Goal: Transaction & Acquisition: Purchase product/service

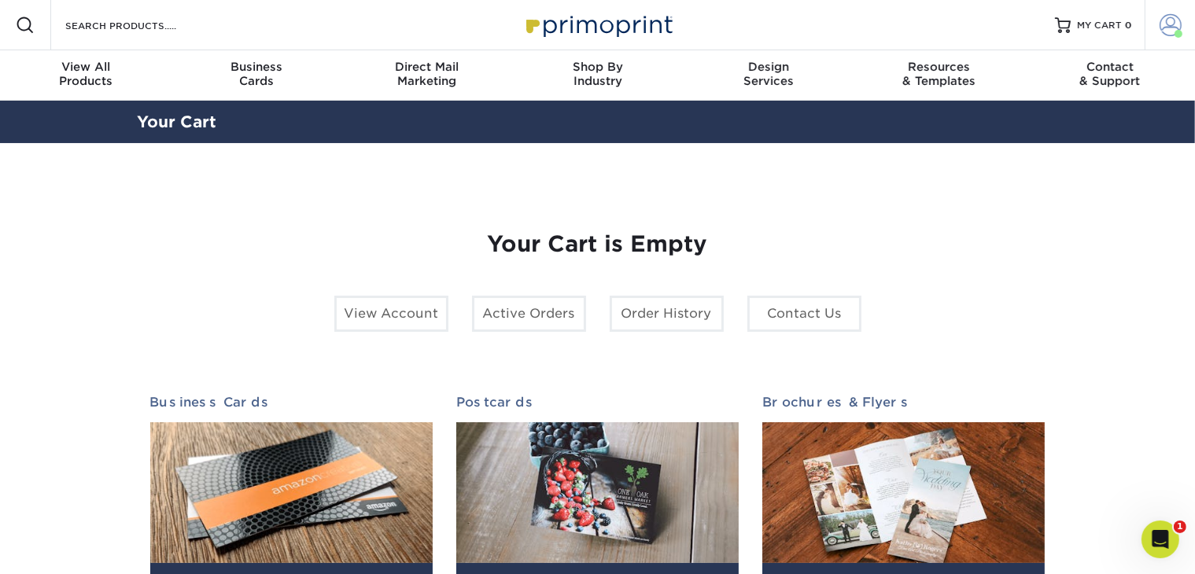
click at [1169, 23] on span at bounding box center [1170, 25] width 22 height 22
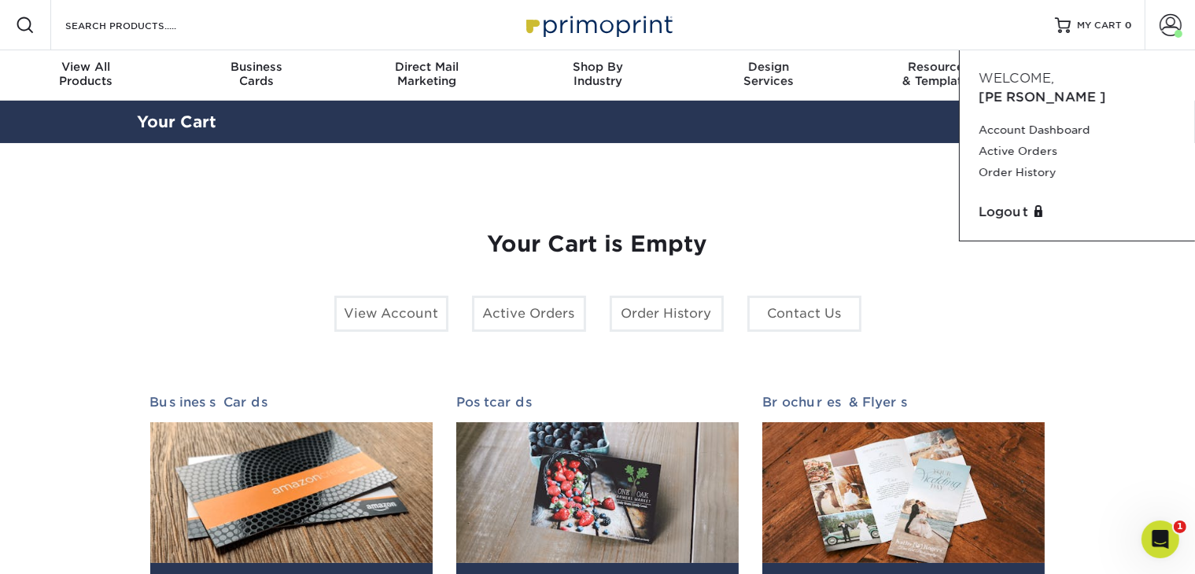
click at [798, 175] on section "YOUR CART Empty Cart Your Cart is Empty View Account Active Orders Order Histor…" at bounding box center [597, 497] width 1195 height 709
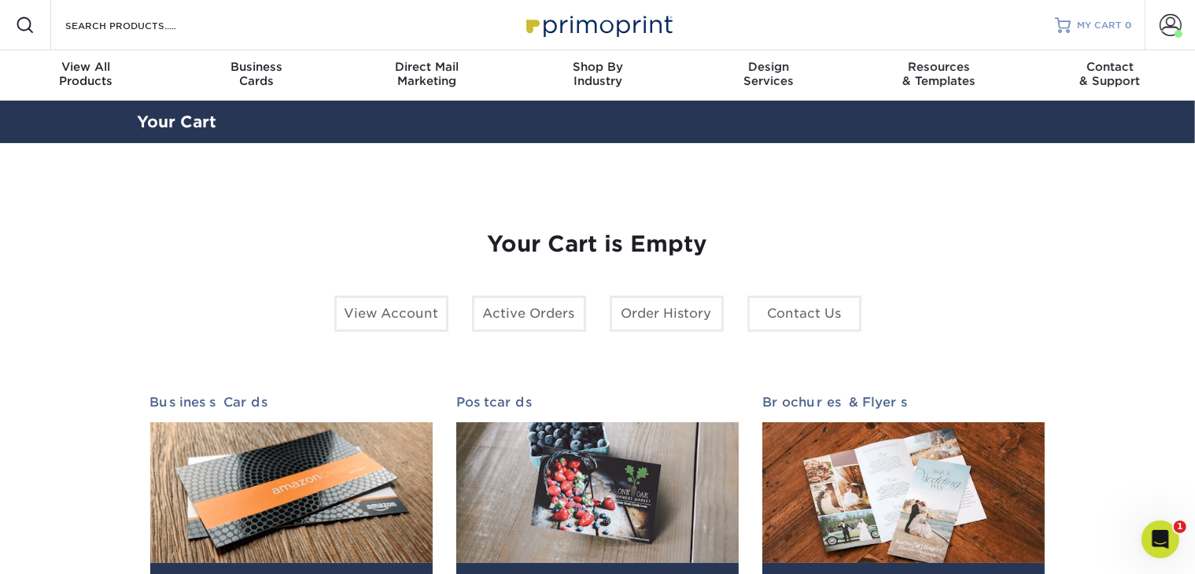
click at [1114, 29] on span "MY CART" at bounding box center [1099, 25] width 45 height 13
click at [1162, 26] on span at bounding box center [1170, 25] width 22 height 22
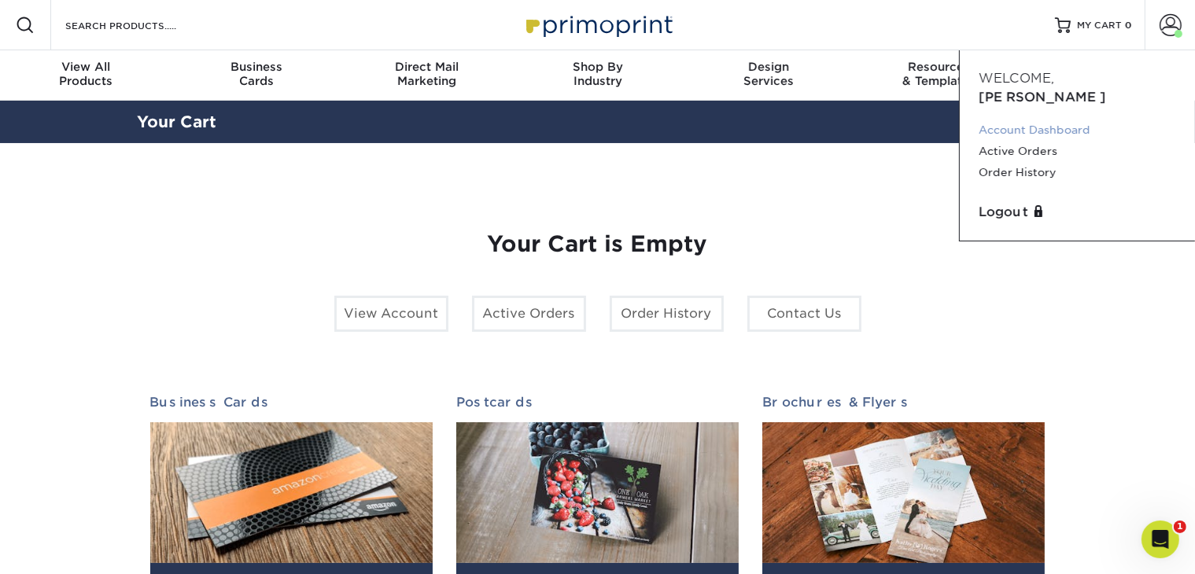
click at [1044, 120] on link "Account Dashboard" at bounding box center [1076, 130] width 197 height 21
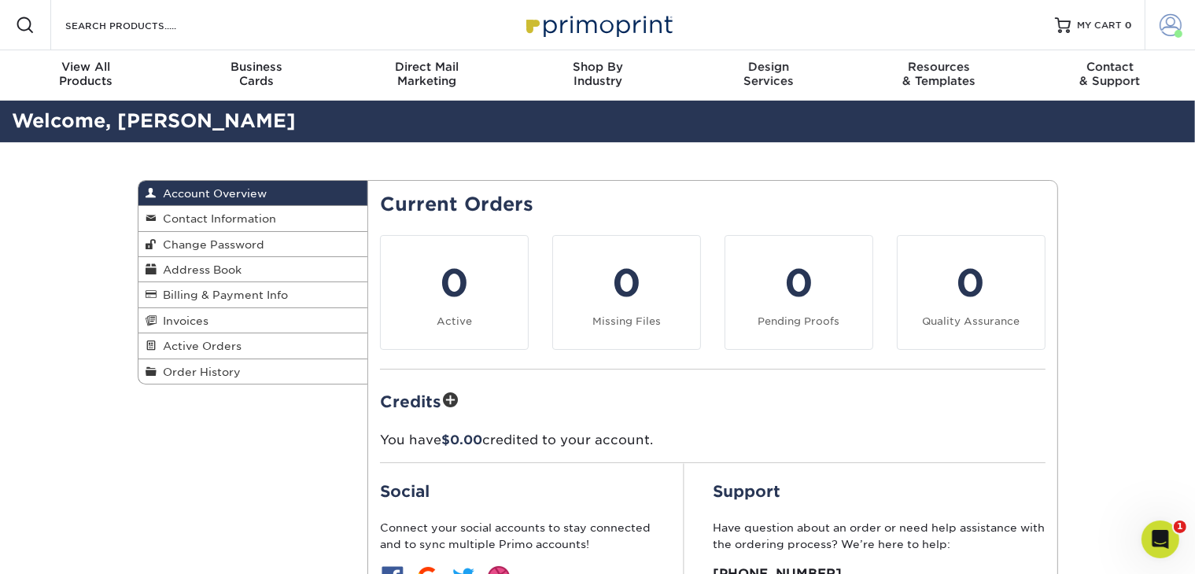
click at [1170, 25] on span at bounding box center [1170, 25] width 22 height 22
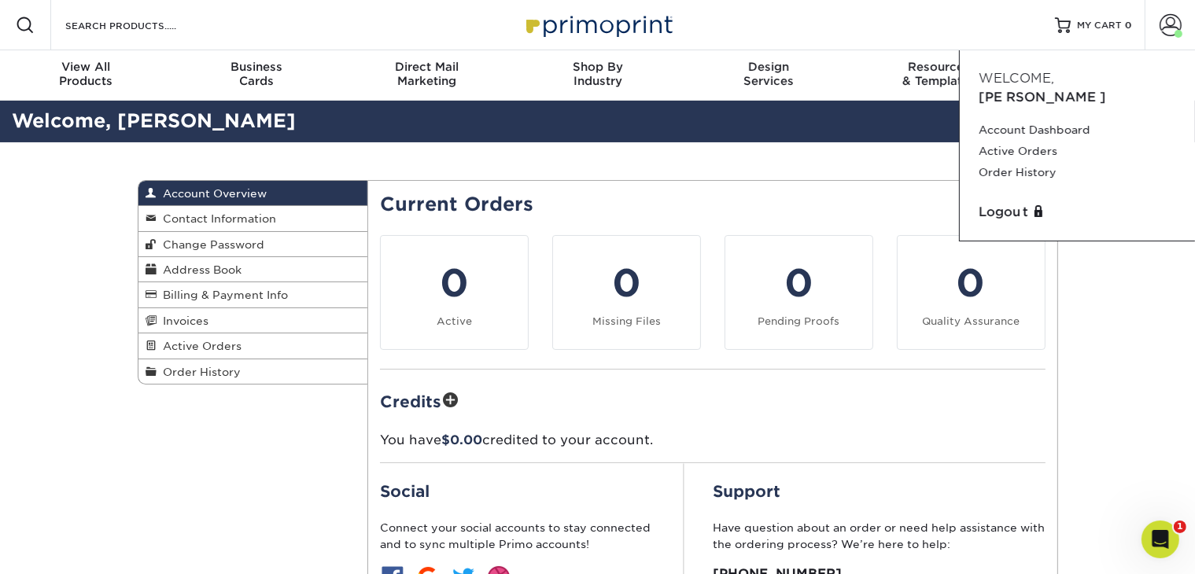
click at [167, 448] on div "Account Overview Account Overview Contact Information Change Password Address B…" at bounding box center [598, 438] width 944 height 593
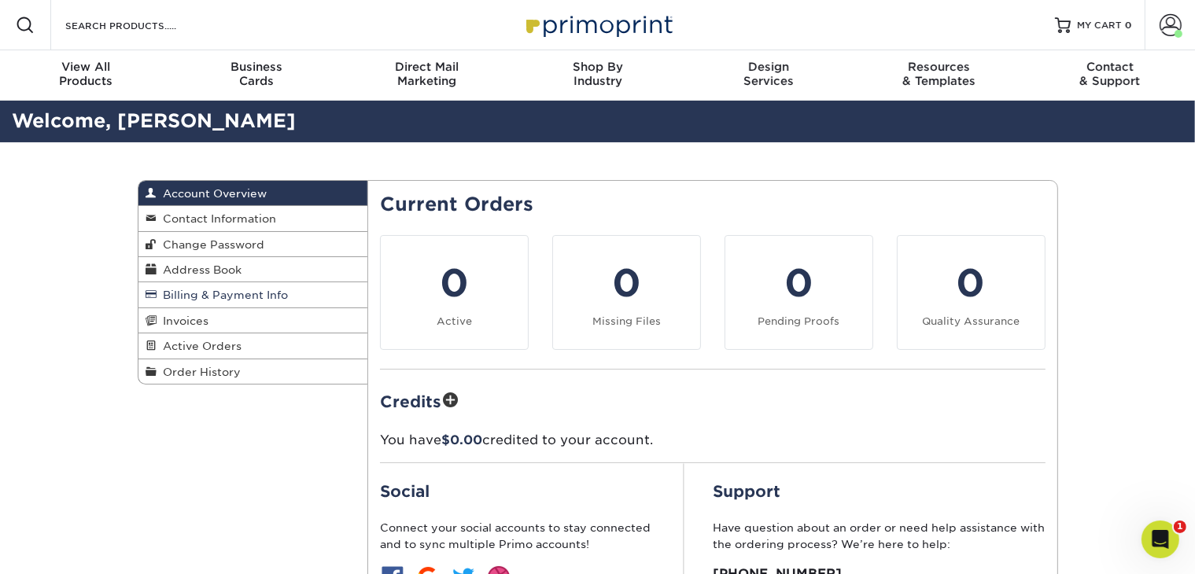
click at [201, 291] on span "Billing & Payment Info" at bounding box center [222, 295] width 131 height 13
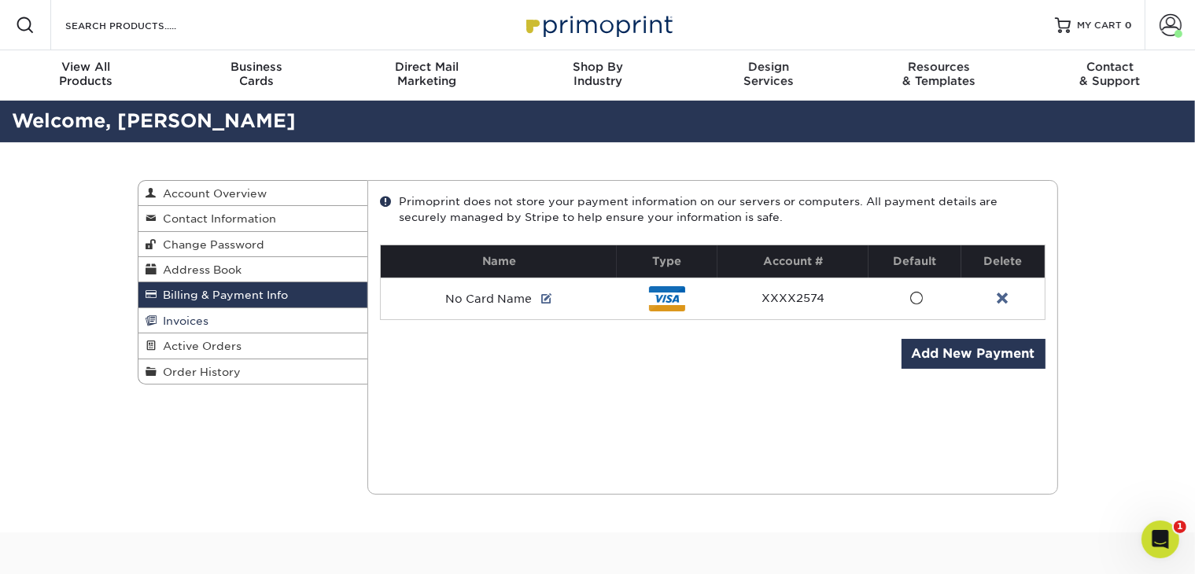
click at [212, 322] on link "Invoices" at bounding box center [253, 320] width 230 height 25
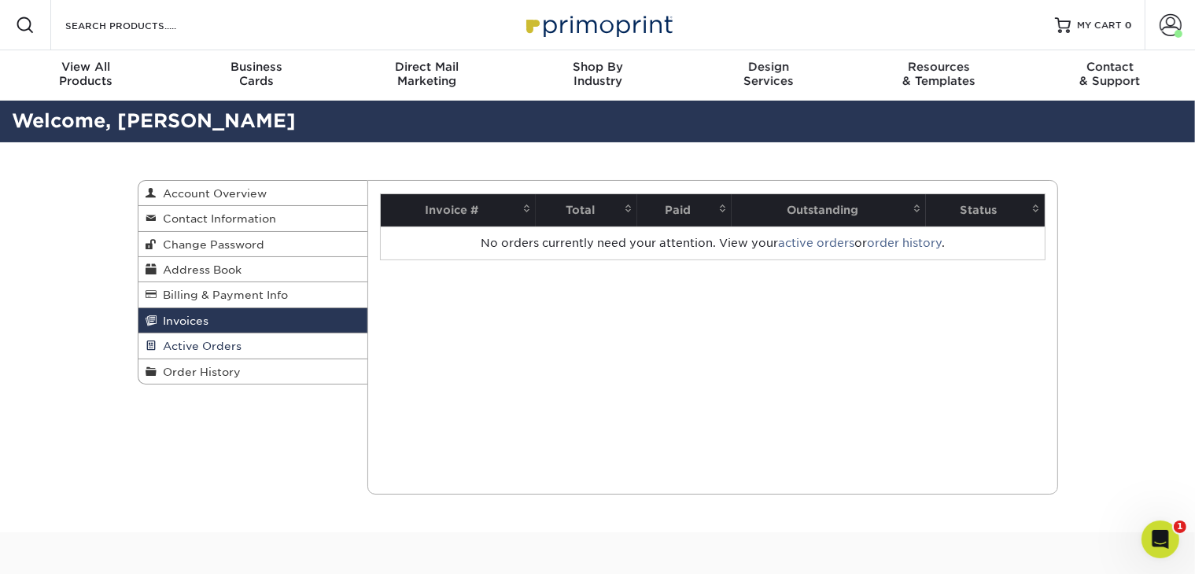
click at [219, 344] on span "Active Orders" at bounding box center [199, 346] width 85 height 13
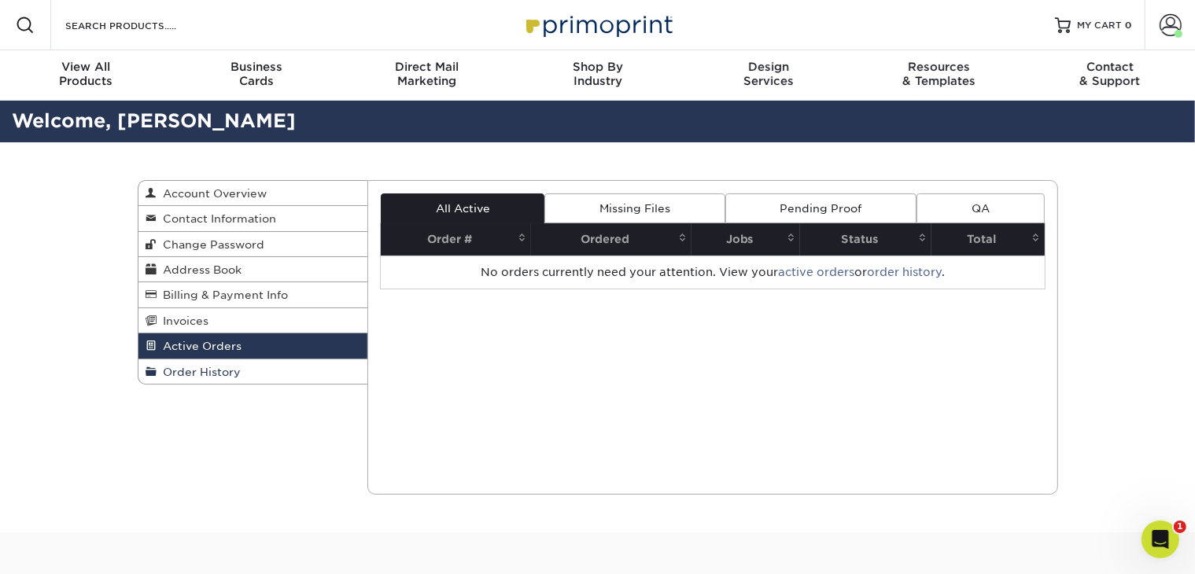
click at [230, 382] on link "Order History" at bounding box center [253, 371] width 230 height 24
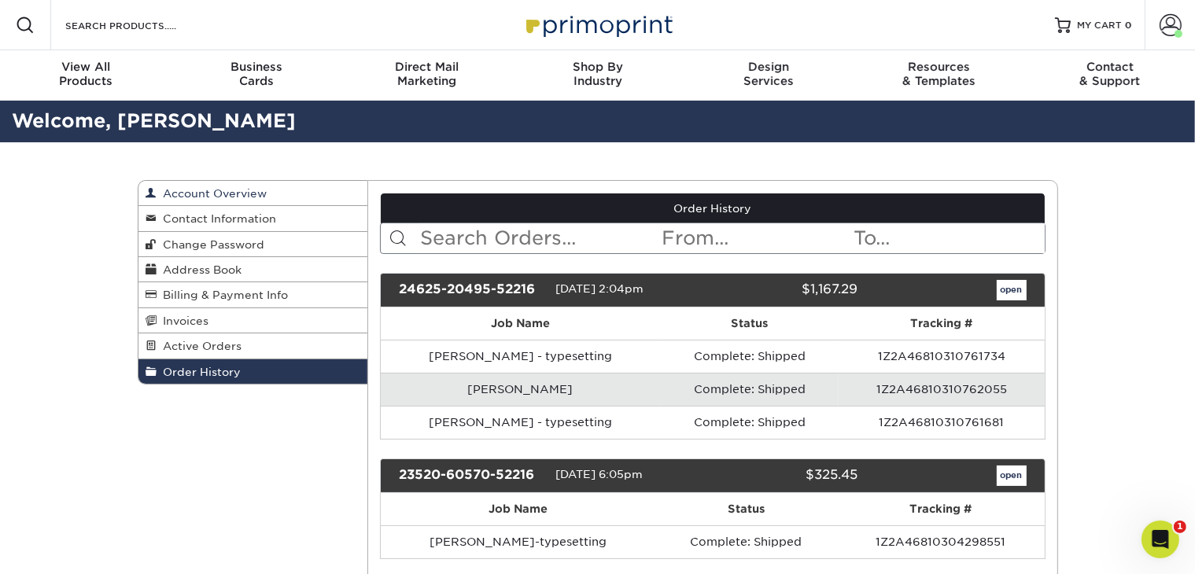
click at [223, 193] on span "Account Overview" at bounding box center [212, 193] width 110 height 13
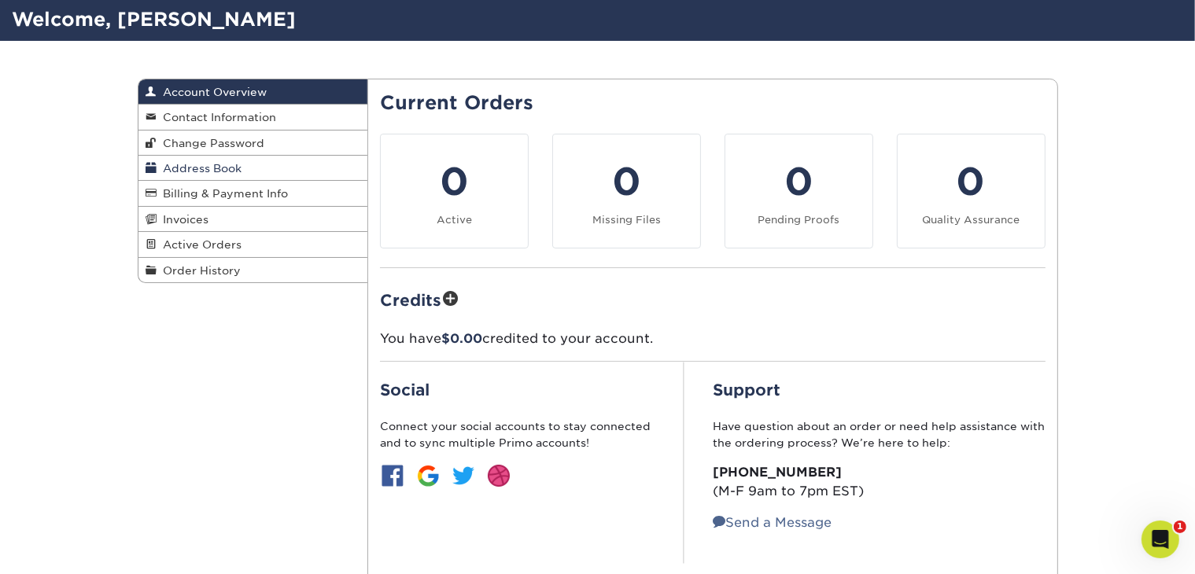
scroll to position [79, 0]
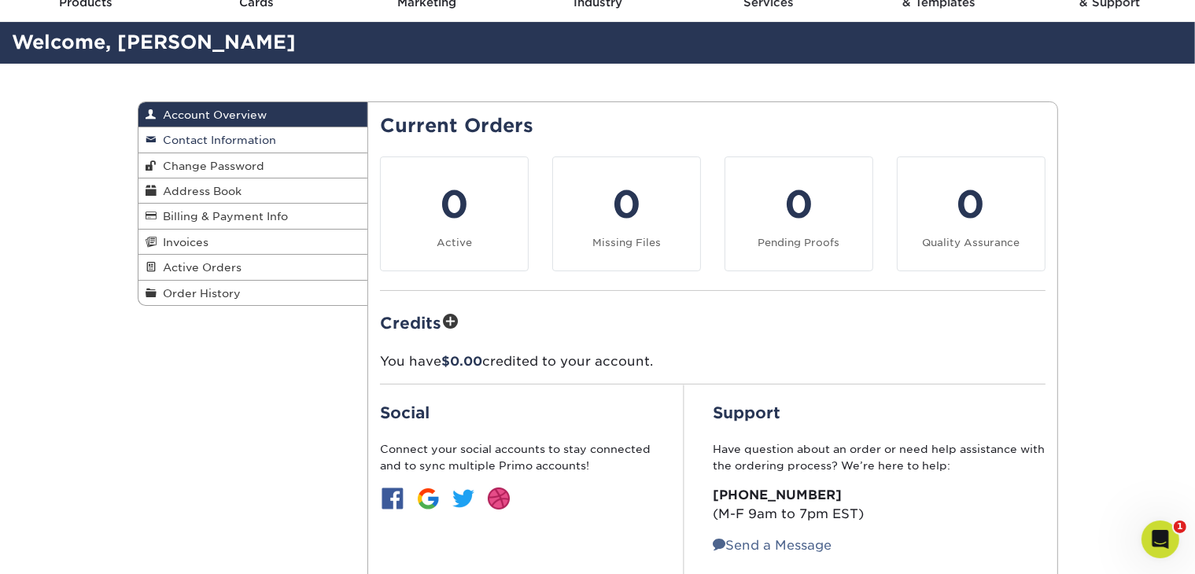
click at [261, 150] on link "Contact Information" at bounding box center [253, 139] width 230 height 25
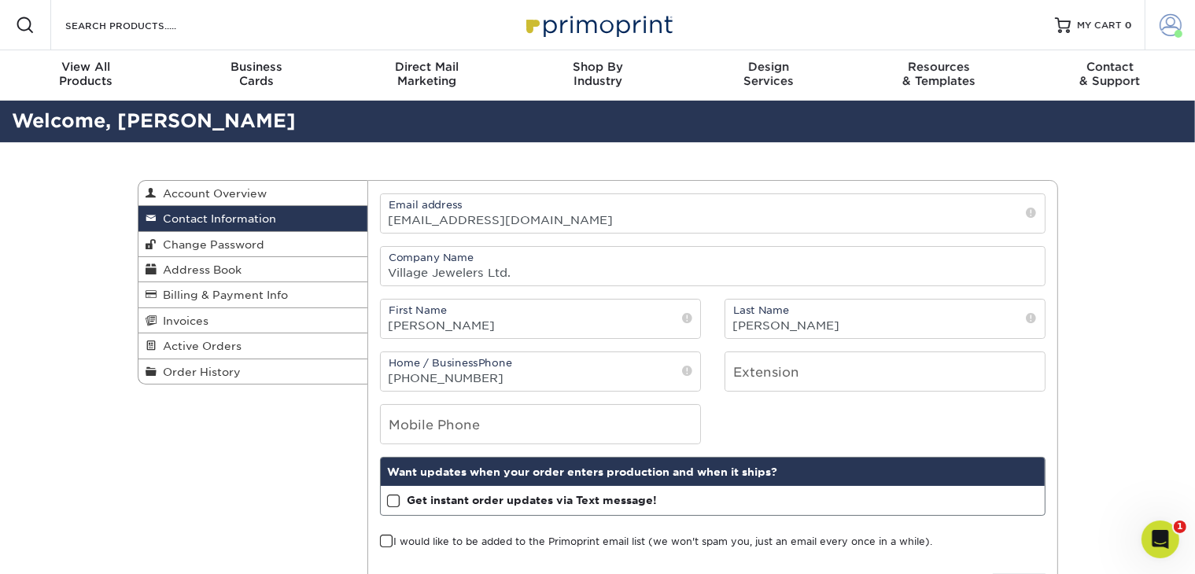
click at [1187, 20] on link "Account" at bounding box center [1169, 25] width 50 height 50
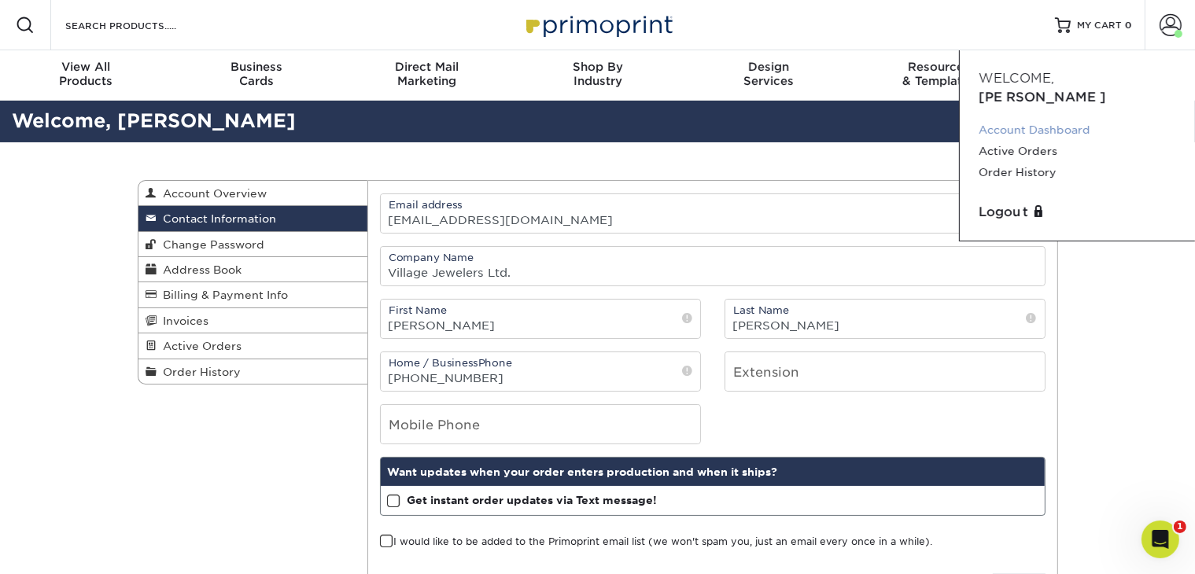
click at [1059, 120] on link "Account Dashboard" at bounding box center [1076, 130] width 197 height 21
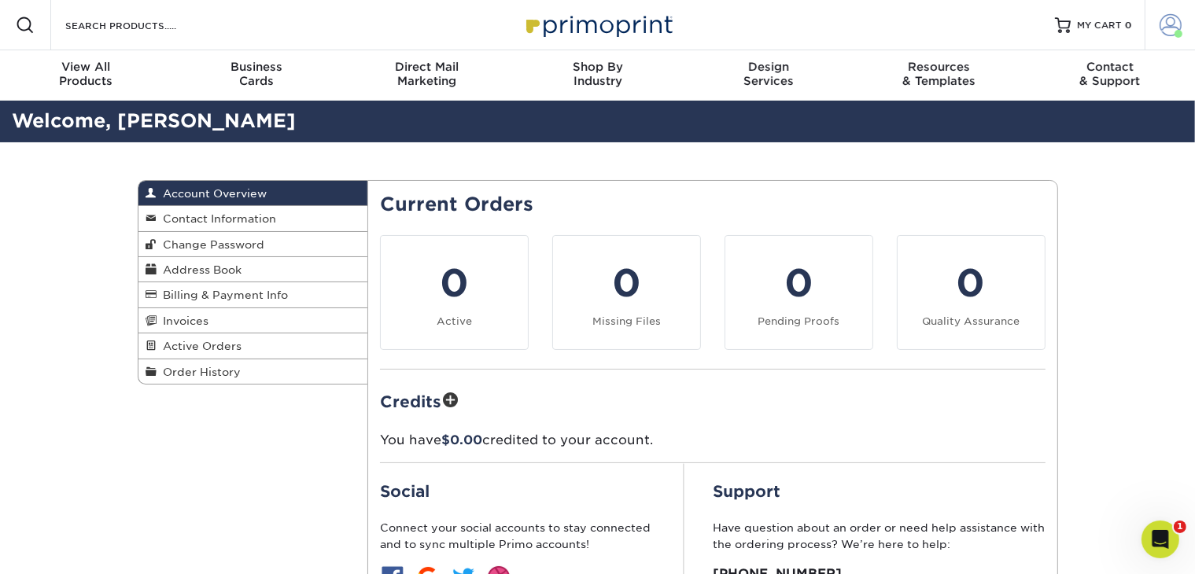
click at [1168, 22] on span at bounding box center [1170, 25] width 22 height 22
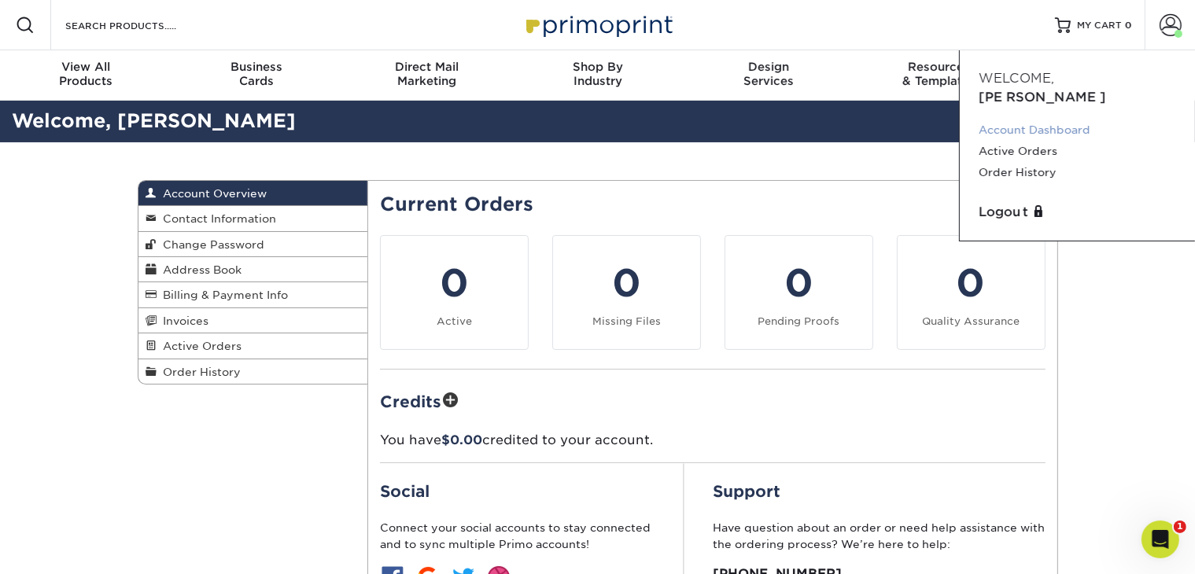
click at [1070, 120] on link "Account Dashboard" at bounding box center [1076, 130] width 197 height 21
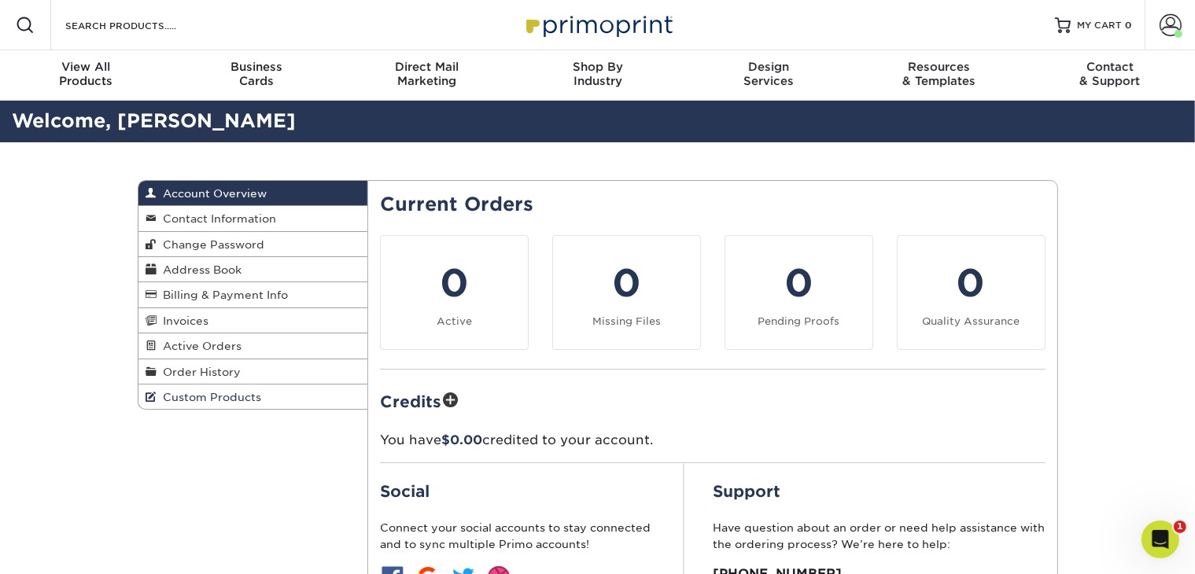
click at [250, 407] on link "Custom Products" at bounding box center [253, 397] width 230 height 24
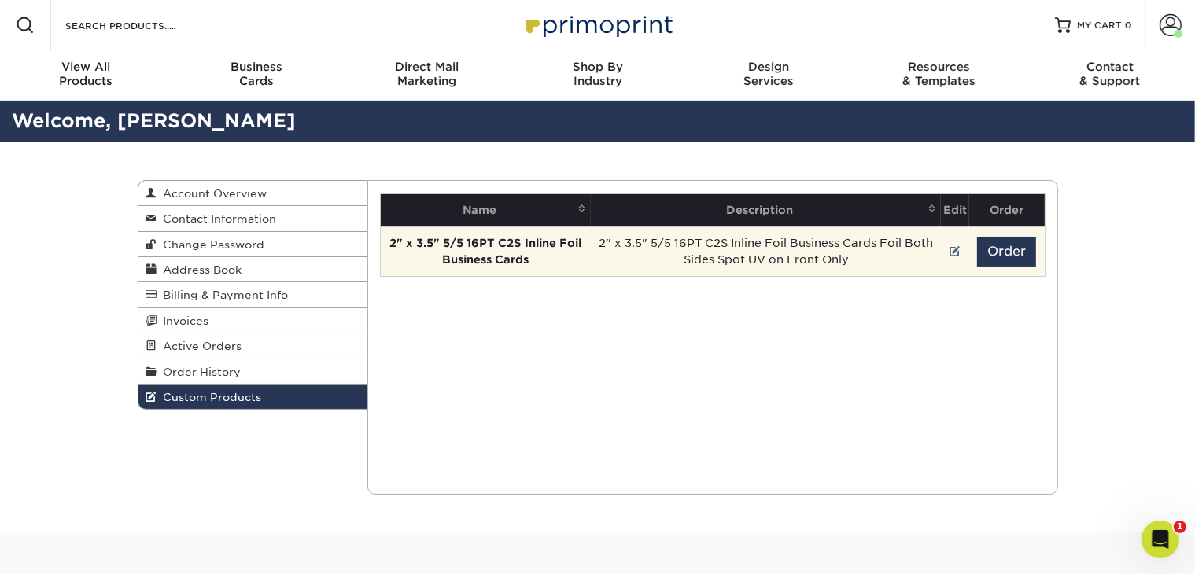
click at [699, 256] on td "2" x 3.5" 5/5 16PT C2S Inline Foil Business Cards Foil Both Sides Spot UV on Fr…" at bounding box center [766, 252] width 350 height 50
click at [500, 264] on strong "2" x 3.5" 5/5 16PT C2S Inline Foil Business Cards" at bounding box center [486, 251] width 192 height 29
click at [593, 244] on td "2" x 3.5" 5/5 16PT C2S Inline Foil Business Cards Foil Both Sides Spot UV on Fr…" at bounding box center [766, 252] width 350 height 50
click at [591, 268] on td "2" x 3.5" 5/5 16PT C2S Inline Foil Business Cards Foil Both Sides Spot UV on Fr…" at bounding box center [766, 252] width 350 height 50
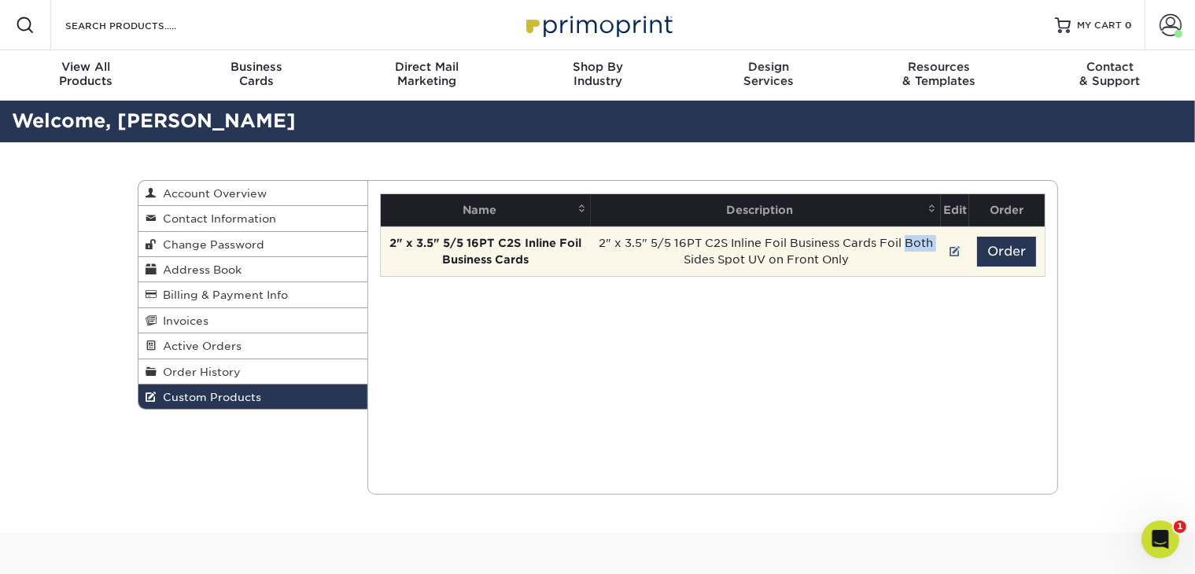
click at [591, 268] on td "2" x 3.5" 5/5 16PT C2S Inline Foil Business Cards Foil Both Sides Spot UV on Fr…" at bounding box center [766, 252] width 350 height 50
click at [949, 250] on td at bounding box center [955, 252] width 28 height 50
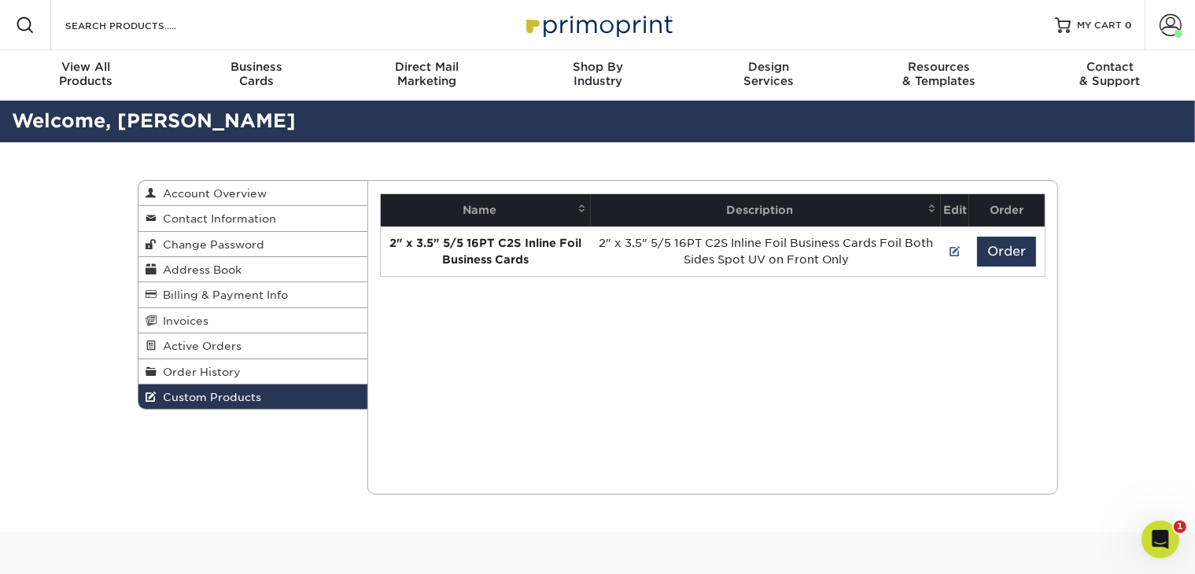
click at [957, 249] on link at bounding box center [954, 251] width 11 height 13
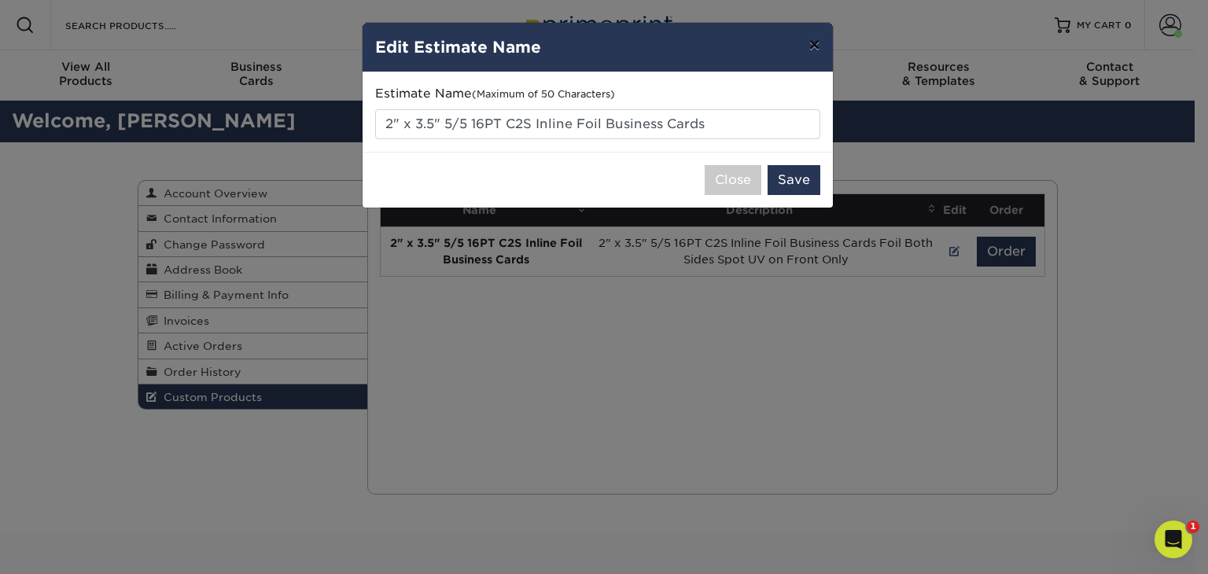
click at [809, 50] on button "×" at bounding box center [814, 45] width 36 height 44
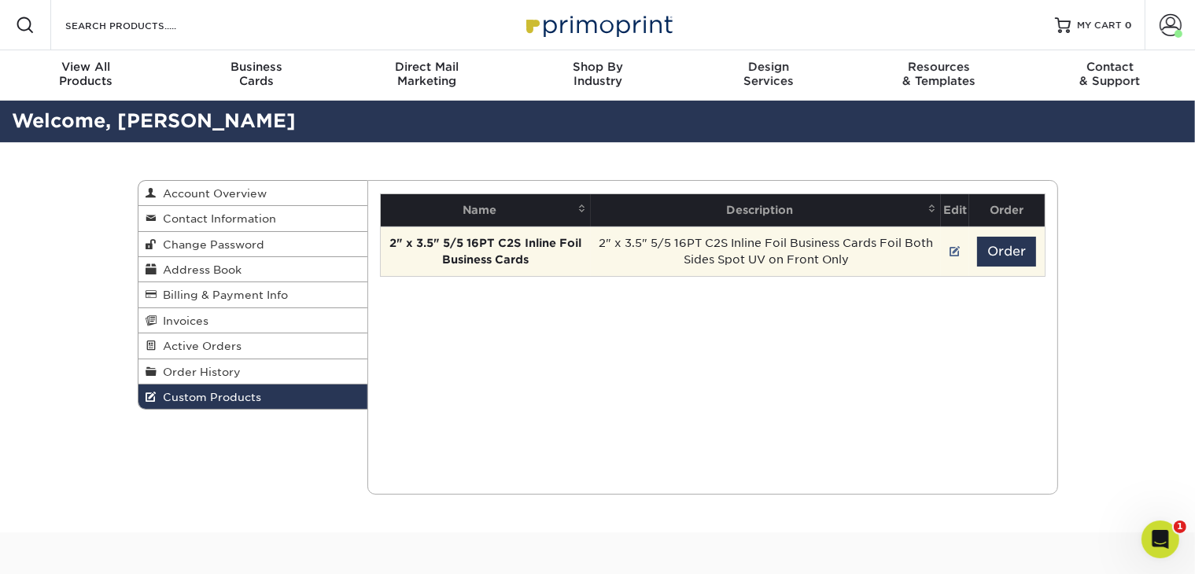
click at [557, 249] on strong "2" x 3.5" 5/5 16PT C2S Inline Foil Business Cards" at bounding box center [486, 251] width 192 height 29
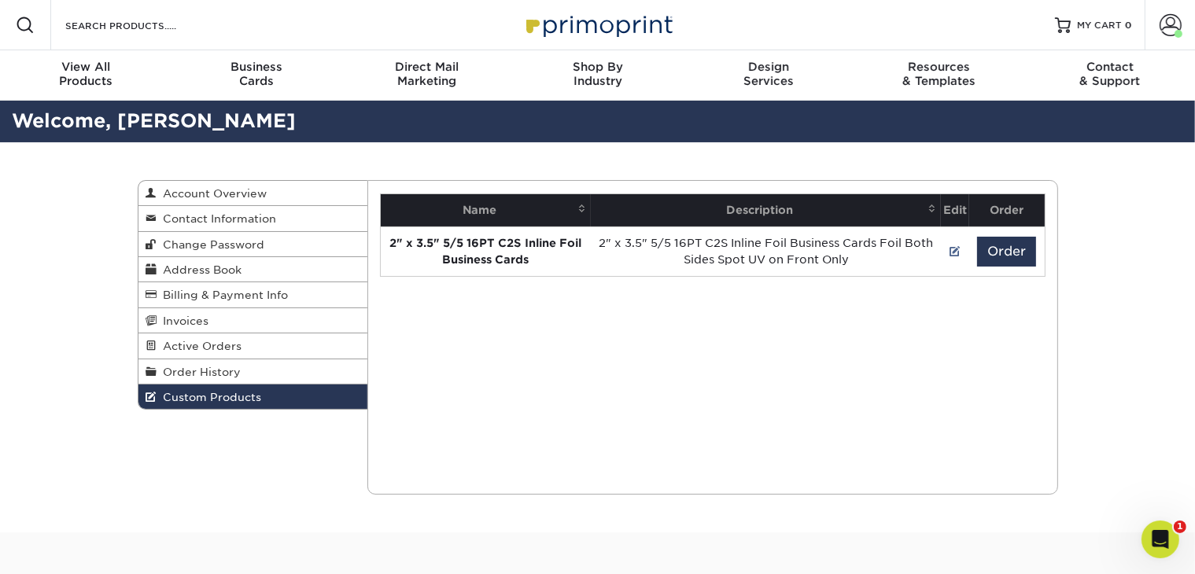
drag, startPoint x: 557, startPoint y: 249, endPoint x: 926, endPoint y: 344, distance: 381.2
click at [925, 346] on div "Current Orders 0 Active 0 Missing Files" at bounding box center [712, 337] width 691 height 315
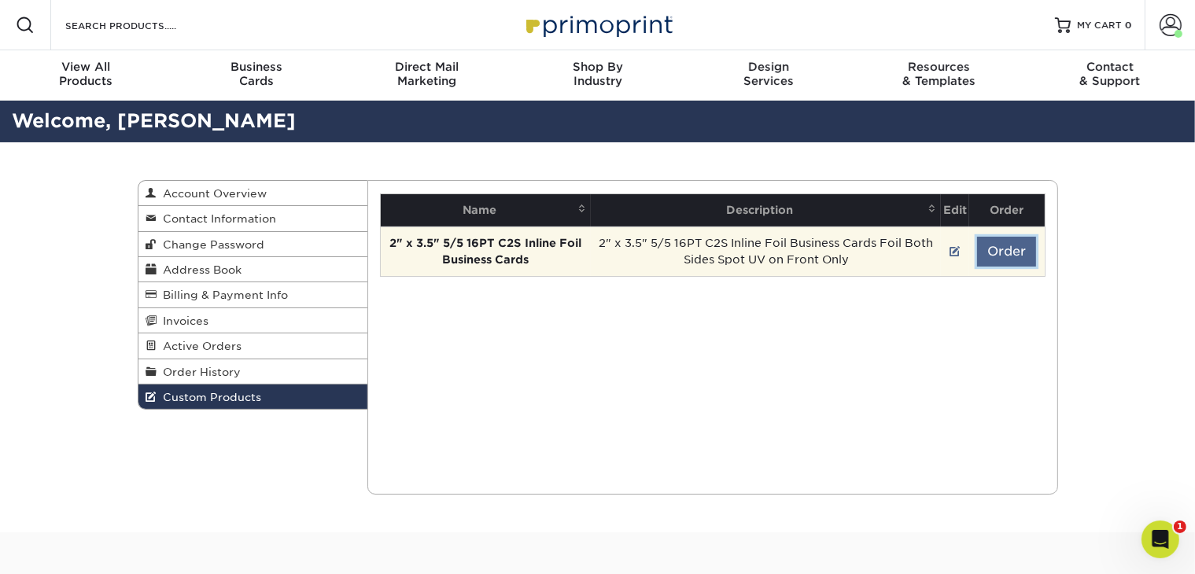
click at [1000, 252] on button "Order" at bounding box center [1006, 252] width 59 height 30
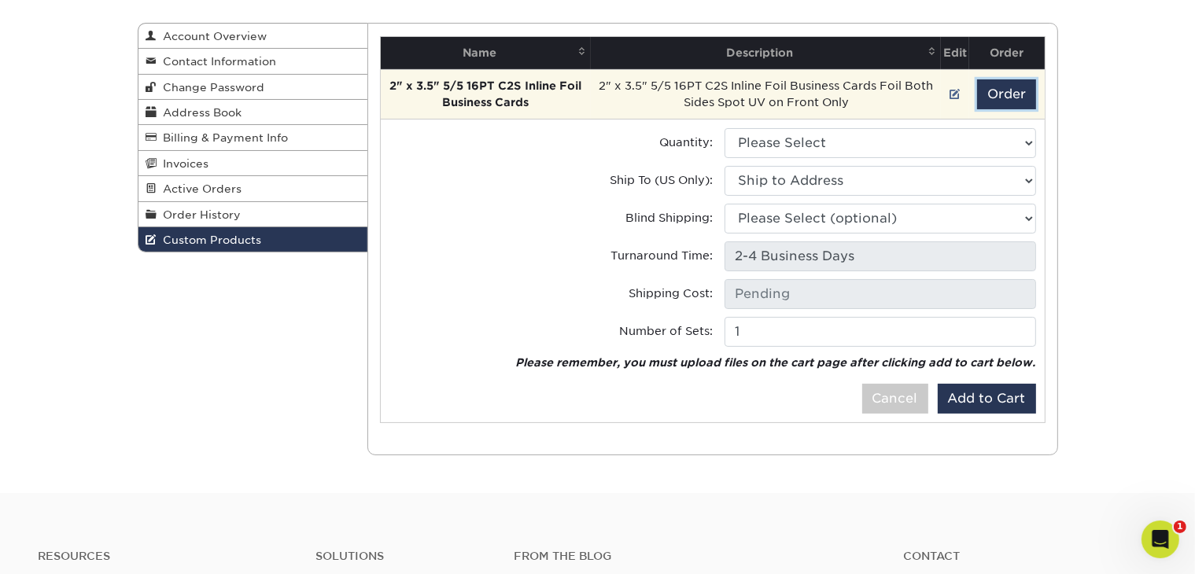
scroll to position [79, 0]
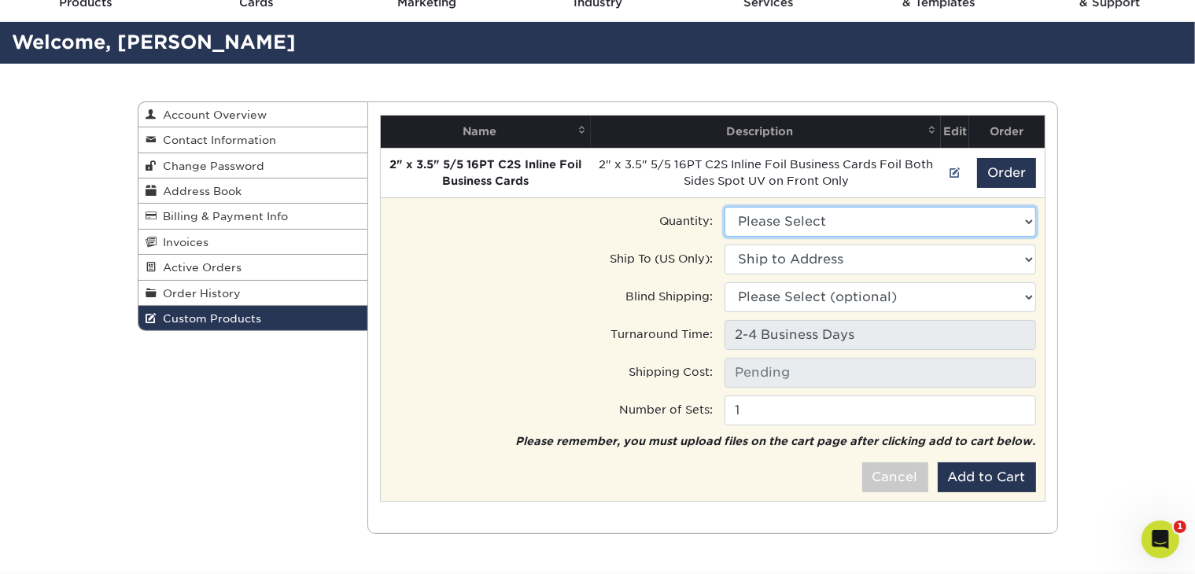
click at [1007, 223] on select "Please Select 500 - $248.50 1000 - $395.00" at bounding box center [879, 222] width 311 height 30
select select "0"
click at [724, 207] on select "Please Select 500 - $248.50 1000 - $395.00" at bounding box center [879, 222] width 311 height 30
type input "Ground: $21.48"
click at [1007, 204] on td "Quantity: Please Select 500 - $248.50 1000 - $395.00 Ship to Address" at bounding box center [713, 349] width 664 height 304
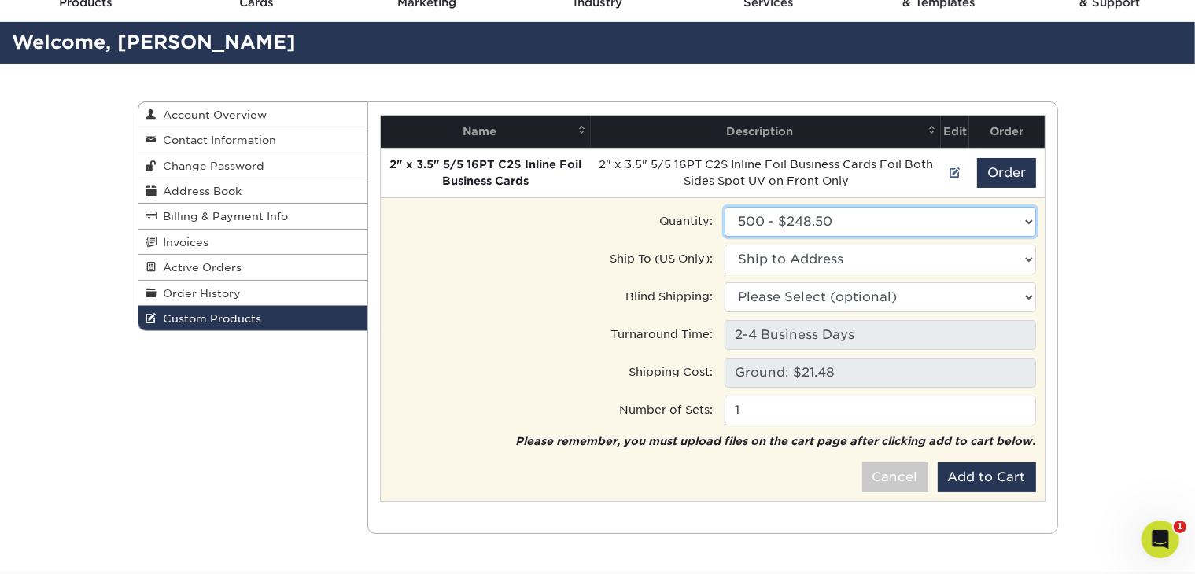
click at [1019, 217] on select "Please Select 500 - $248.50 1000 - $395.00" at bounding box center [879, 222] width 311 height 30
select select "1"
click at [724, 207] on select "Please Select 500 - $248.50 1000 - $395.00" at bounding box center [879, 222] width 311 height 30
type input "Ground: $21.94"
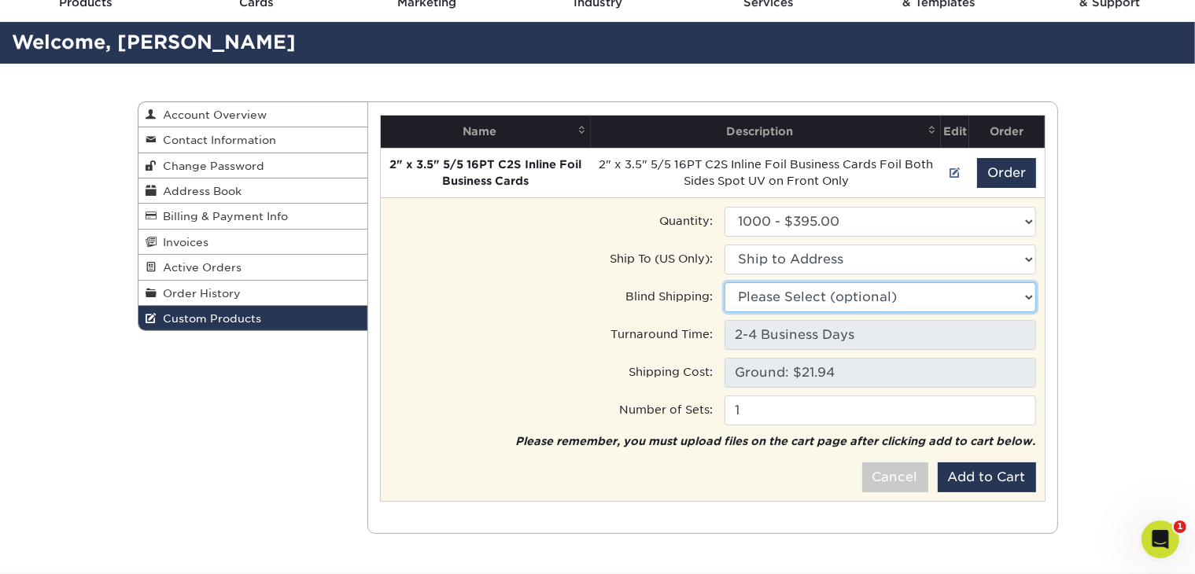
click at [1017, 296] on select "Please Select (optional) 697 W King St, Boone, NC" at bounding box center [879, 297] width 311 height 30
select select "181526"
click at [724, 282] on select "Please Select (optional) Village Jewelers Ltd • 697 W King St, Boone, NC" at bounding box center [879, 297] width 311 height 30
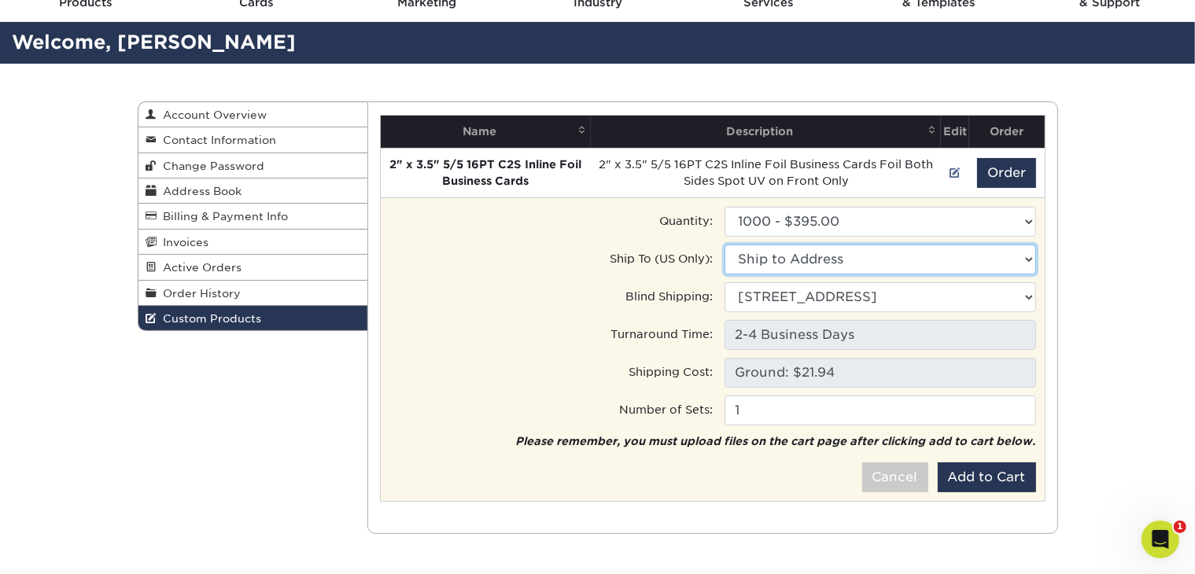
click at [1024, 265] on select "Ship to Address Village Jewelers Ltd • 697 W King St, Boone, NC" at bounding box center [879, 260] width 311 height 30
select select "181526"
click at [724, 245] on select "Ship to Address Village Jewelers Ltd • 697 W King St, Boone, NC" at bounding box center [879, 260] width 311 height 30
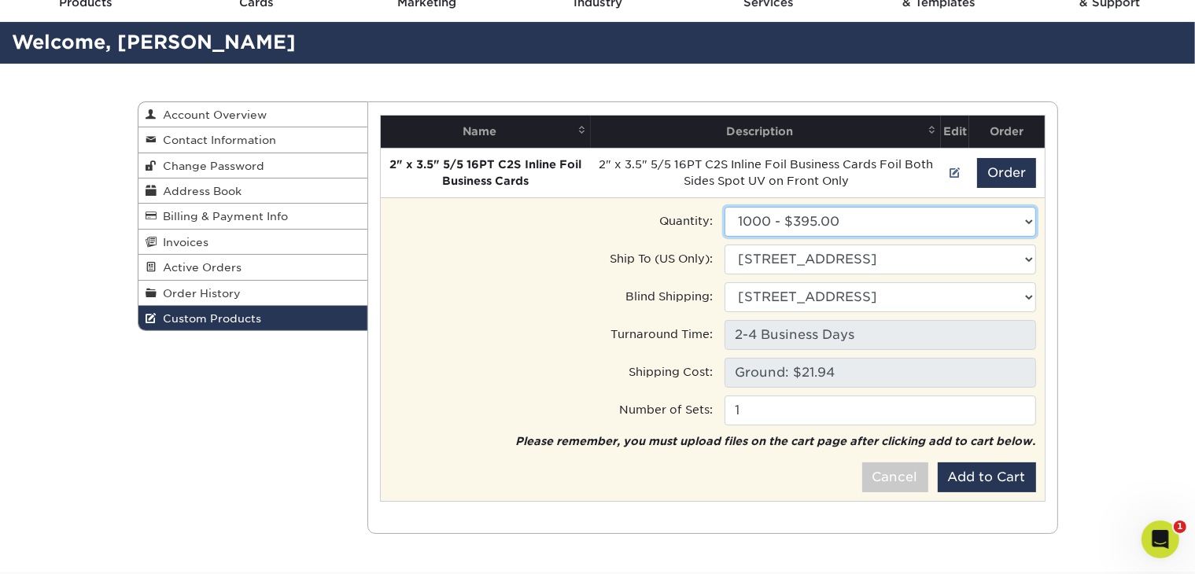
click at [1028, 219] on select "Please Select 500 - $248.50 1000 - $395.00" at bounding box center [879, 222] width 311 height 30
select select "0"
click at [724, 207] on select "Please Select 500 - $248.50 1000 - $395.00" at bounding box center [879, 222] width 311 height 30
type input "Ground: $21.48"
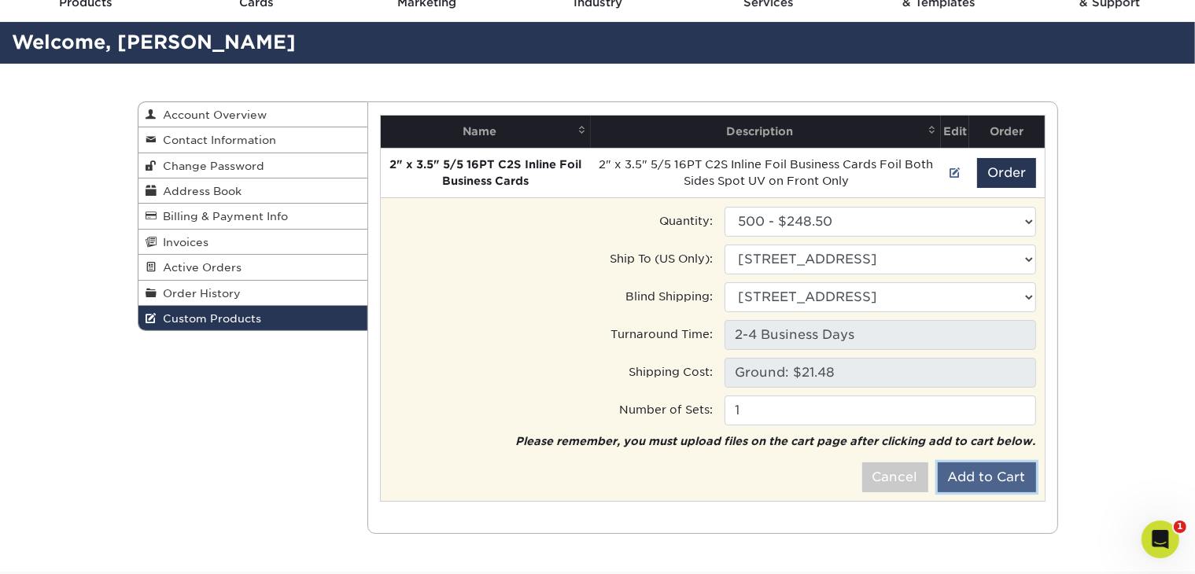
click at [1012, 479] on button "Add to Cart" at bounding box center [987, 477] width 98 height 30
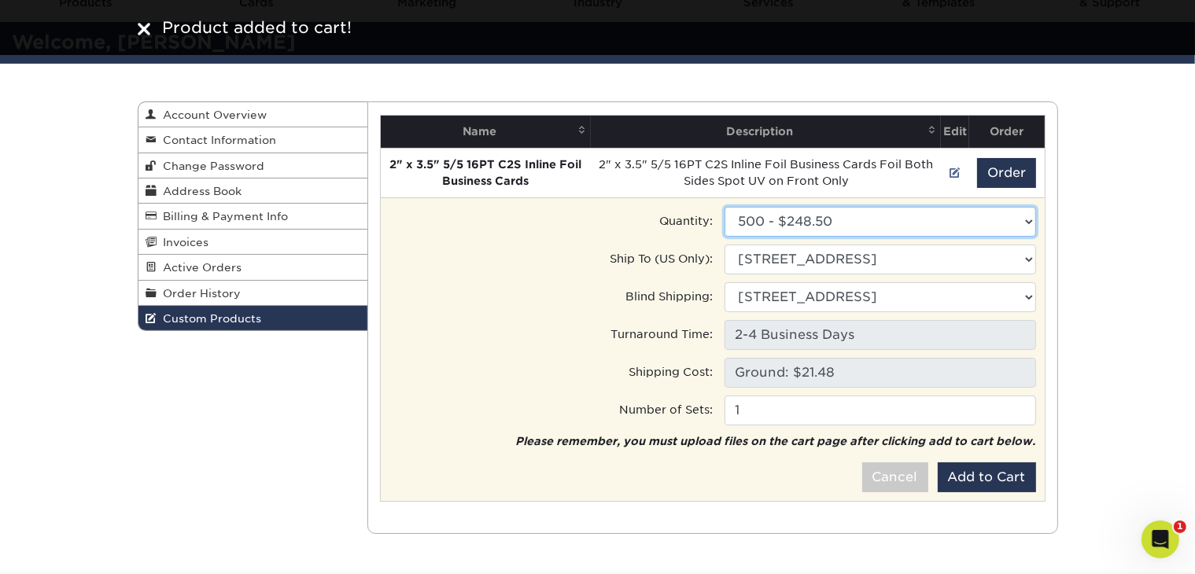
click at [966, 223] on select "Please Select 500 - $248.50 1000 - $395.00" at bounding box center [879, 222] width 311 height 30
select select "1"
click at [724, 207] on select "Please Select 500 - $248.50 1000 - $395.00" at bounding box center [879, 222] width 311 height 30
type input "Ground: $21.94"
click at [917, 217] on select "Please Select 500 - $248.50 1000 - $395.00" at bounding box center [879, 222] width 311 height 30
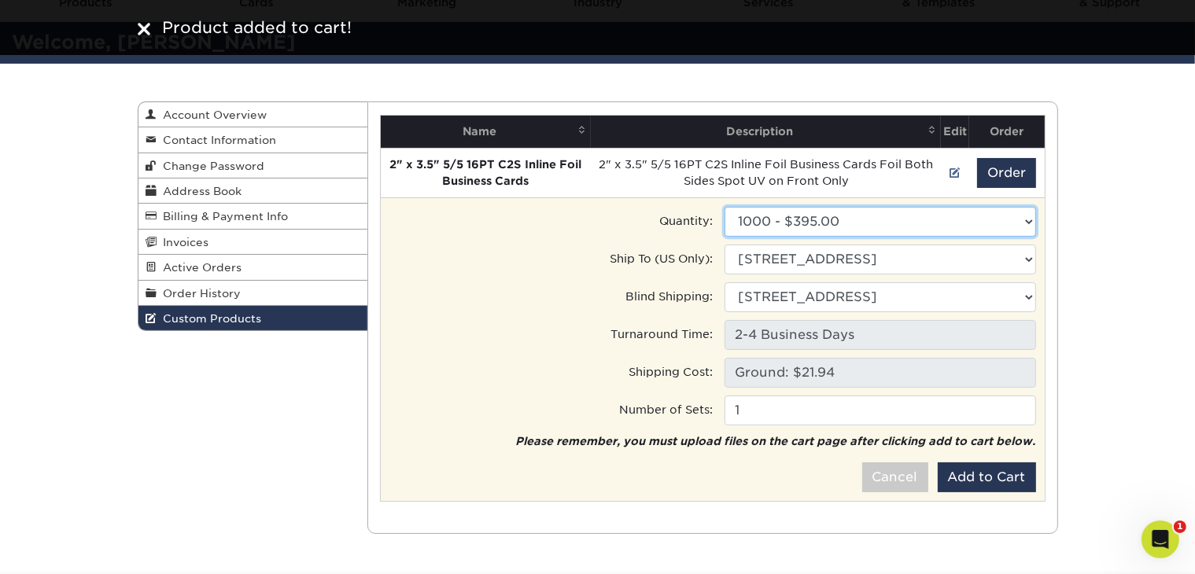
select select "0"
click at [724, 207] on select "Please Select 500 - $248.50 1000 - $395.00" at bounding box center [879, 222] width 311 height 30
type input "Ground: $21.48"
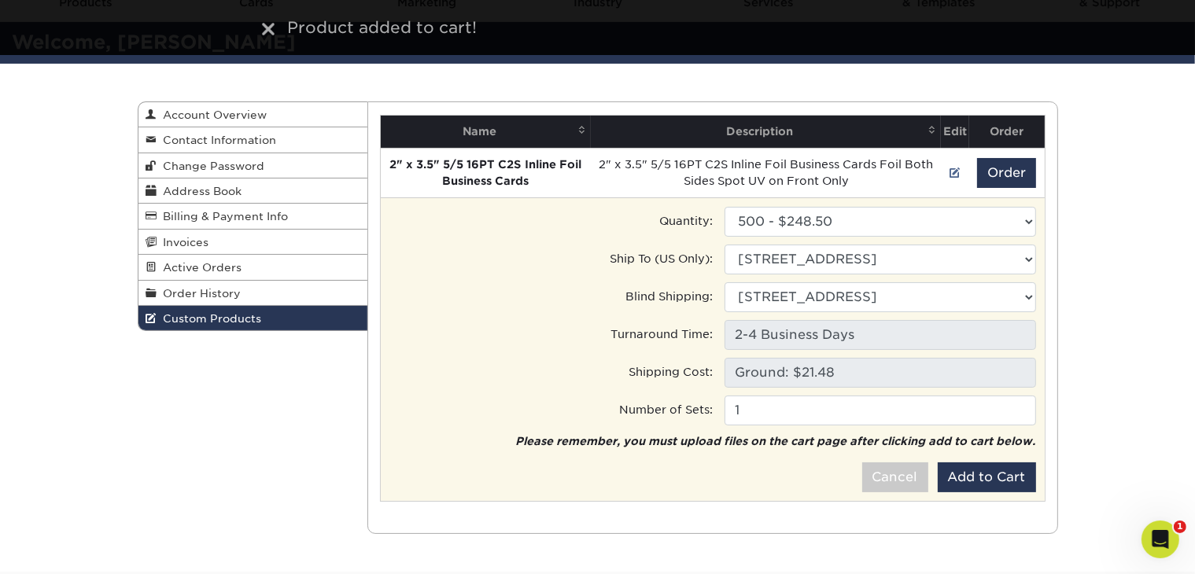
drag, startPoint x: 894, startPoint y: 203, endPoint x: 892, endPoint y: 216, distance: 13.6
click at [893, 206] on td "Quantity: Please Select 500 - $248.50 1000 - $395.00 Ship to Address" at bounding box center [713, 349] width 664 height 304
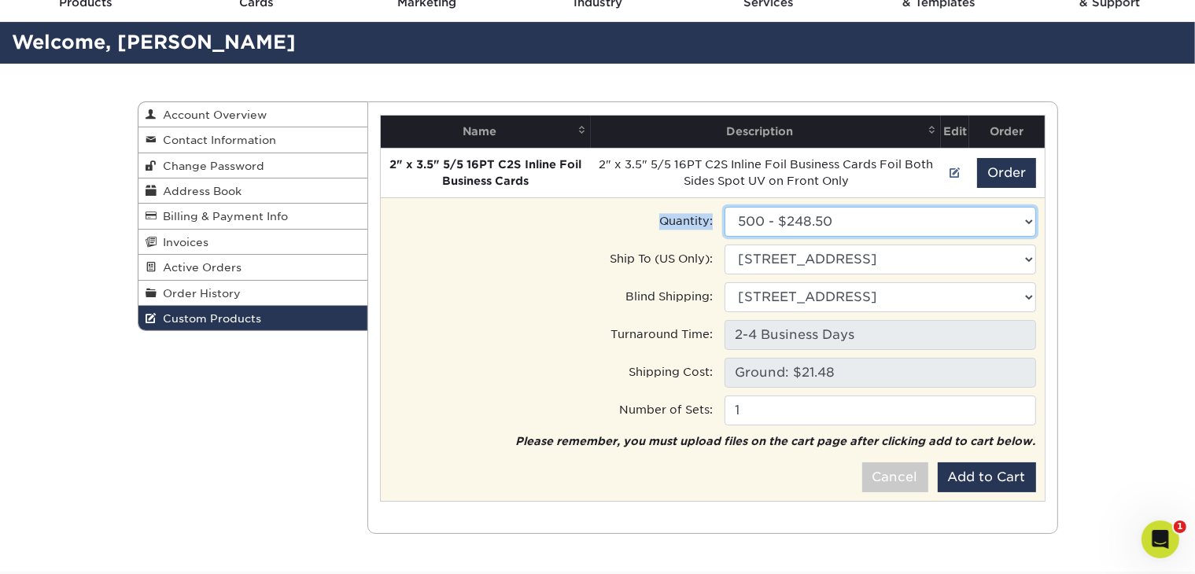
click at [890, 230] on select "Please Select 500 - $248.50 1000 - $395.00" at bounding box center [879, 222] width 311 height 30
select select "1"
click at [724, 207] on select "Please Select 500 - $248.50 1000 - $395.00" at bounding box center [879, 222] width 311 height 30
type input "Ground: $21.94"
click at [1039, 265] on div "Ship to Address 697 W King St, Boone, NC" at bounding box center [880, 260] width 335 height 30
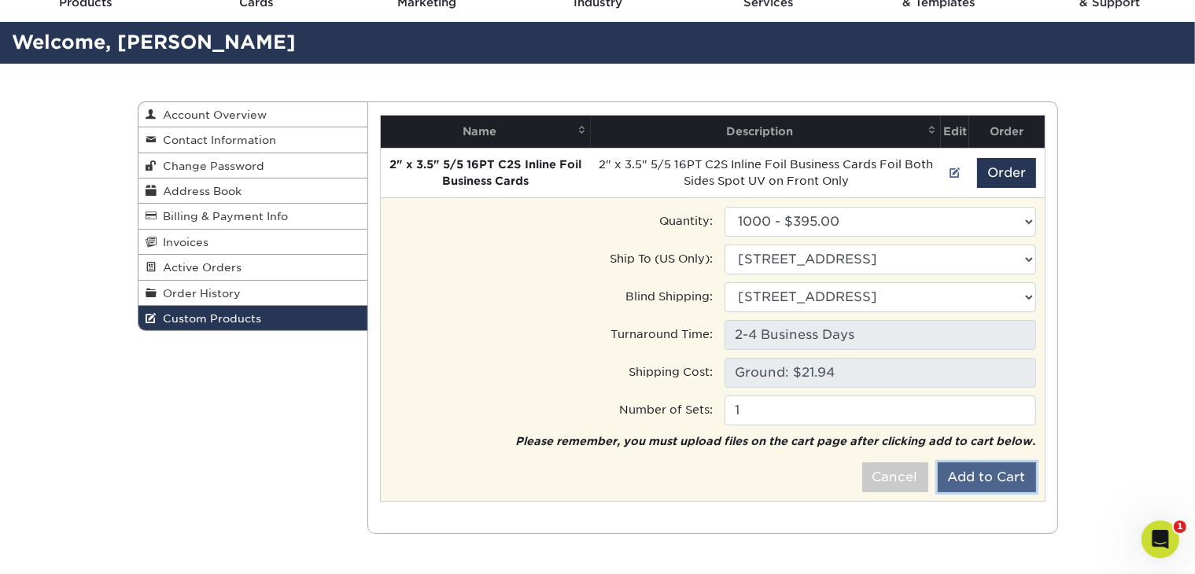
click at [990, 473] on button "Add to Cart" at bounding box center [987, 477] width 98 height 30
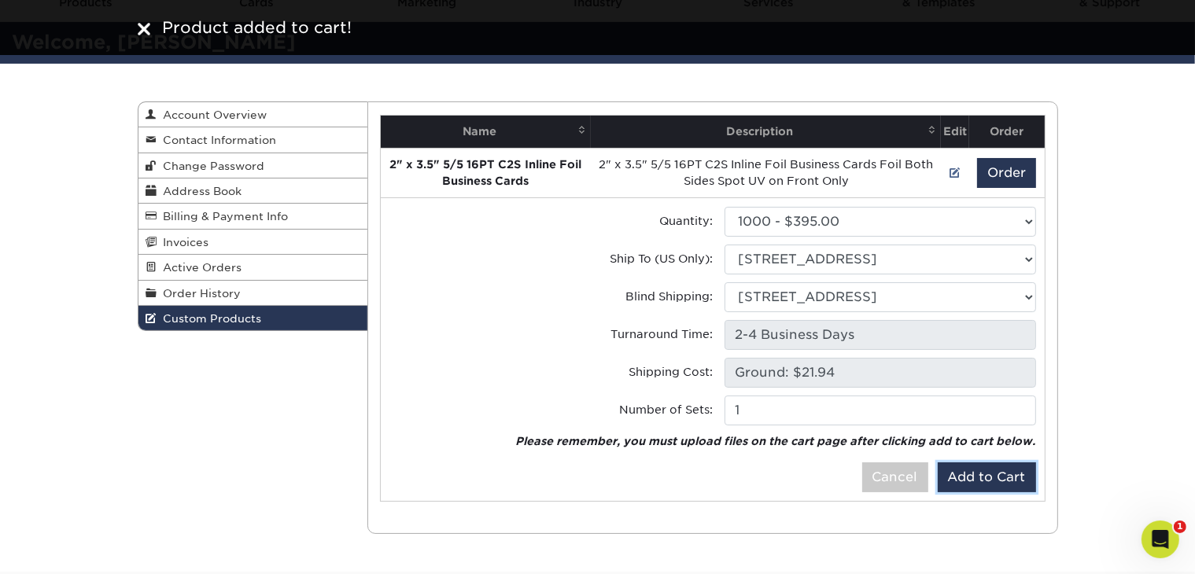
scroll to position [0, 0]
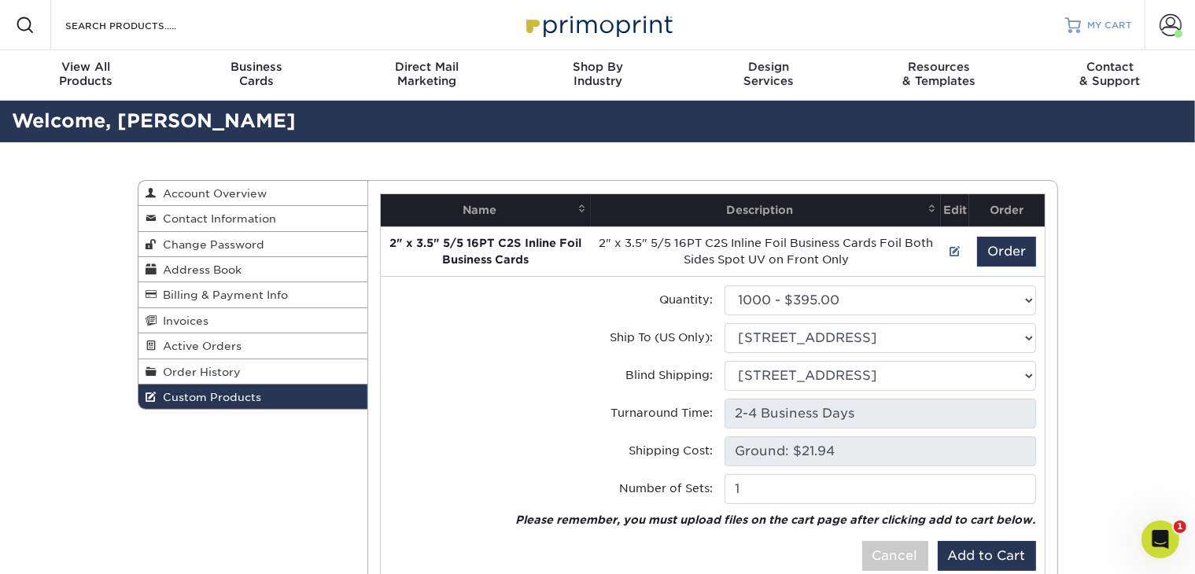
click at [1105, 23] on span "MY CART" at bounding box center [1109, 25] width 45 height 13
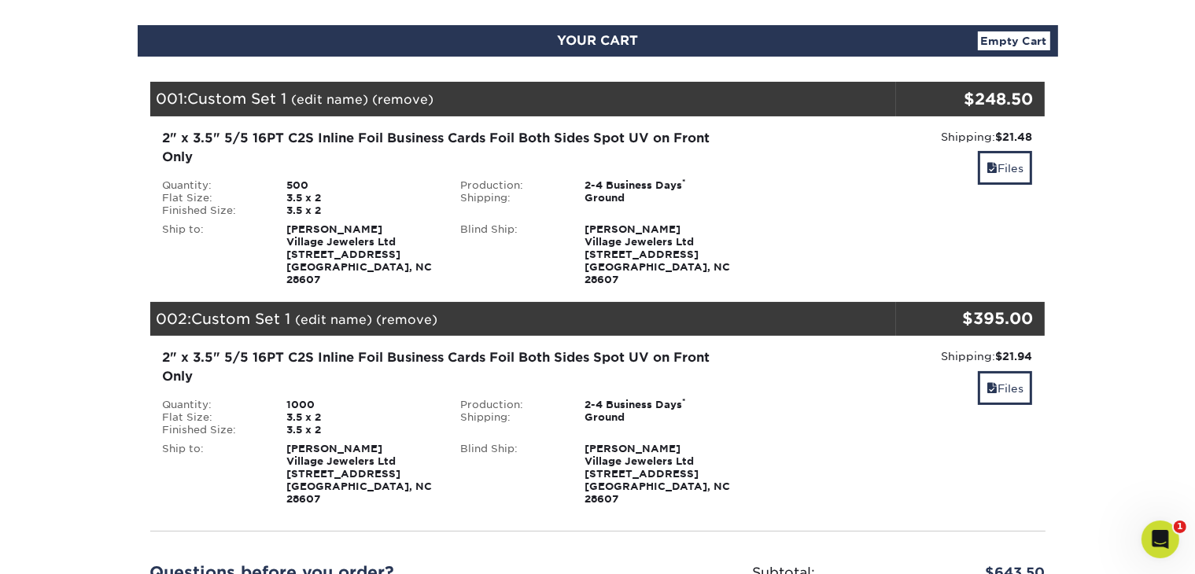
scroll to position [236, 0]
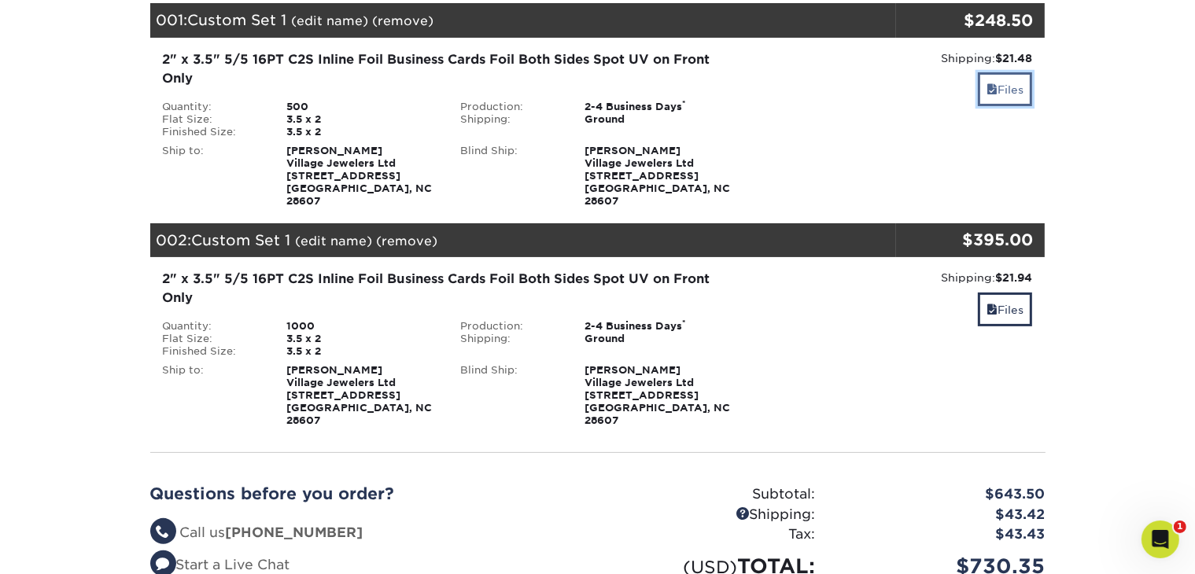
click at [992, 92] on span at bounding box center [991, 89] width 11 height 13
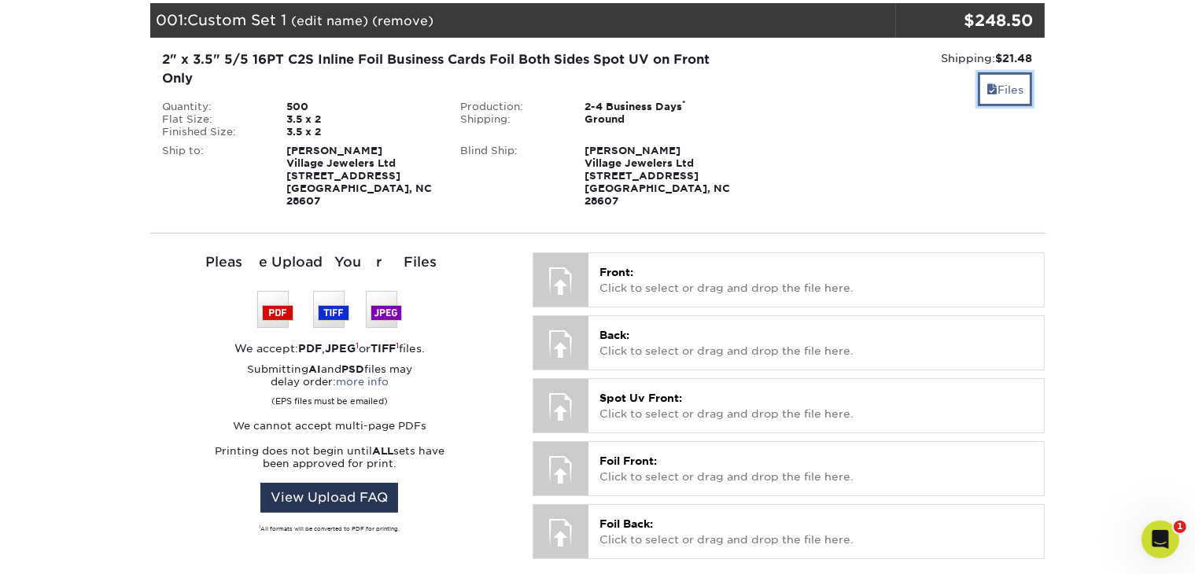
click at [1004, 97] on link "Files" at bounding box center [1005, 89] width 54 height 34
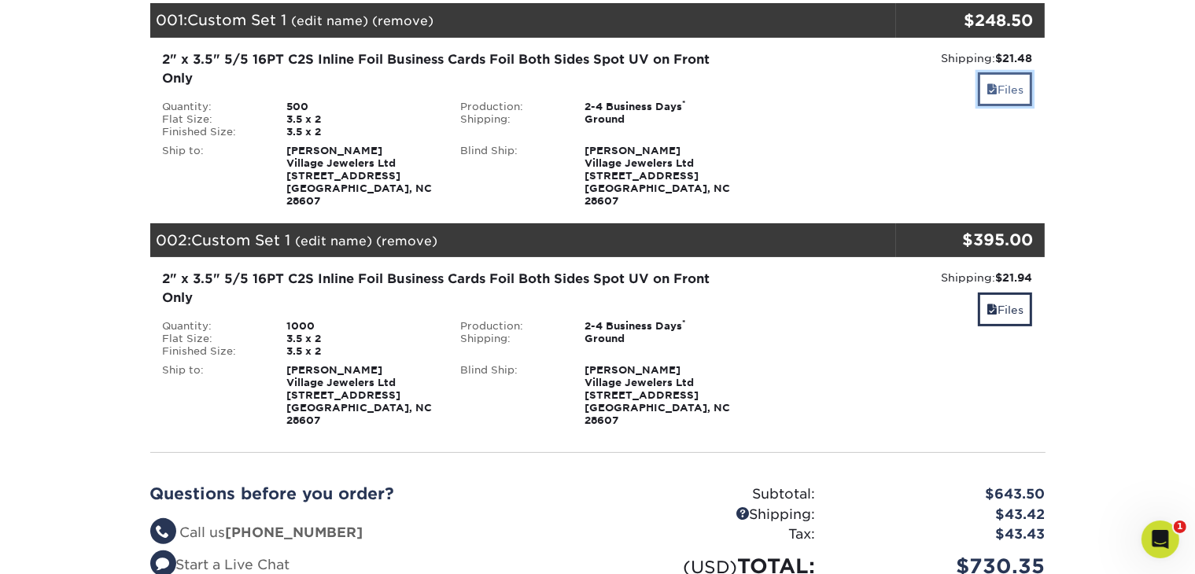
click at [1004, 97] on link "Files" at bounding box center [1005, 89] width 54 height 34
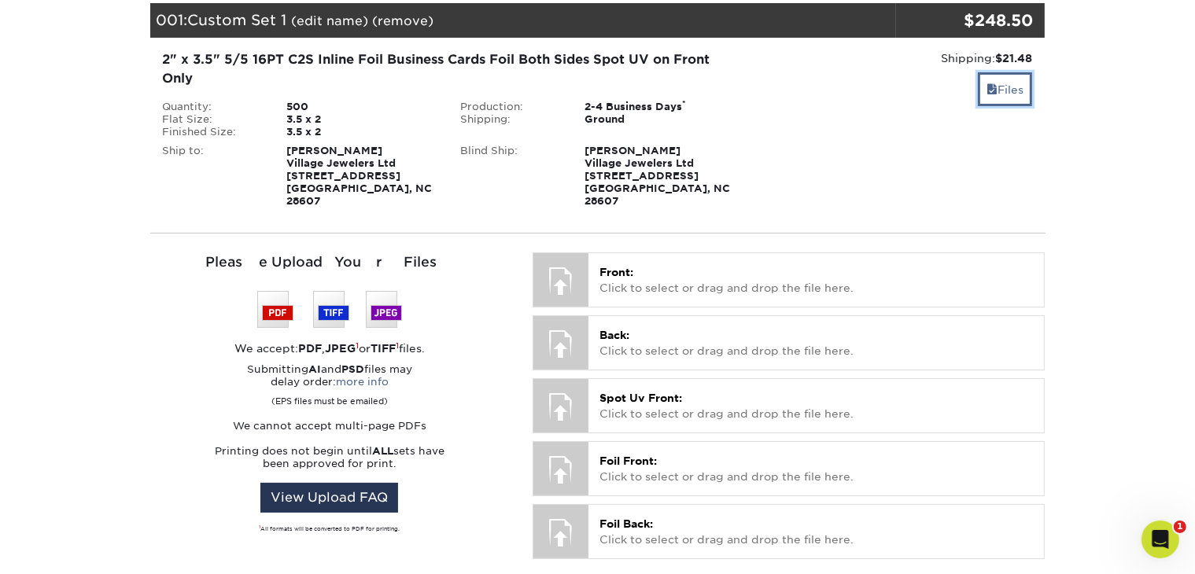
click at [996, 98] on link "Files" at bounding box center [1005, 89] width 54 height 34
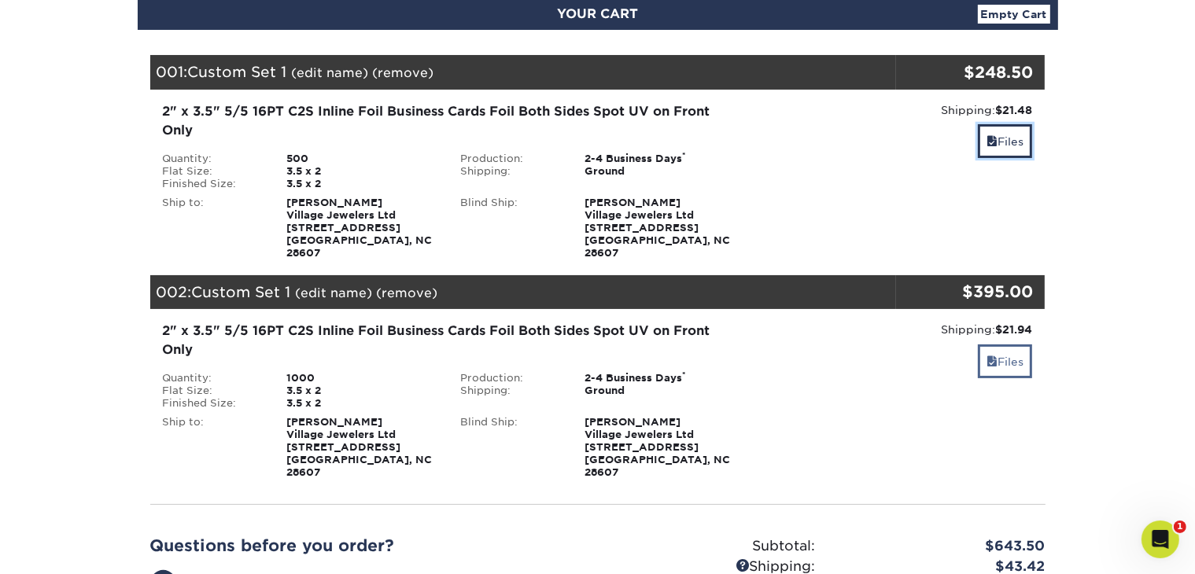
scroll to position [157, 0]
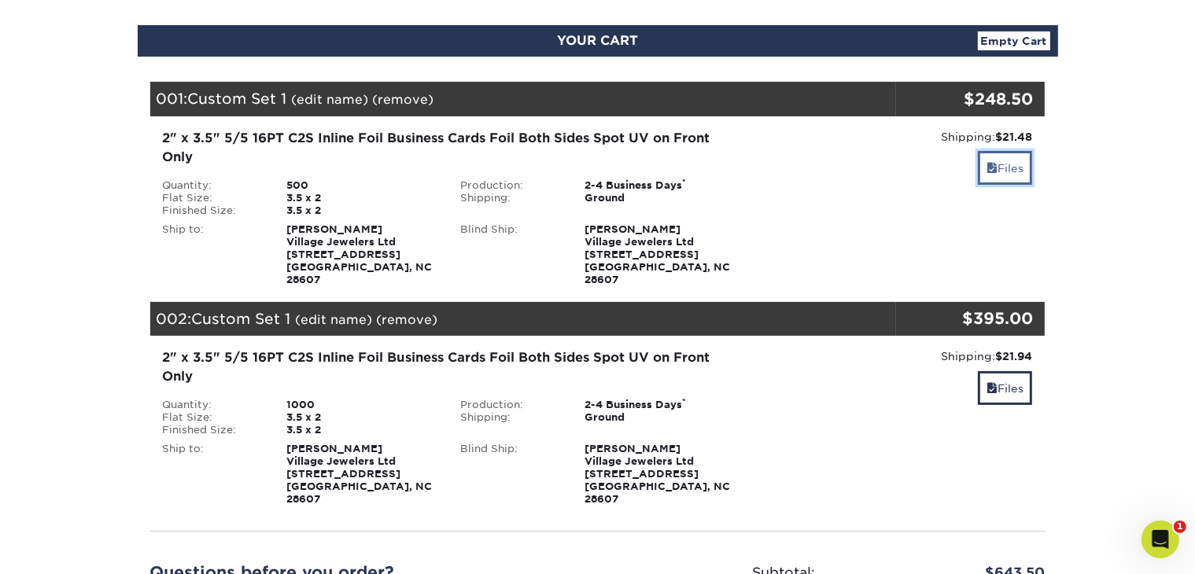
click at [1029, 171] on link "Files" at bounding box center [1005, 168] width 54 height 34
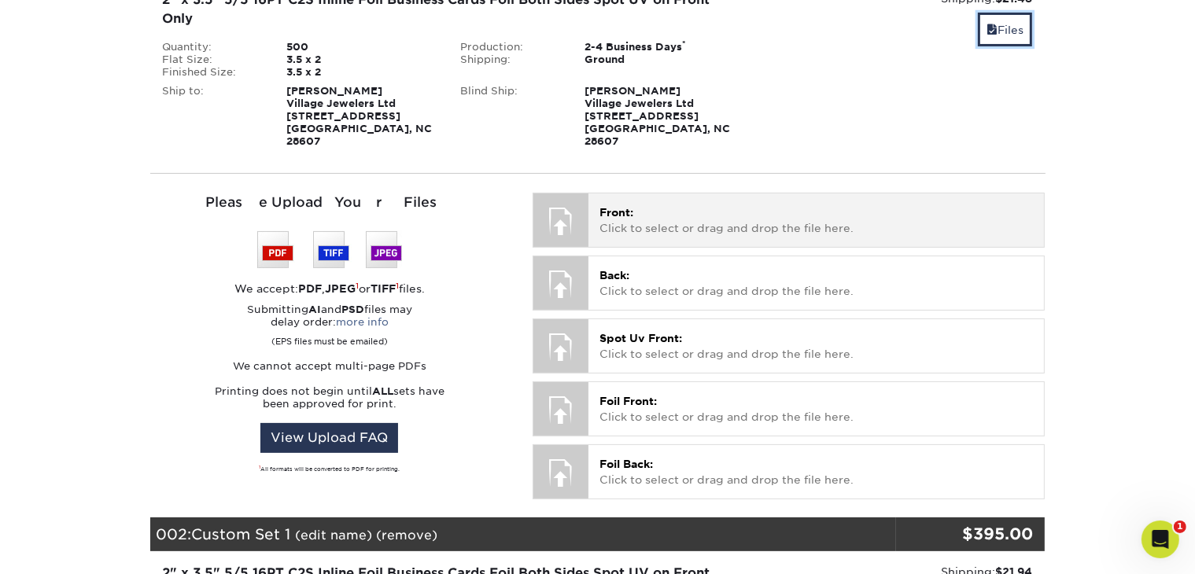
scroll to position [315, 0]
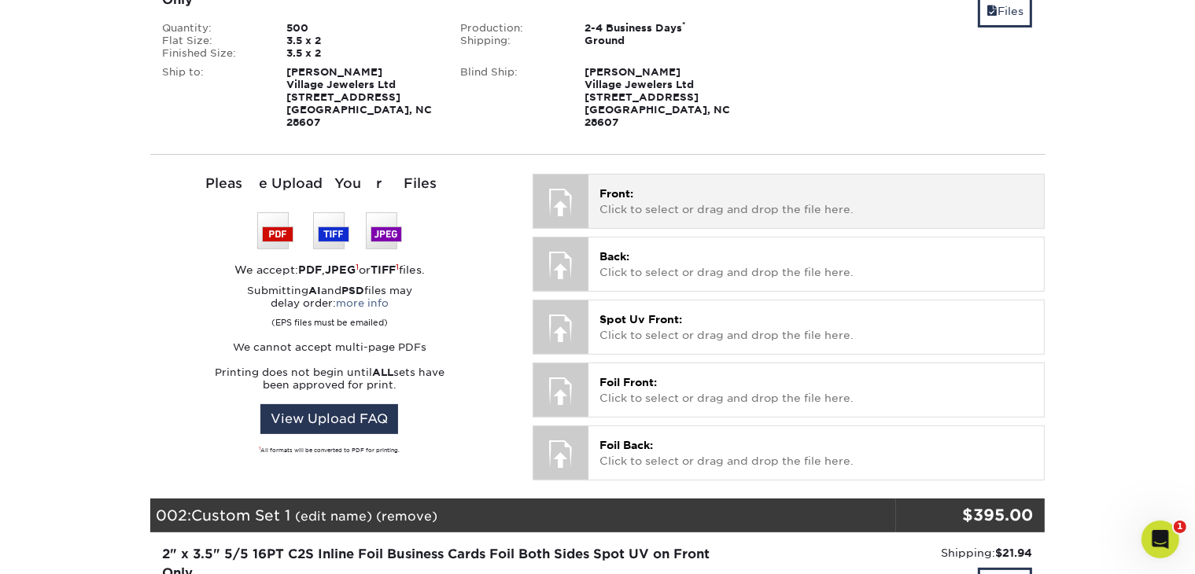
click at [643, 197] on p "Front: Click to select or drag and drop the file here." at bounding box center [815, 202] width 433 height 32
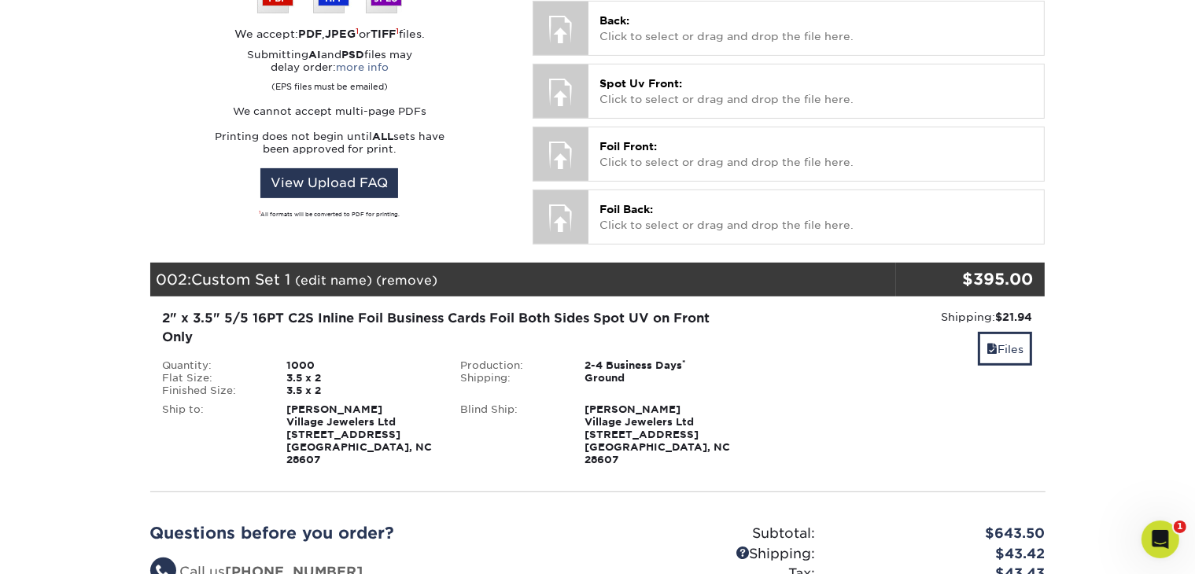
scroll to position [551, 0]
click at [1024, 341] on link "Files" at bounding box center [1005, 349] width 54 height 34
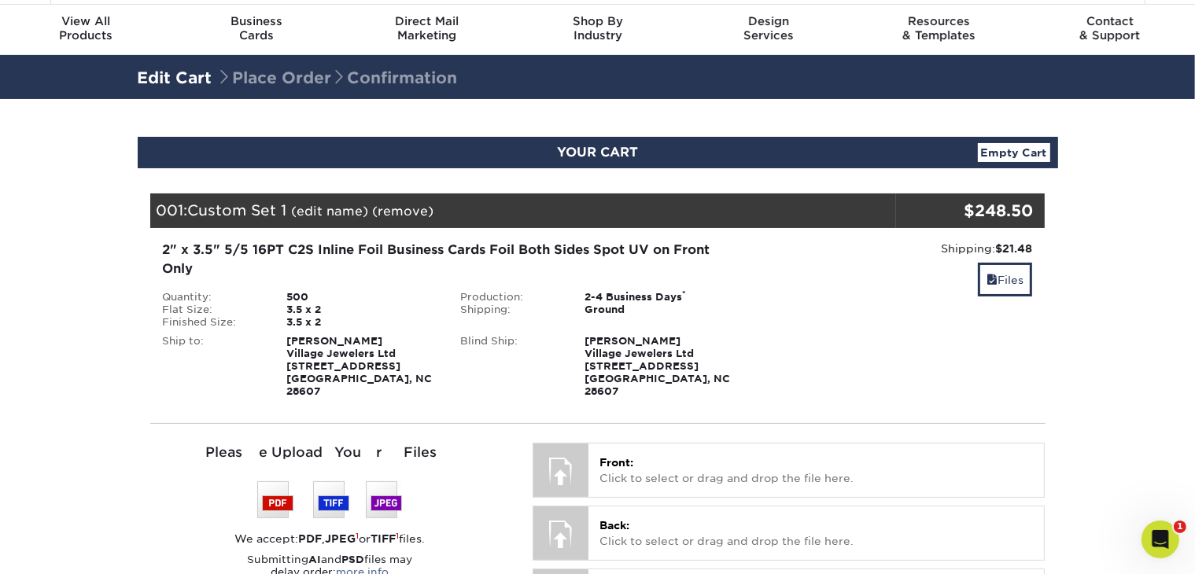
scroll to position [0, 0]
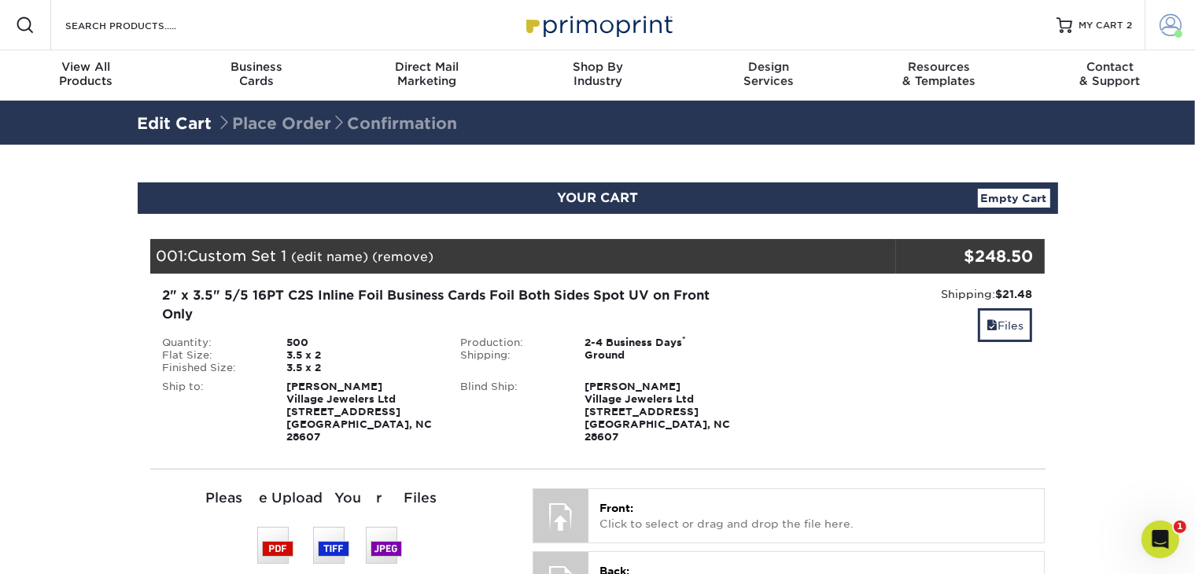
click at [1167, 26] on span at bounding box center [1170, 25] width 22 height 22
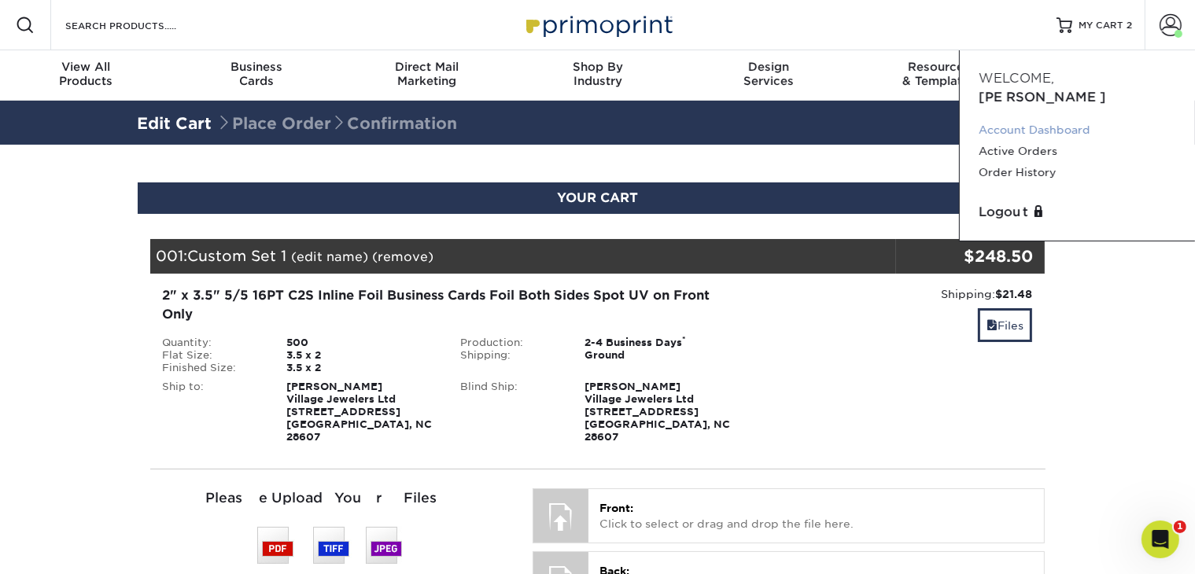
click at [1025, 120] on link "Account Dashboard" at bounding box center [1076, 130] width 197 height 21
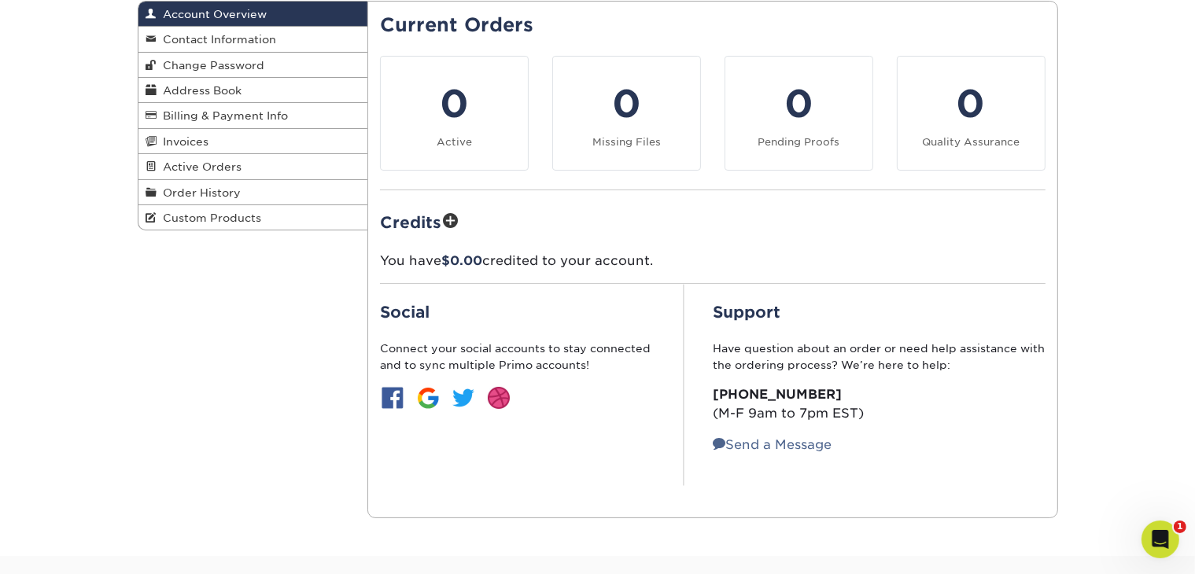
scroll to position [157, 0]
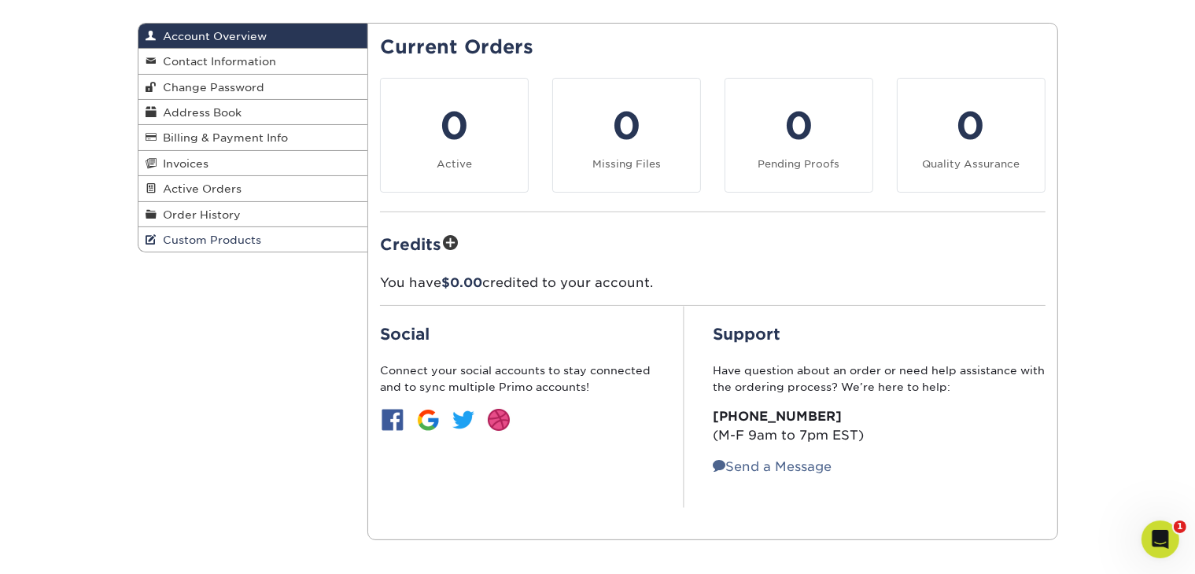
click at [198, 250] on link "Custom Products" at bounding box center [253, 239] width 230 height 24
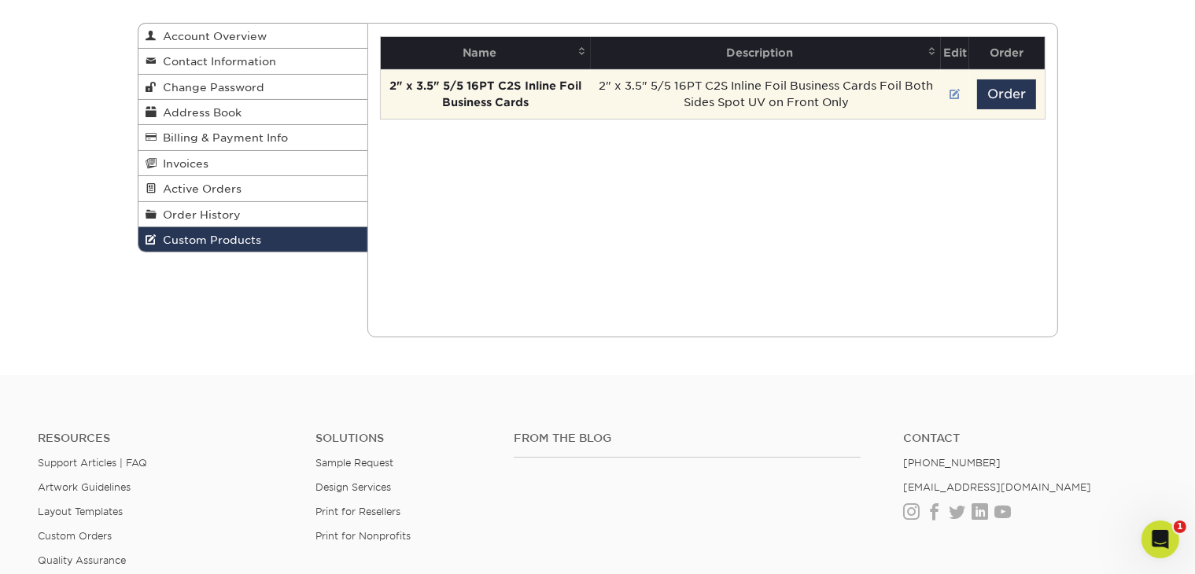
click at [955, 95] on link at bounding box center [954, 94] width 11 height 13
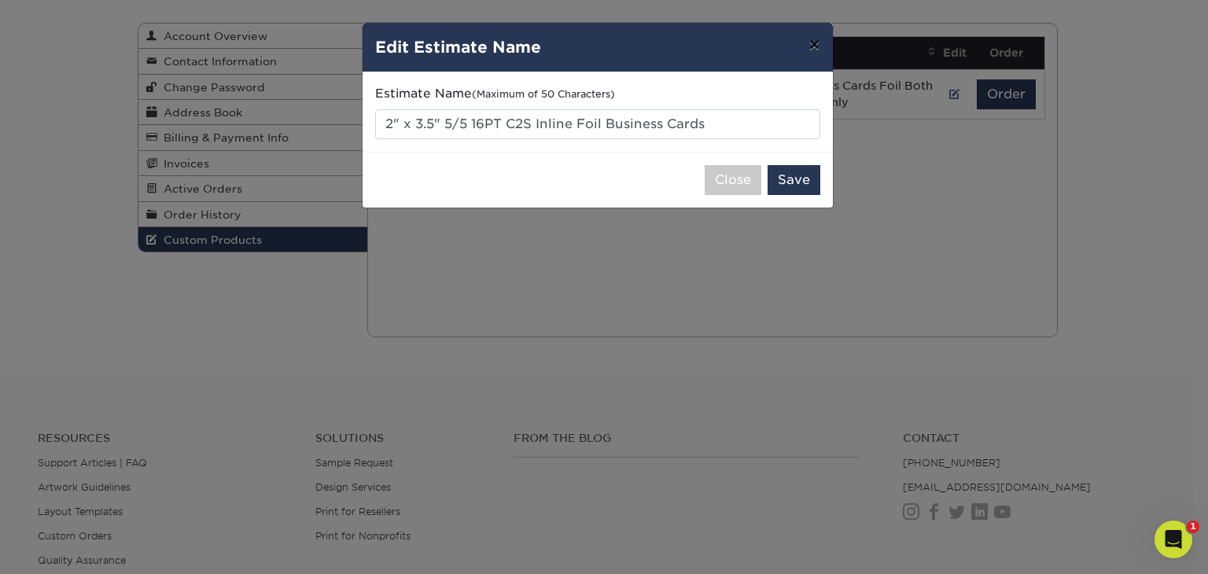
click at [817, 48] on button "×" at bounding box center [814, 45] width 36 height 44
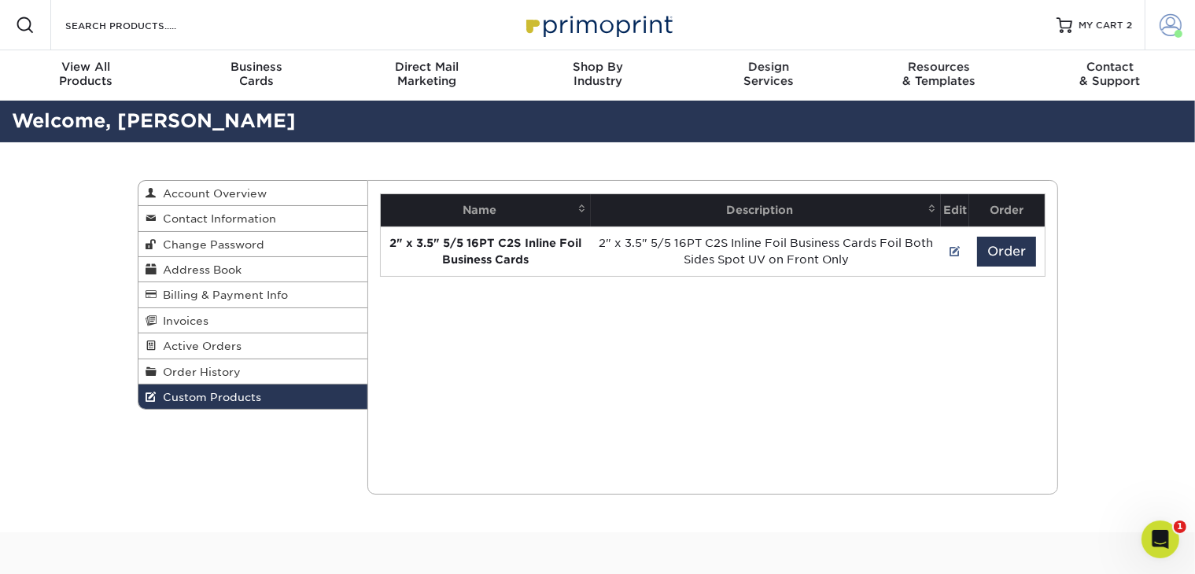
click at [1173, 31] on span at bounding box center [1170, 25] width 22 height 22
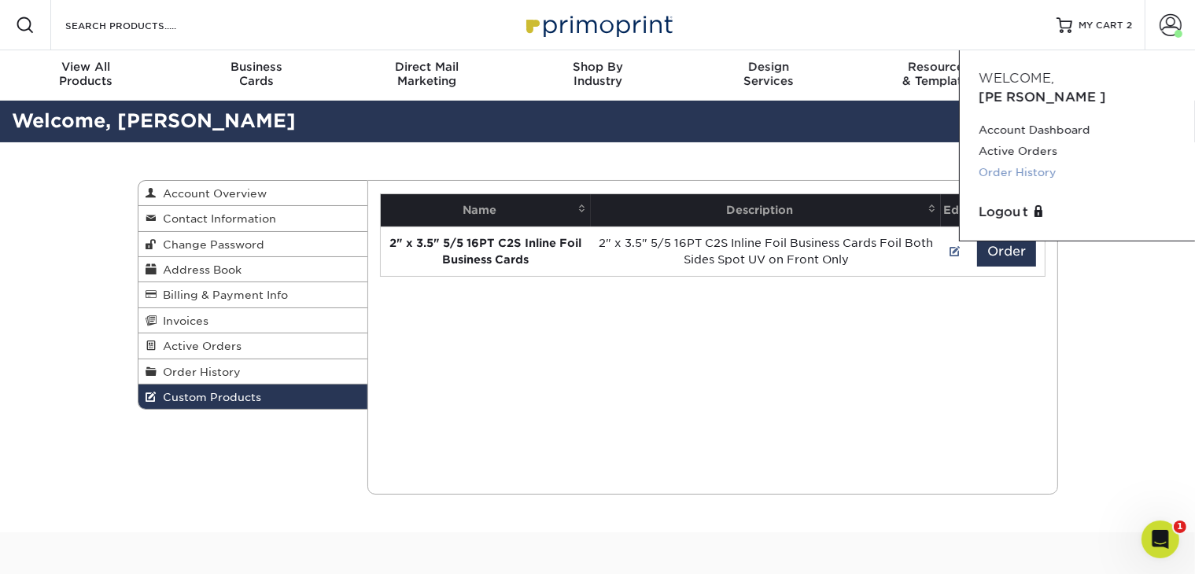
click at [1024, 162] on link "Order History" at bounding box center [1076, 172] width 197 height 21
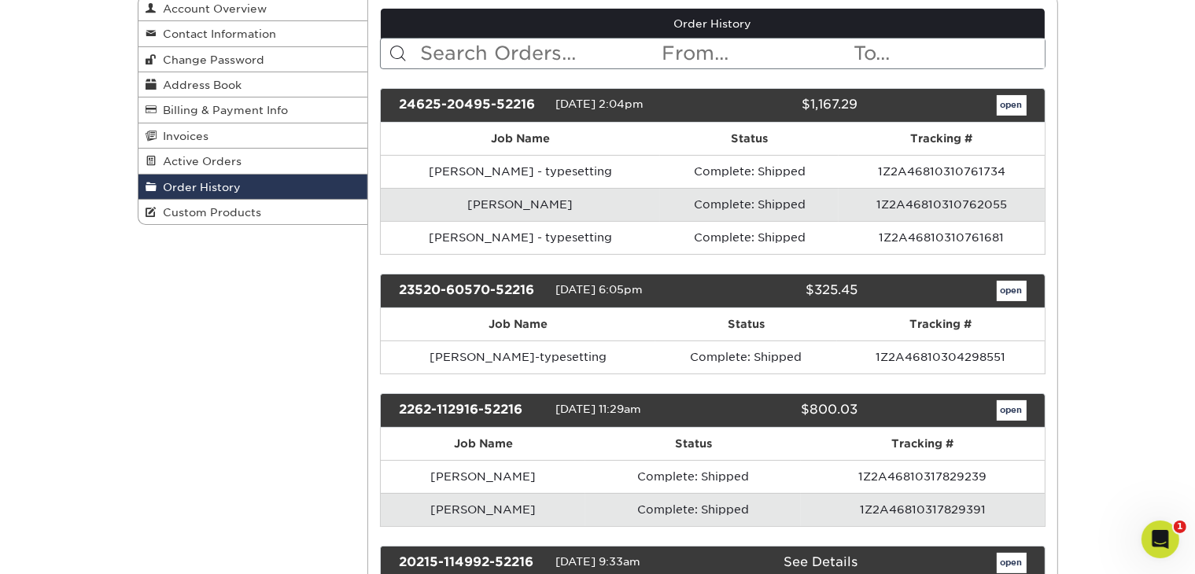
scroll to position [157, 0]
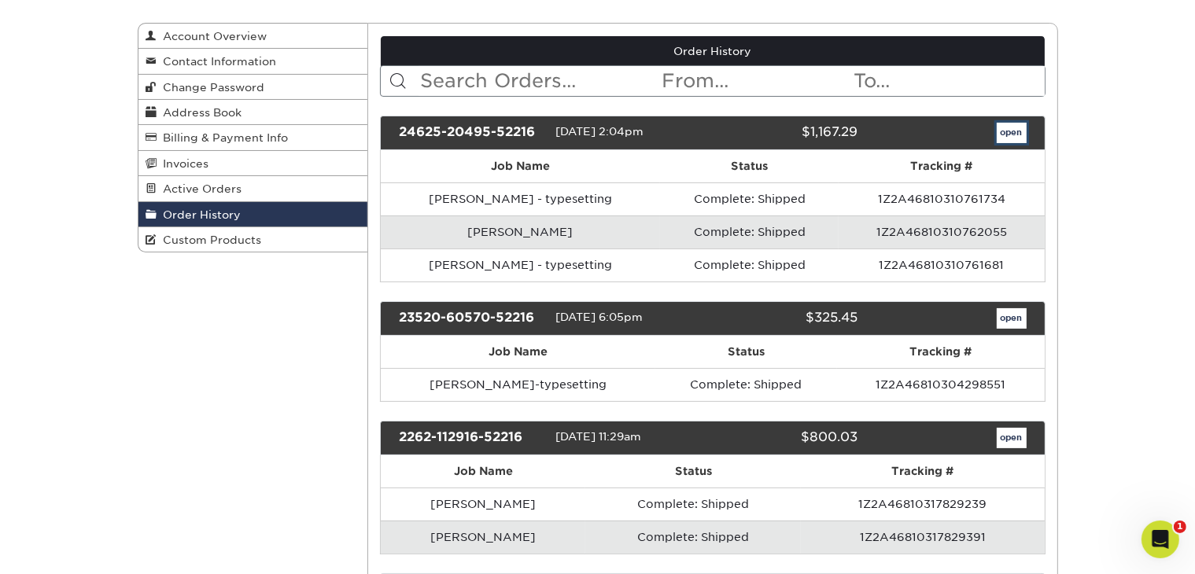
click at [1016, 137] on link "open" at bounding box center [1012, 133] width 30 height 20
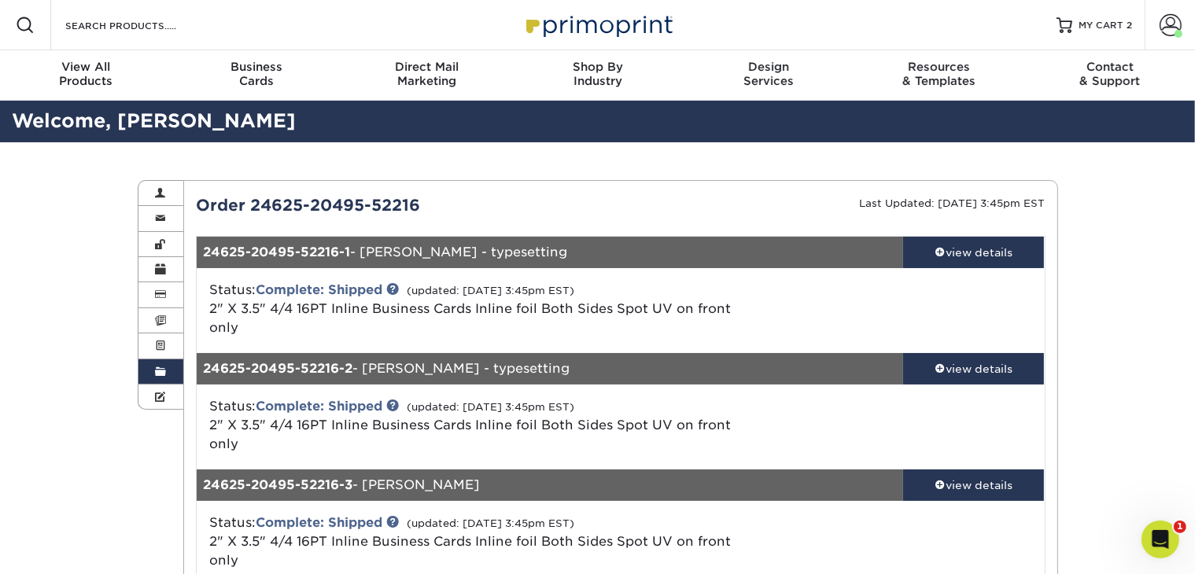
scroll to position [79, 0]
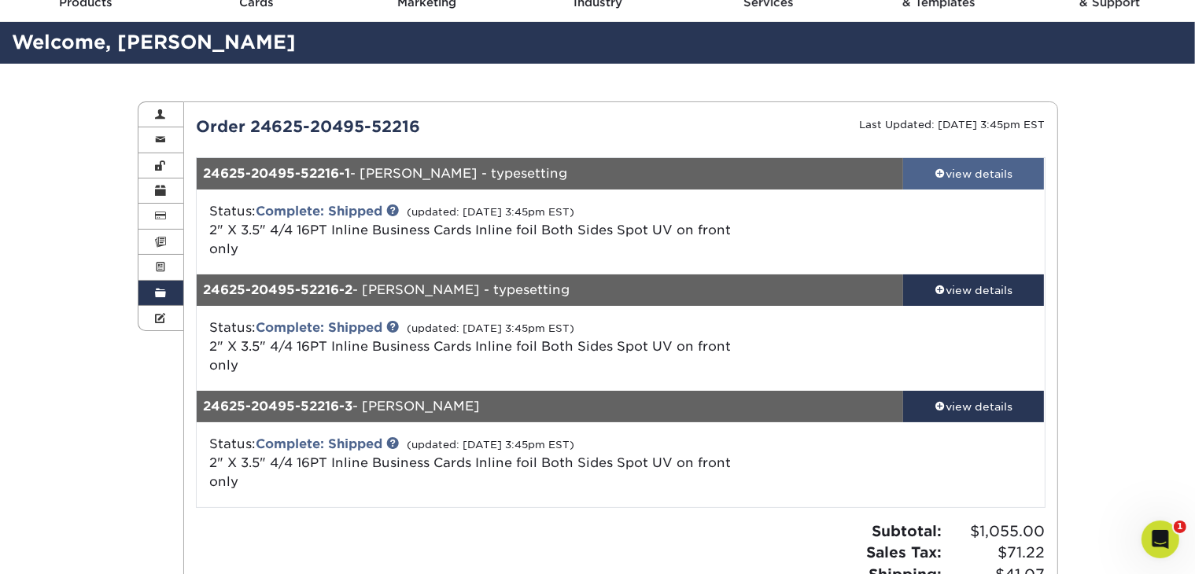
click at [974, 177] on div "view details" at bounding box center [974, 174] width 142 height 16
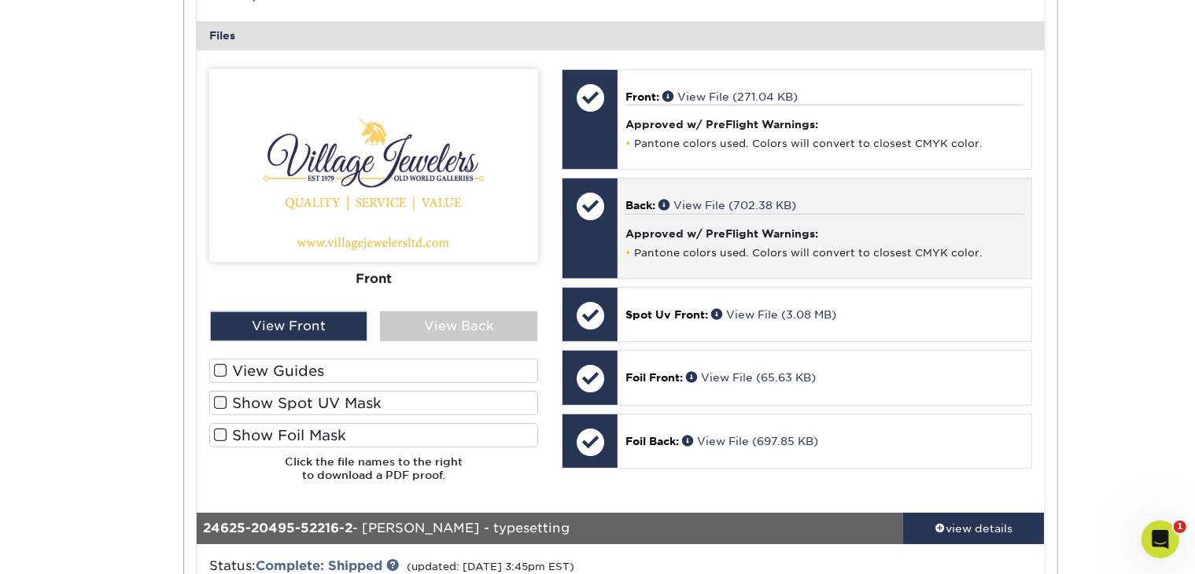
scroll to position [629, 0]
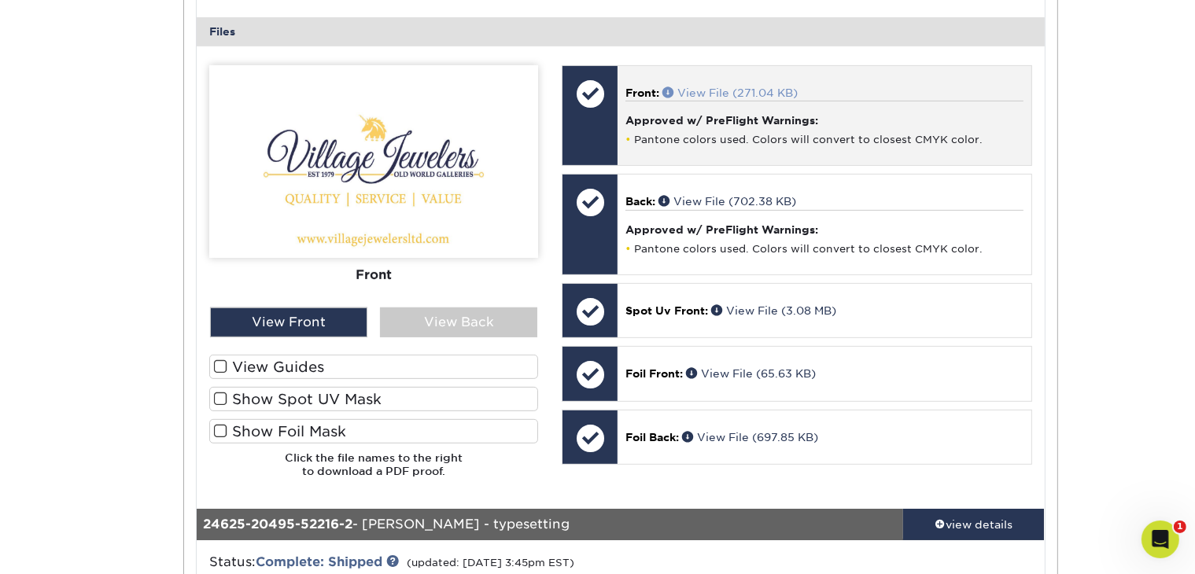
click at [714, 87] on link "View File (271.04 KB)" at bounding box center [729, 93] width 135 height 13
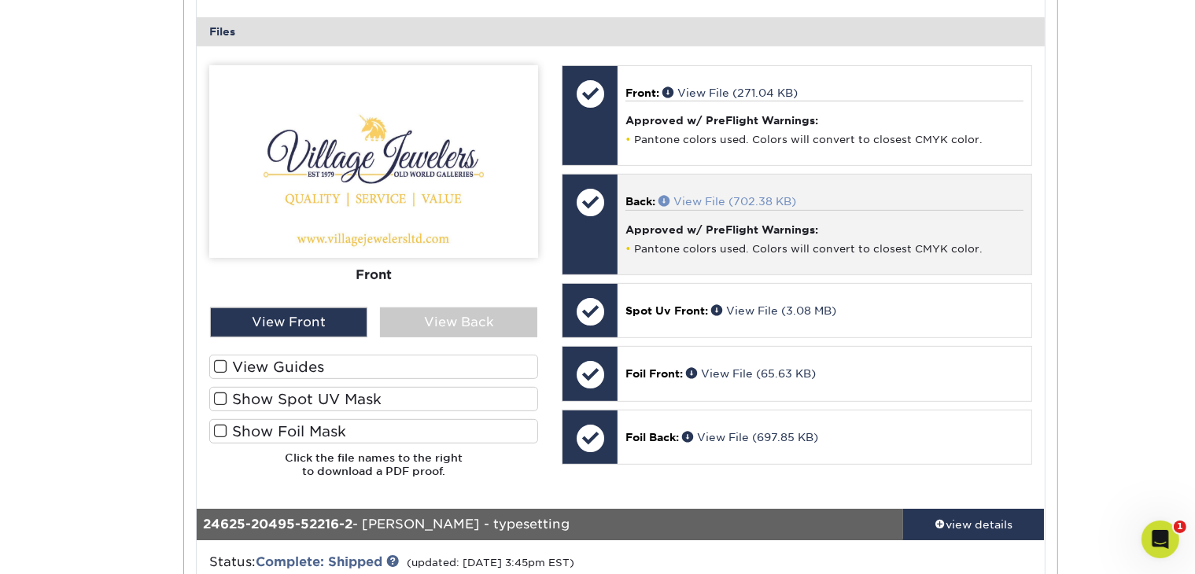
click at [724, 199] on link "View File (702.38 KB)" at bounding box center [727, 201] width 138 height 13
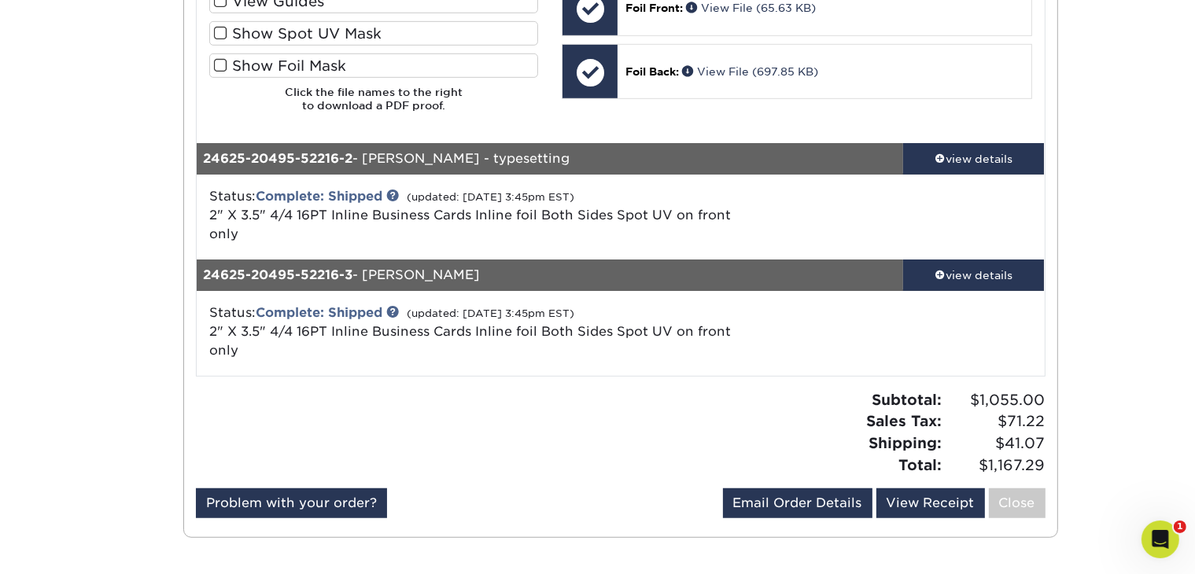
scroll to position [1022, 0]
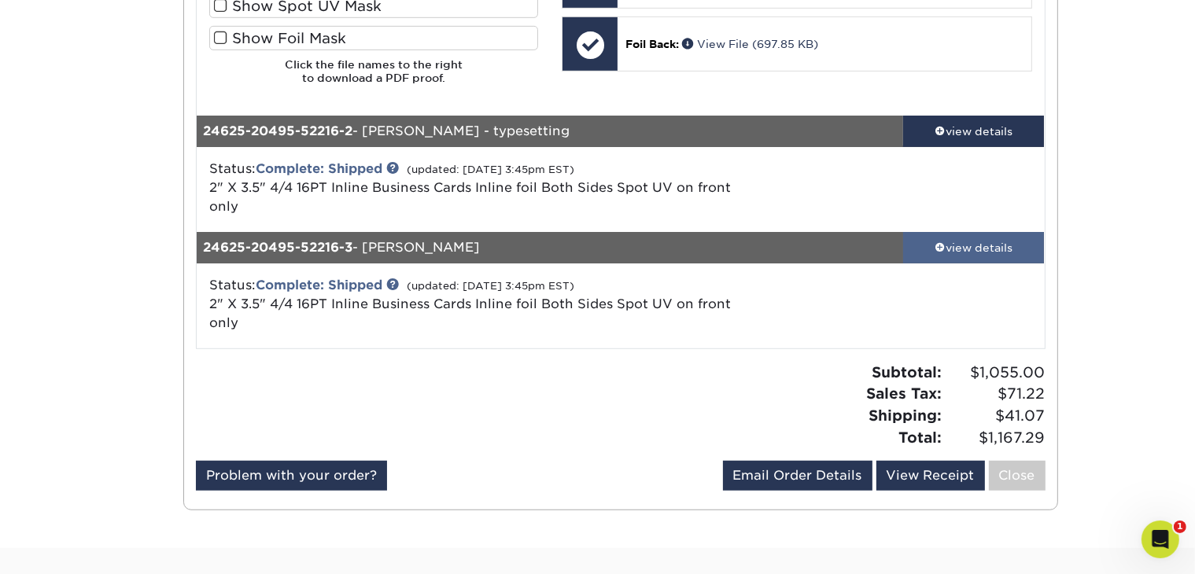
click at [964, 244] on div "view details" at bounding box center [974, 248] width 142 height 16
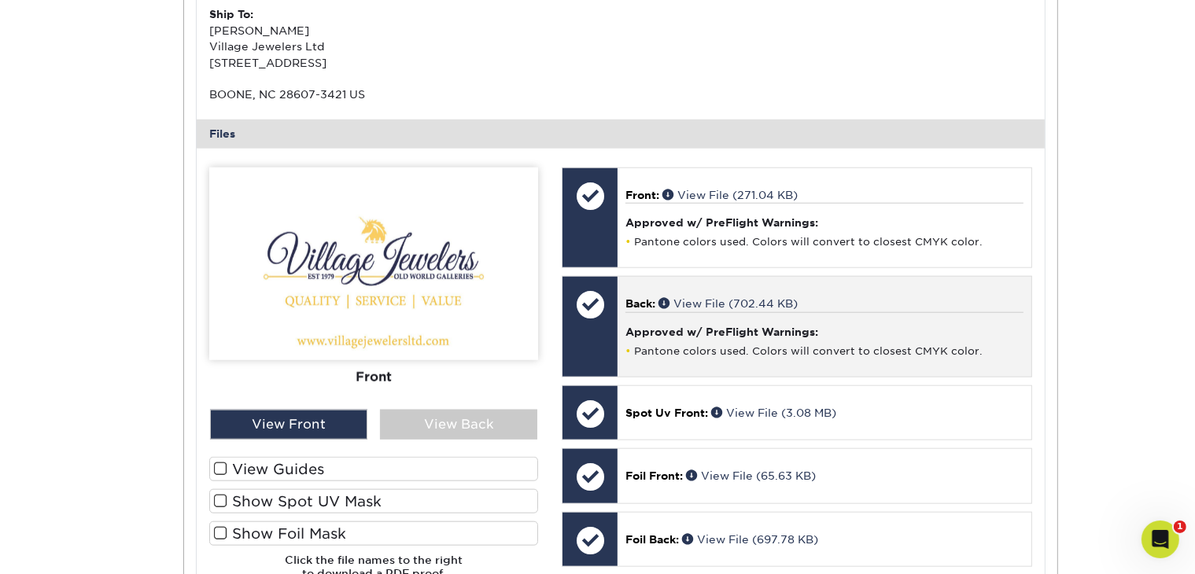
scroll to position [1573, 0]
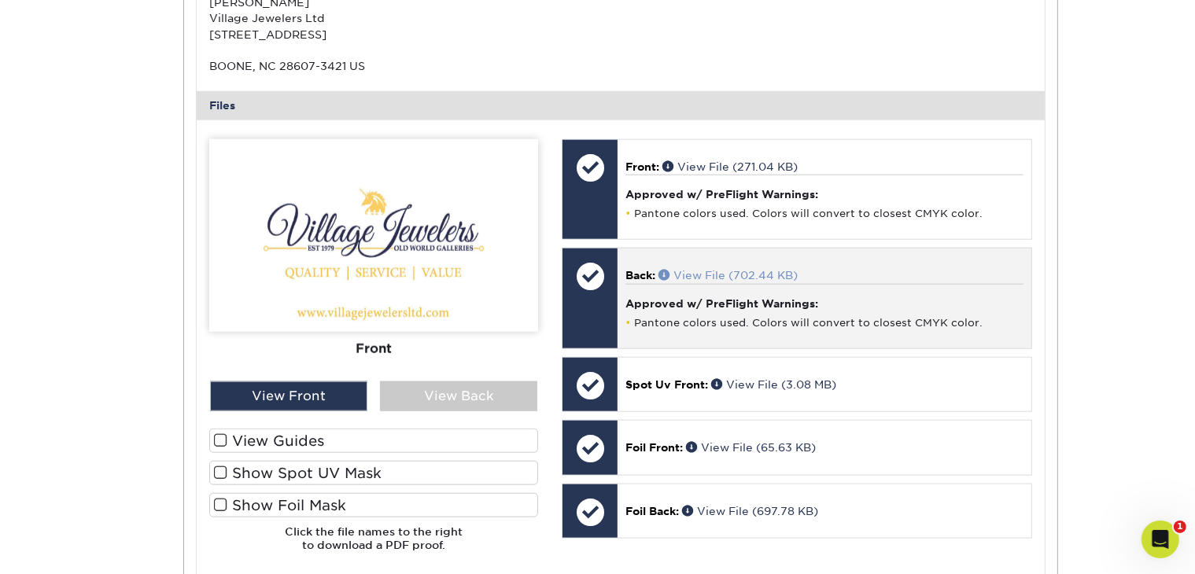
click at [720, 269] on link "View File (702.44 KB)" at bounding box center [727, 275] width 139 height 13
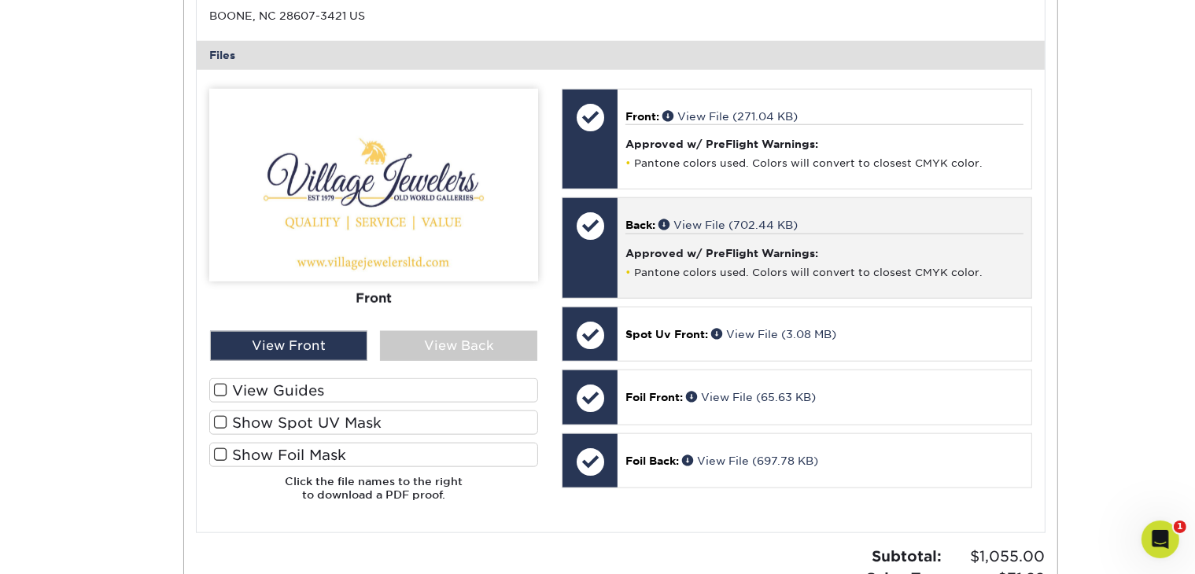
scroll to position [1652, 0]
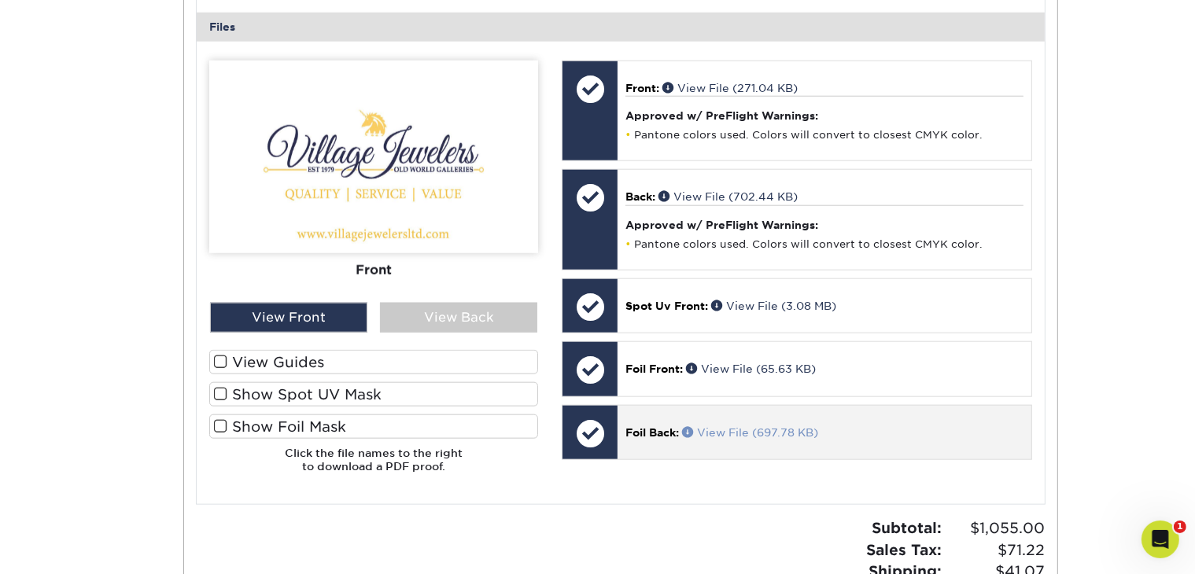
click at [790, 429] on link "View File (697.78 KB)" at bounding box center [750, 432] width 136 height 13
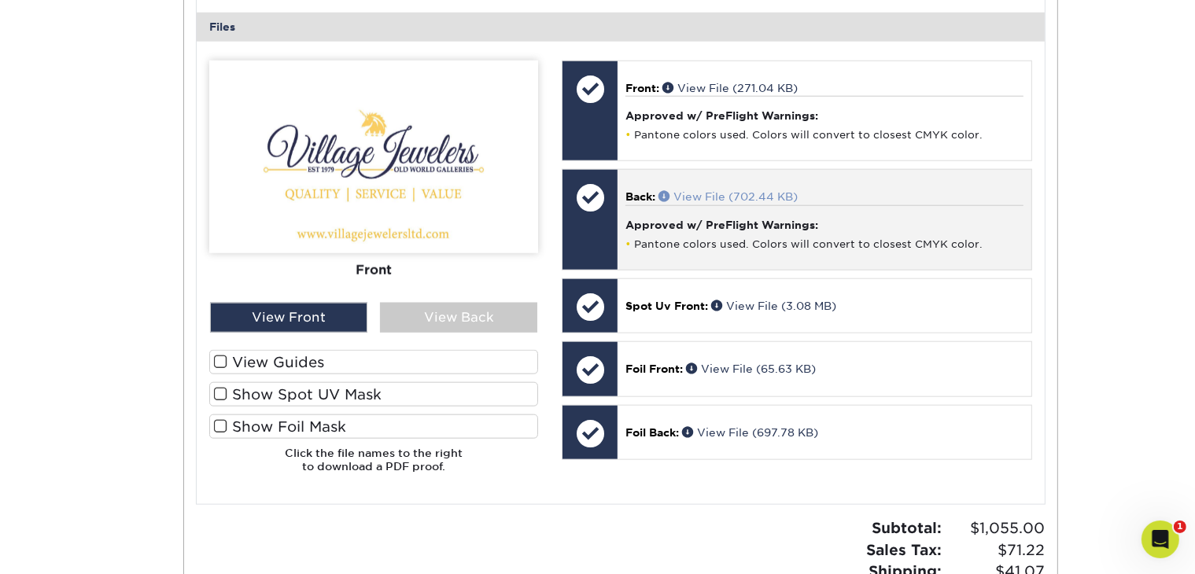
click at [757, 190] on link "View File (702.44 KB)" at bounding box center [727, 196] width 139 height 13
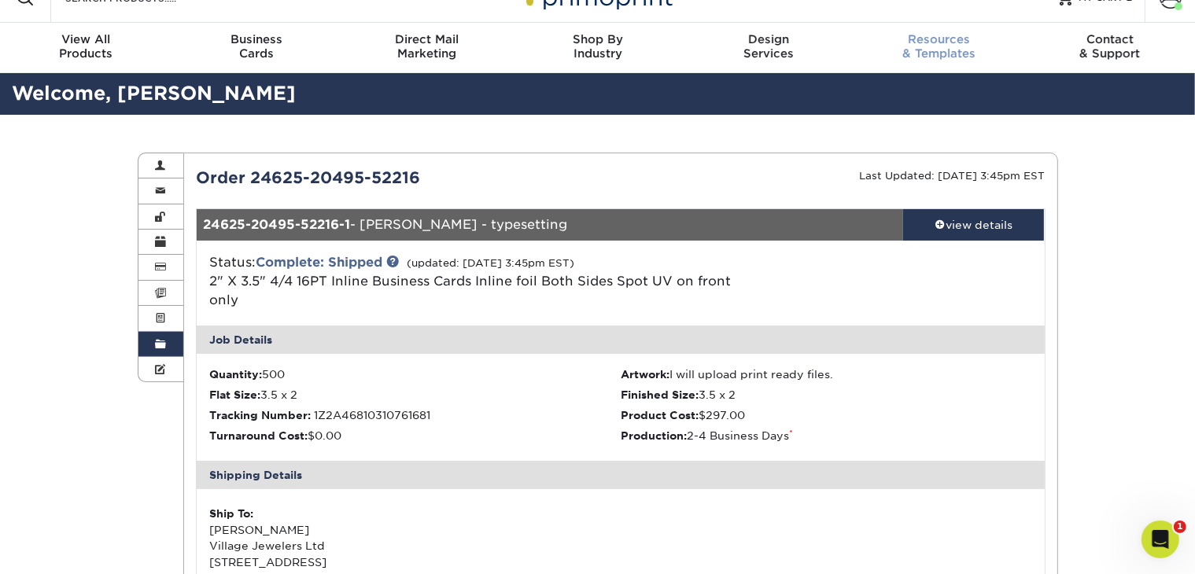
scroll to position [0, 0]
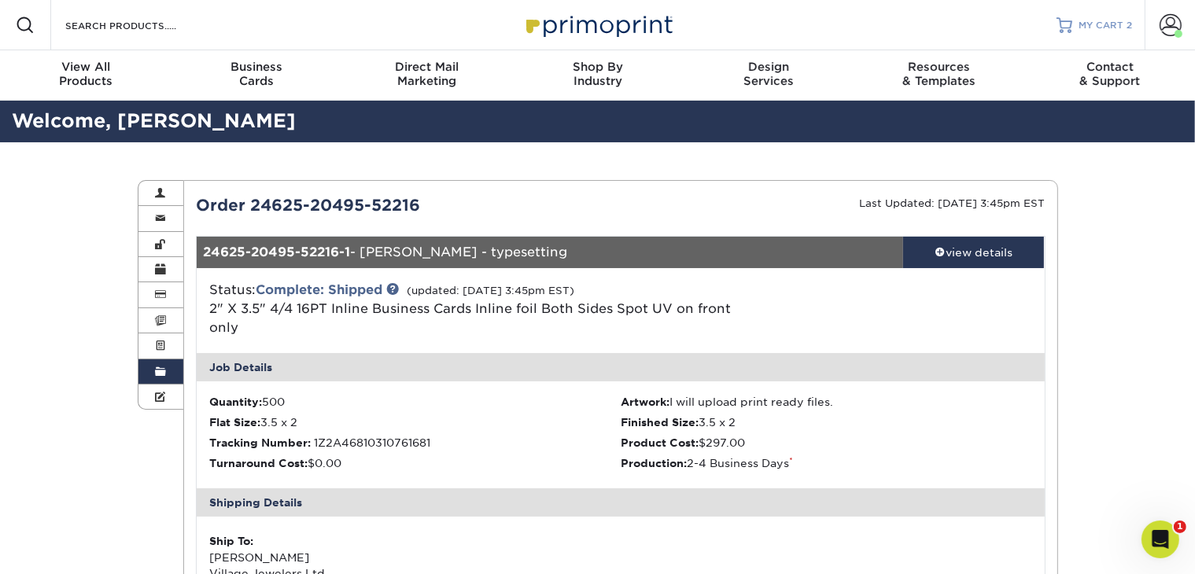
click at [1079, 30] on span "MY CART" at bounding box center [1100, 25] width 45 height 13
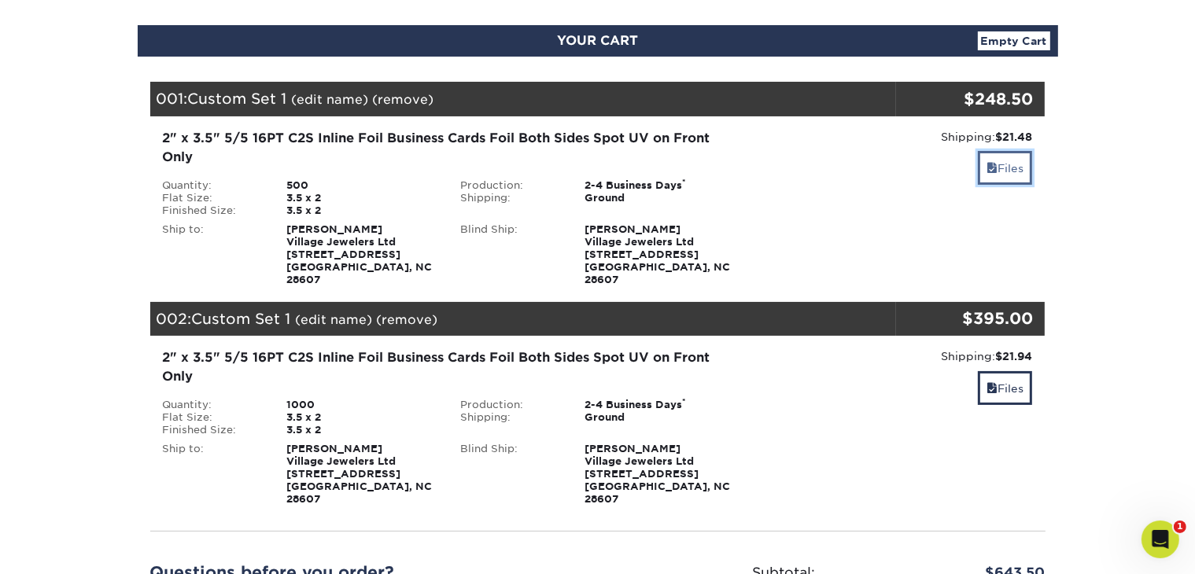
click at [982, 174] on link "Files" at bounding box center [1005, 168] width 54 height 34
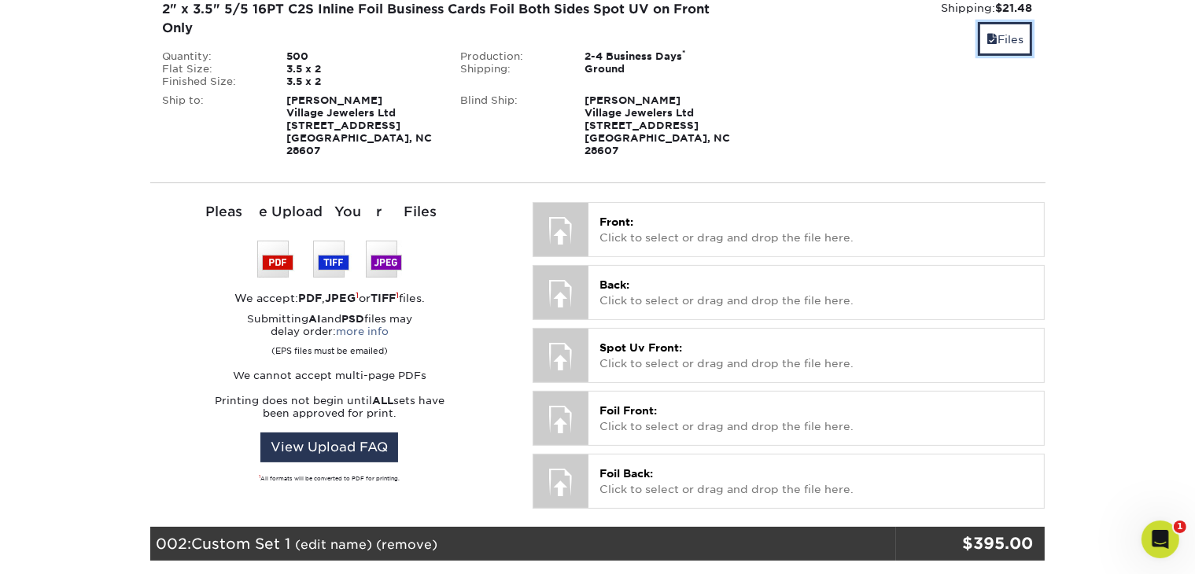
scroll to position [315, 0]
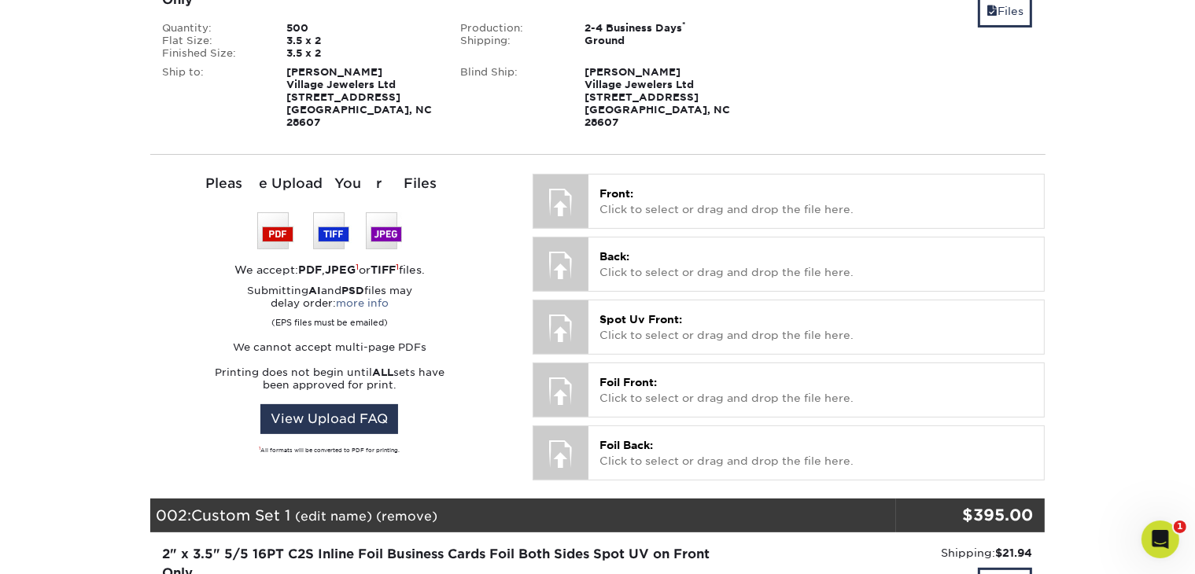
click at [282, 228] on img at bounding box center [329, 230] width 145 height 37
click at [267, 223] on img at bounding box center [329, 230] width 145 height 37
click at [352, 214] on img at bounding box center [329, 230] width 145 height 37
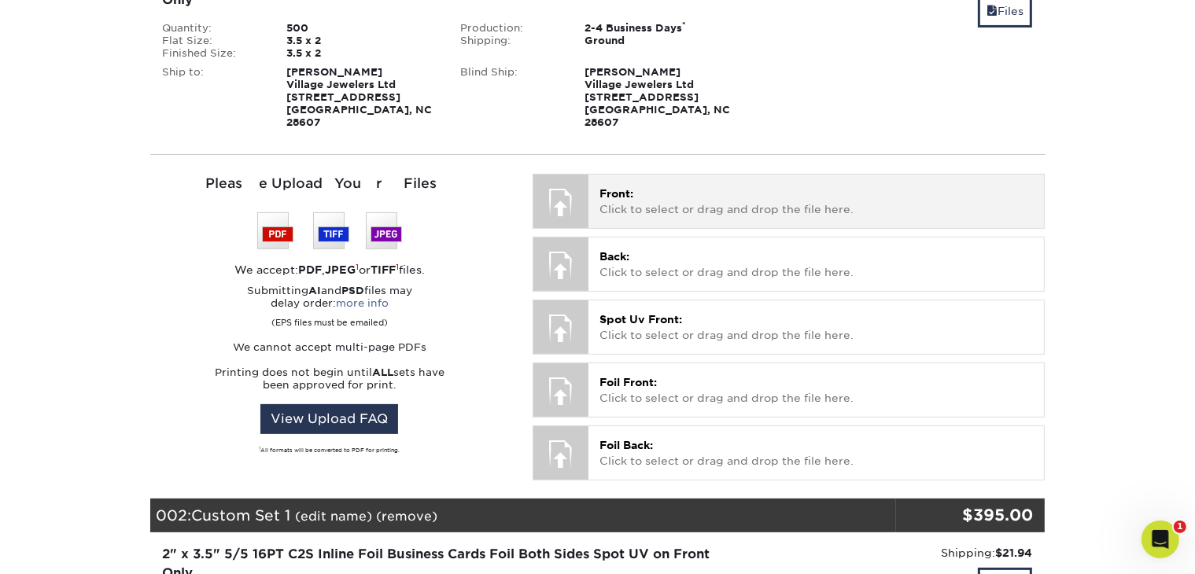
click at [607, 187] on span "Front:" at bounding box center [616, 193] width 34 height 13
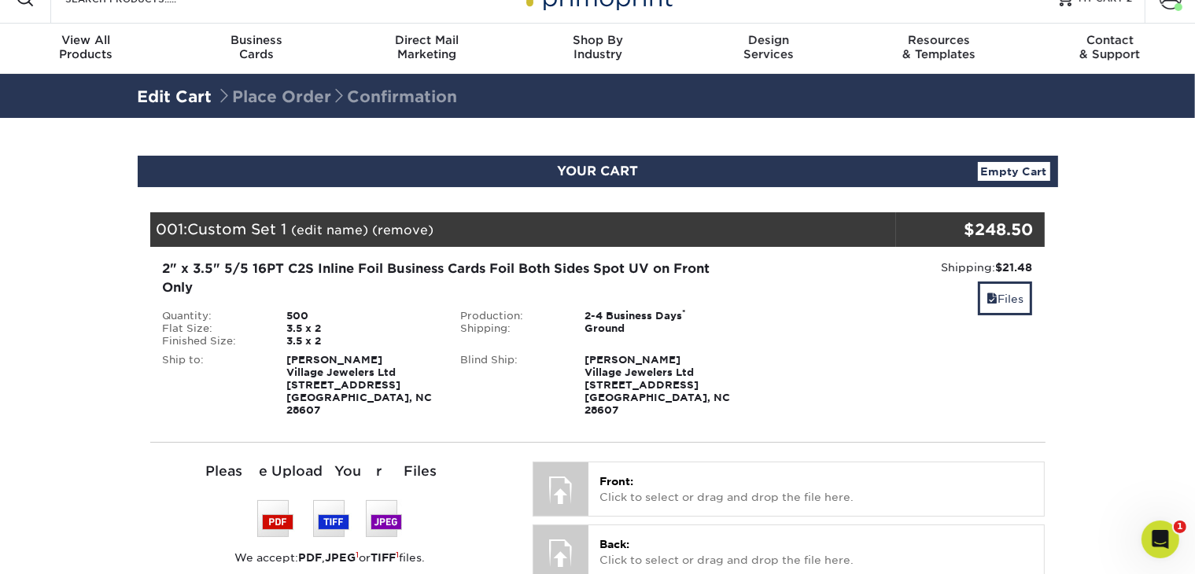
scroll to position [0, 0]
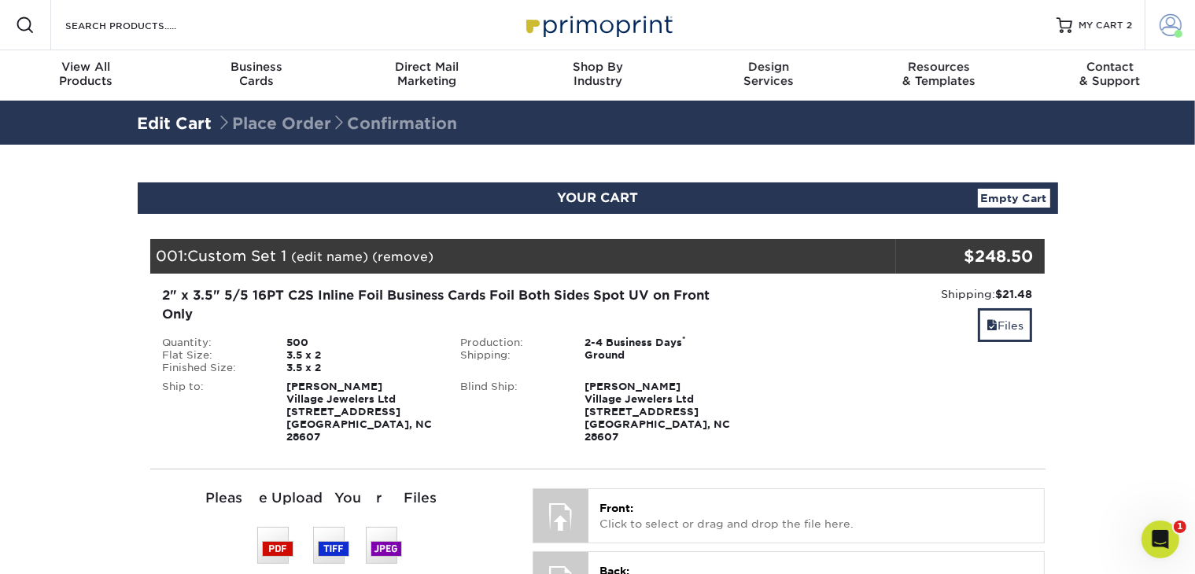
click at [1174, 35] on span at bounding box center [1178, 34] width 8 height 8
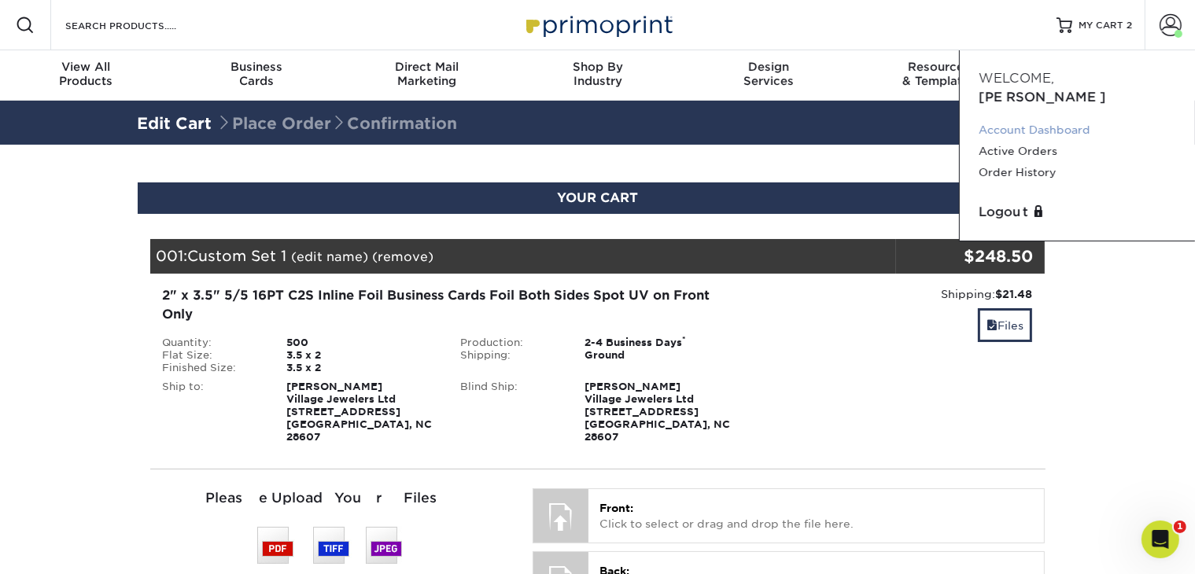
click at [1069, 120] on link "Account Dashboard" at bounding box center [1076, 130] width 197 height 21
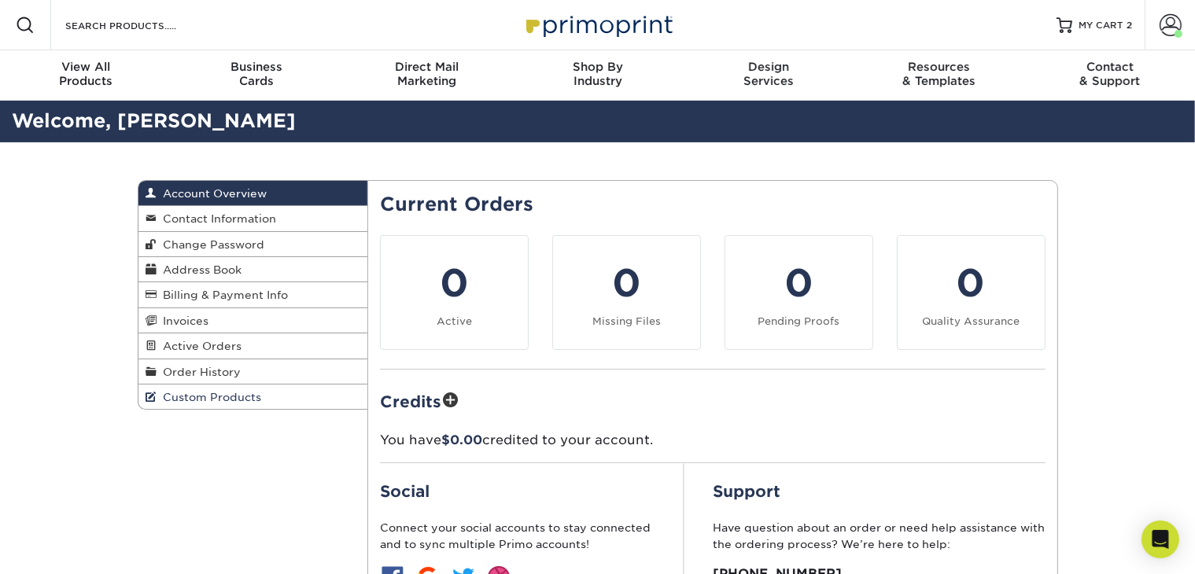
click at [235, 400] on span "Custom Products" at bounding box center [209, 397] width 105 height 13
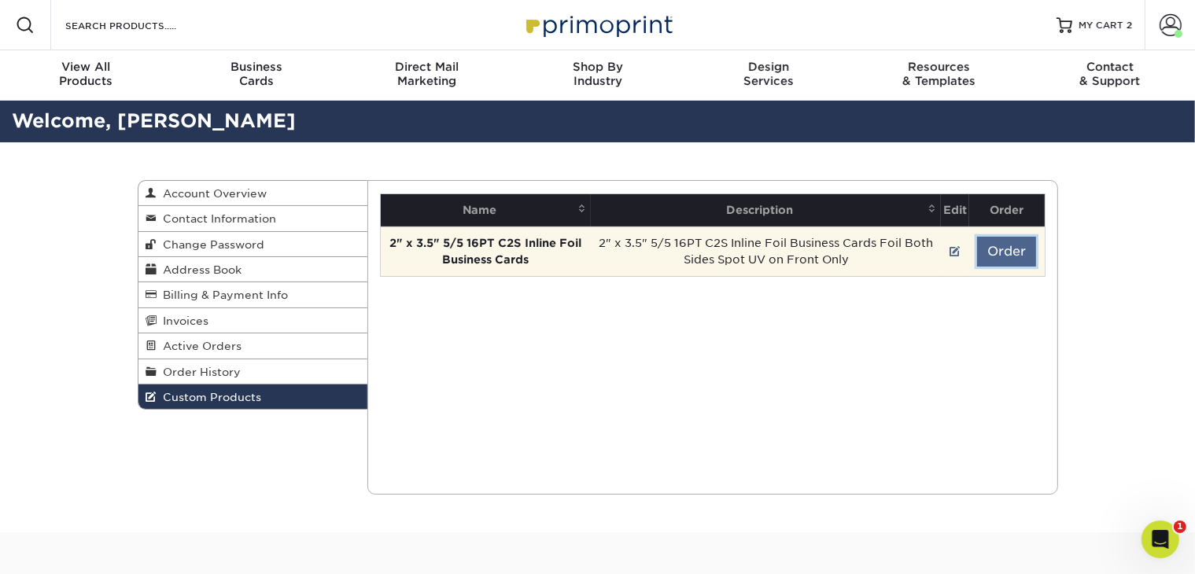
click at [994, 252] on button "Order" at bounding box center [1006, 252] width 59 height 30
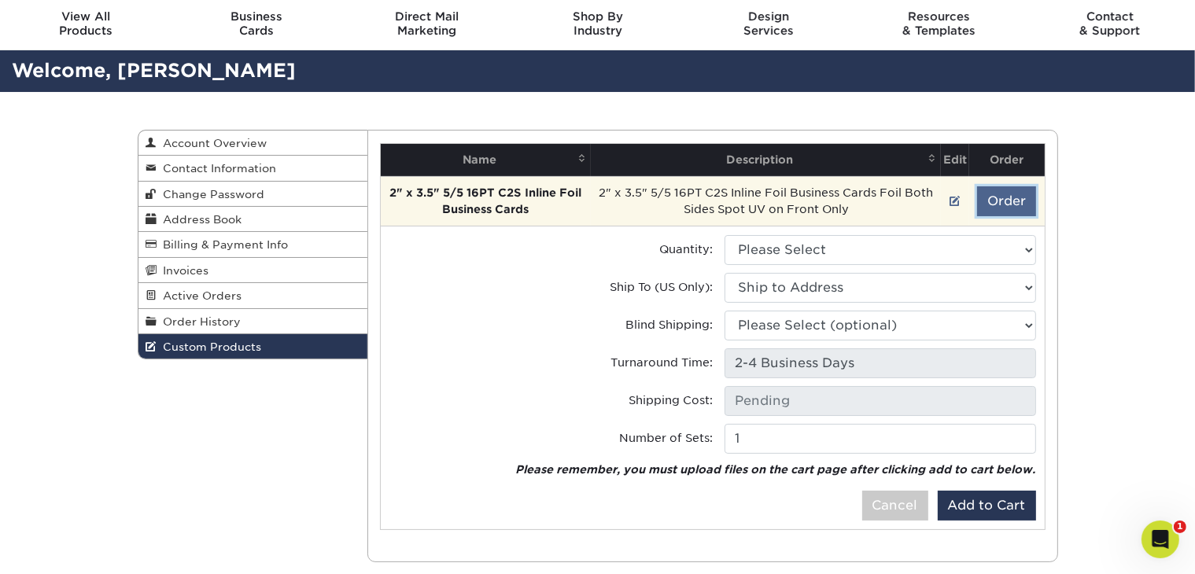
scroll to position [79, 0]
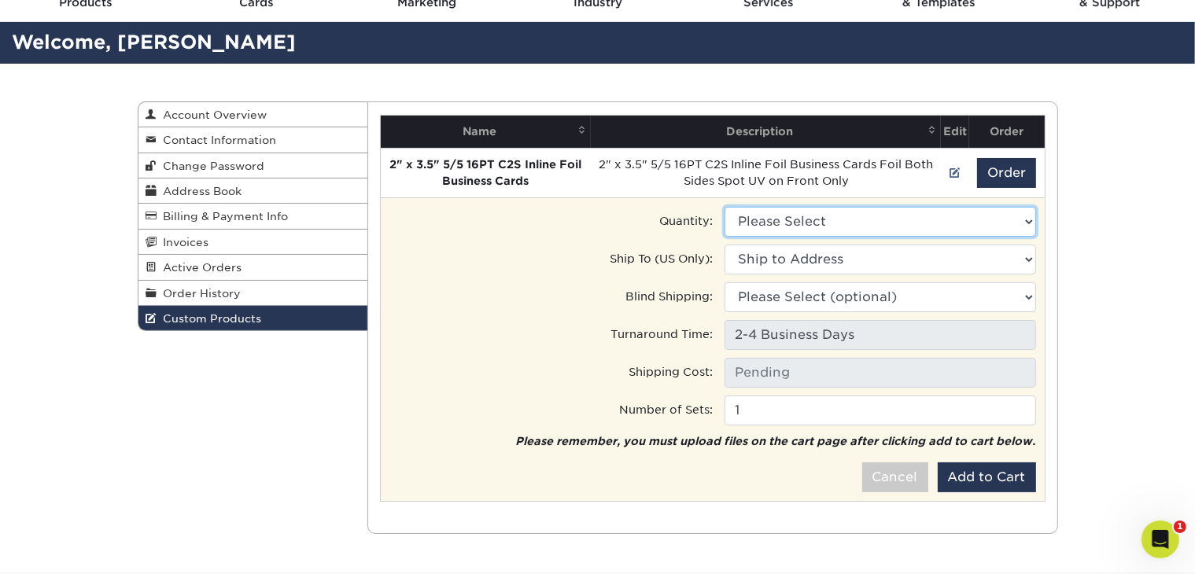
click at [1030, 227] on select "Please Select 500 - $248.50 1000 - $395.00" at bounding box center [879, 222] width 311 height 30
click at [1027, 225] on select "Please Select 500 - $248.50 1000 - $395.00" at bounding box center [879, 222] width 311 height 30
click at [1001, 255] on select "Ship to Address 697 W King St, Boone, NC" at bounding box center [879, 260] width 311 height 30
click at [1009, 262] on select "Ship to Address Village Jewelers Ltd • 697 W King St, Boone, NC" at bounding box center [879, 260] width 311 height 30
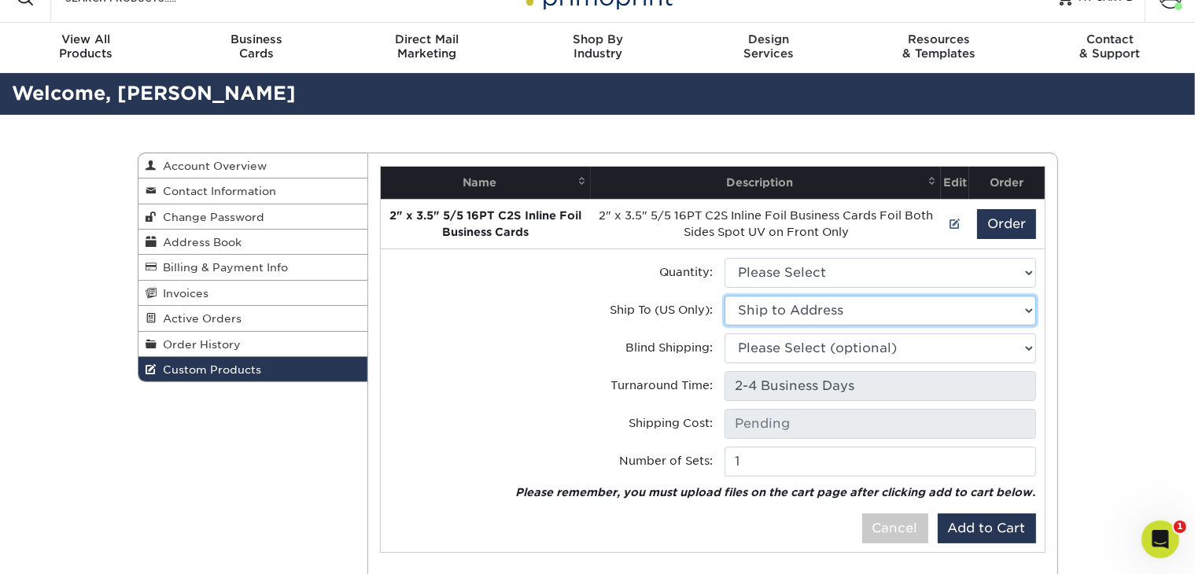
scroll to position [0, 0]
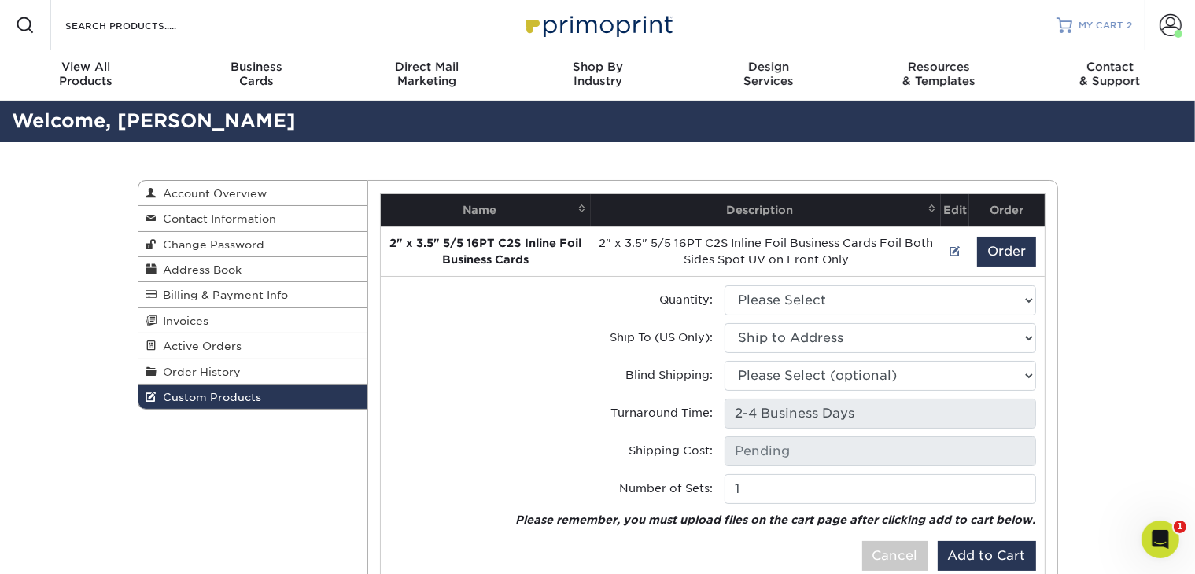
click at [1089, 36] on link "MY CART 2" at bounding box center [1094, 25] width 76 height 50
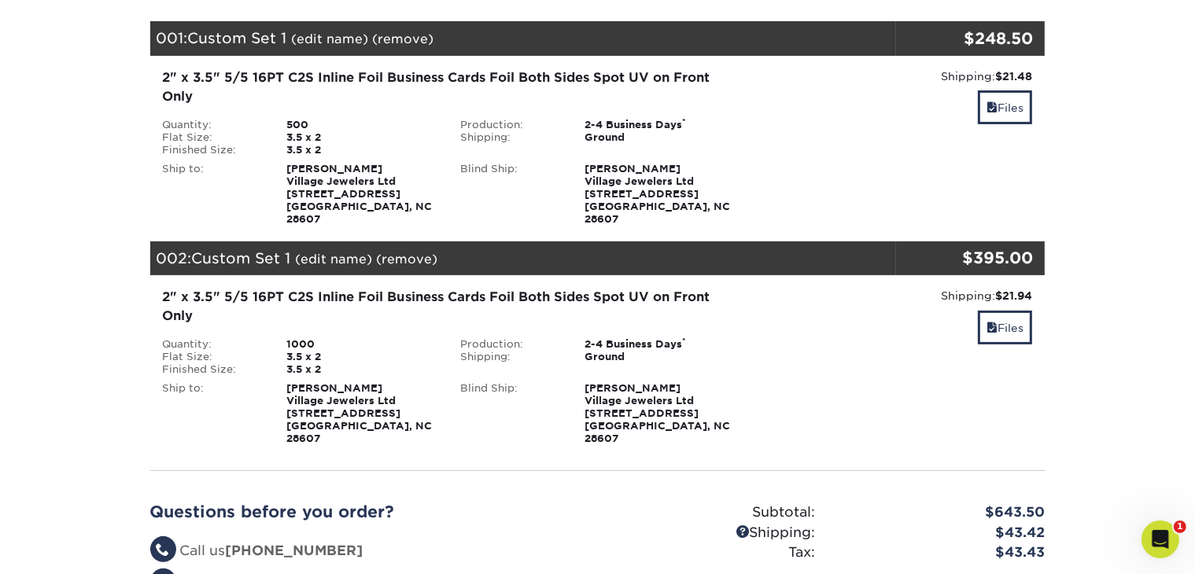
scroll to position [236, 0]
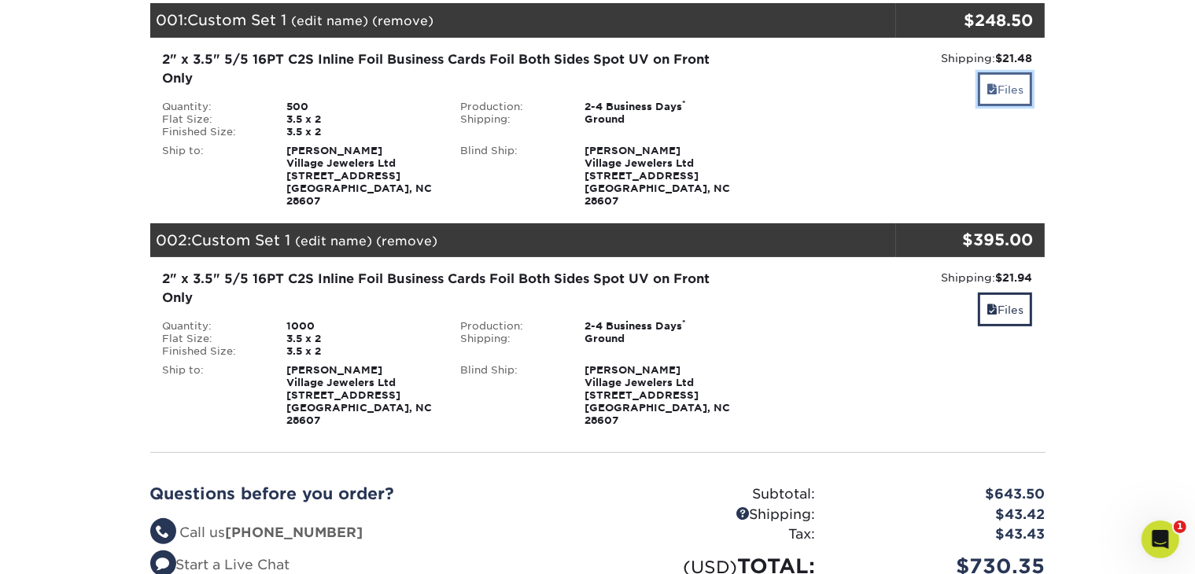
click at [1010, 96] on link "Files" at bounding box center [1005, 89] width 54 height 34
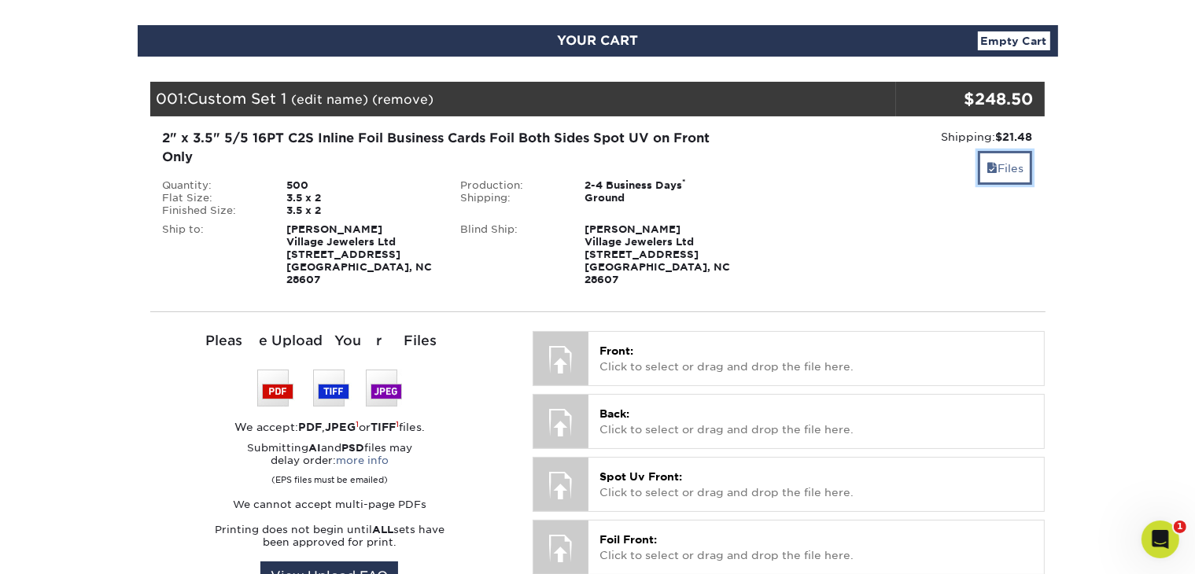
scroll to position [0, 0]
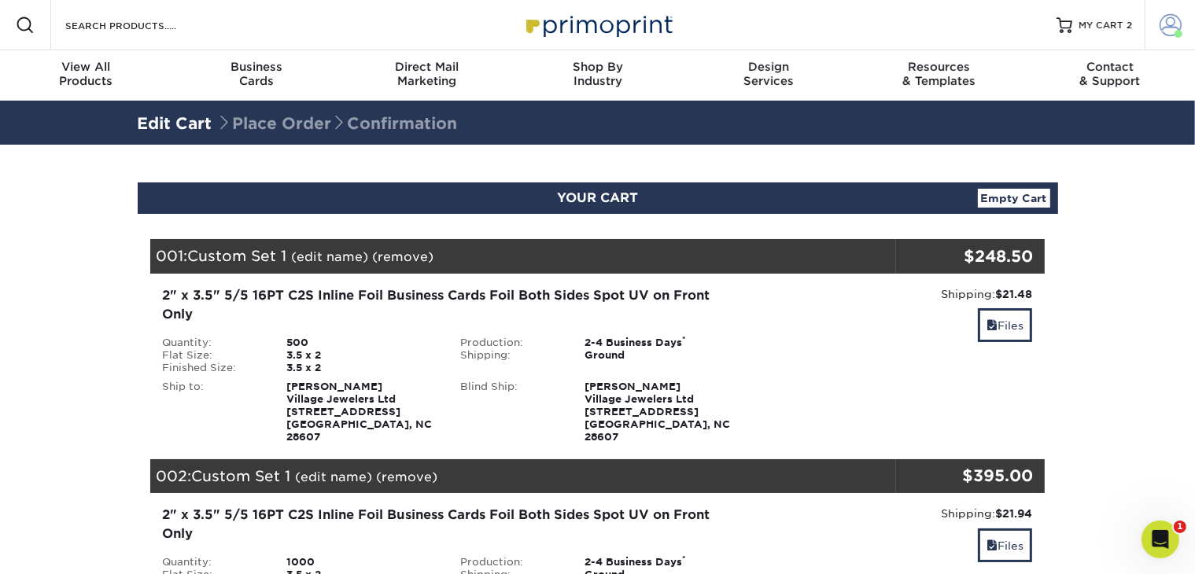
click at [1164, 20] on span at bounding box center [1170, 25] width 22 height 22
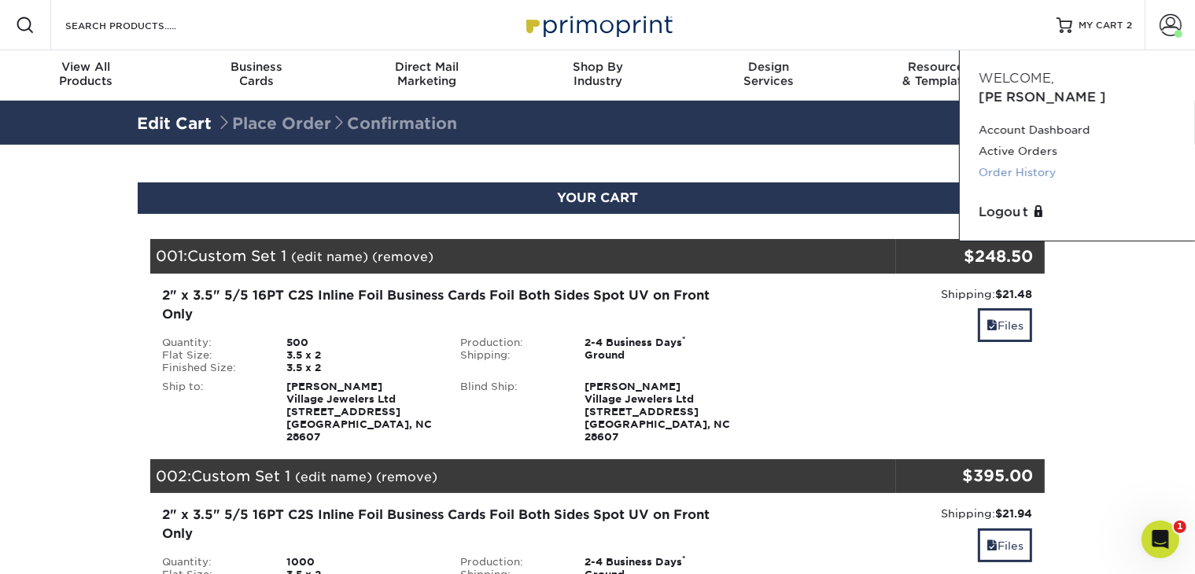
click at [1036, 162] on link "Order History" at bounding box center [1076, 172] width 197 height 21
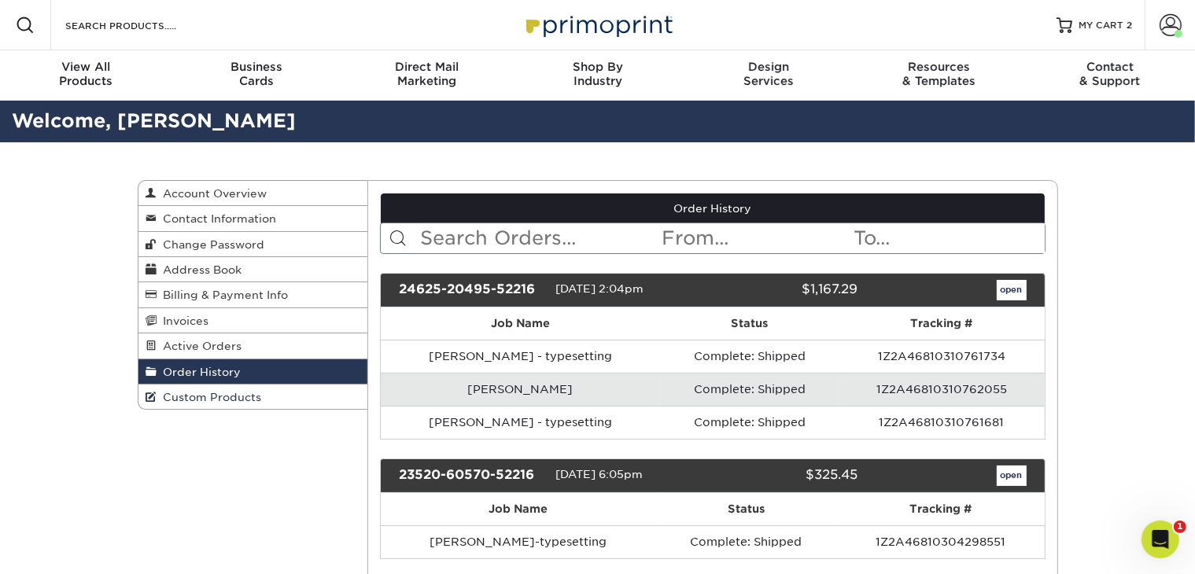
click at [199, 400] on span "Custom Products" at bounding box center [209, 397] width 105 height 13
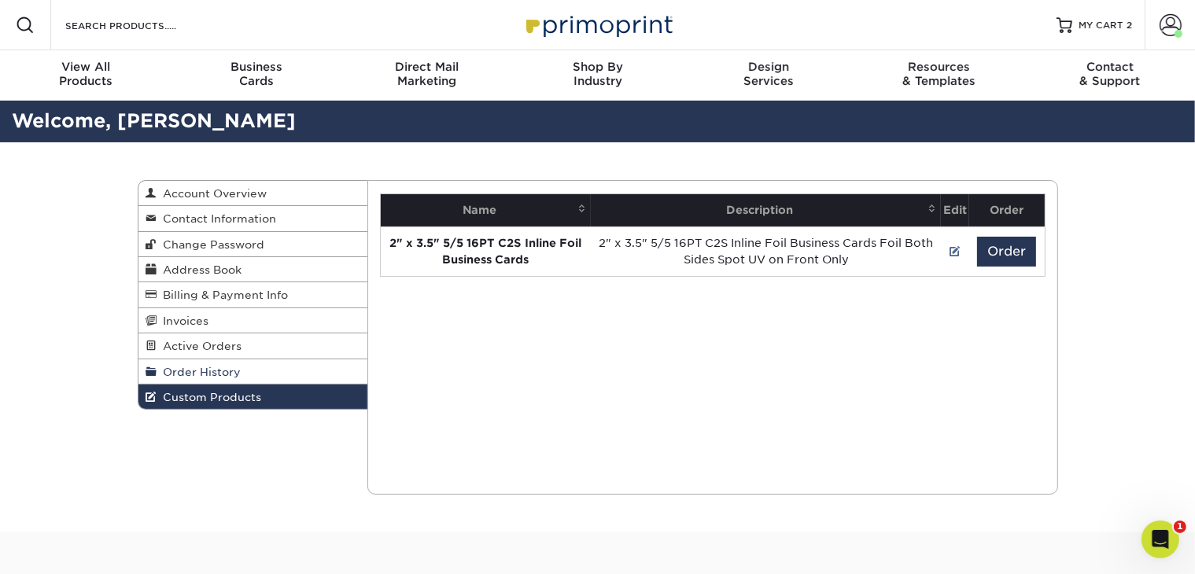
click at [170, 375] on span "Order History" at bounding box center [199, 372] width 84 height 13
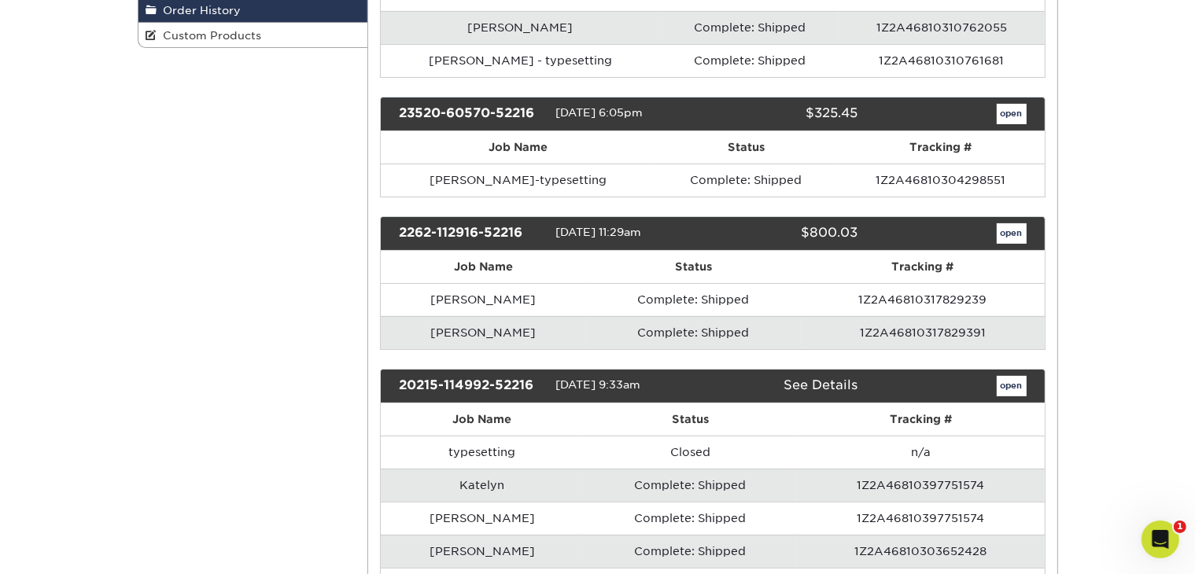
scroll to position [236, 0]
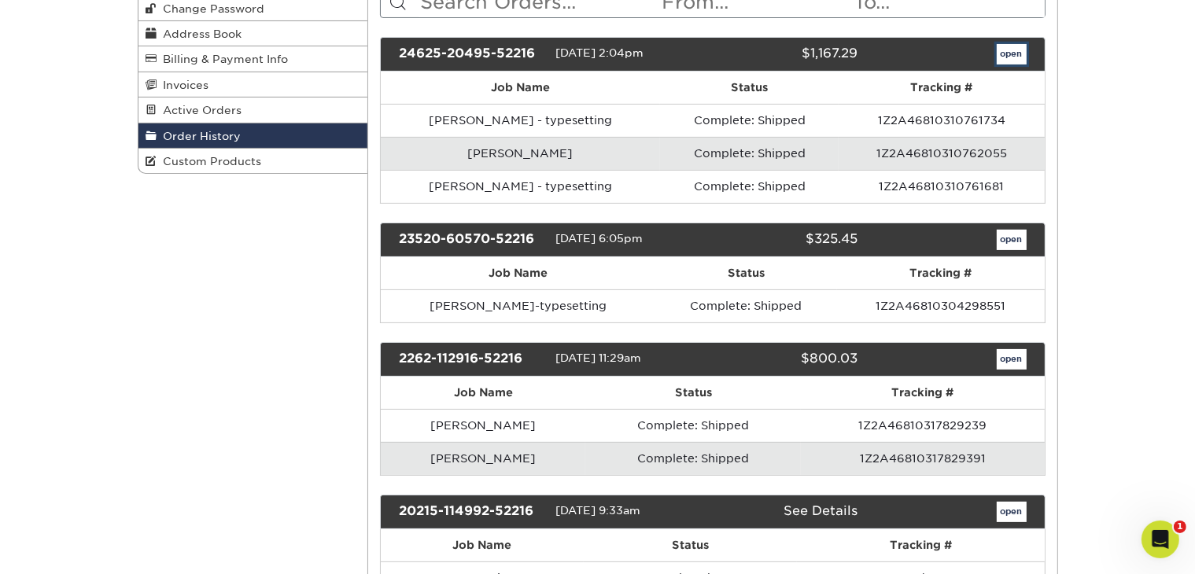
click at [1016, 57] on link "open" at bounding box center [1012, 54] width 30 height 20
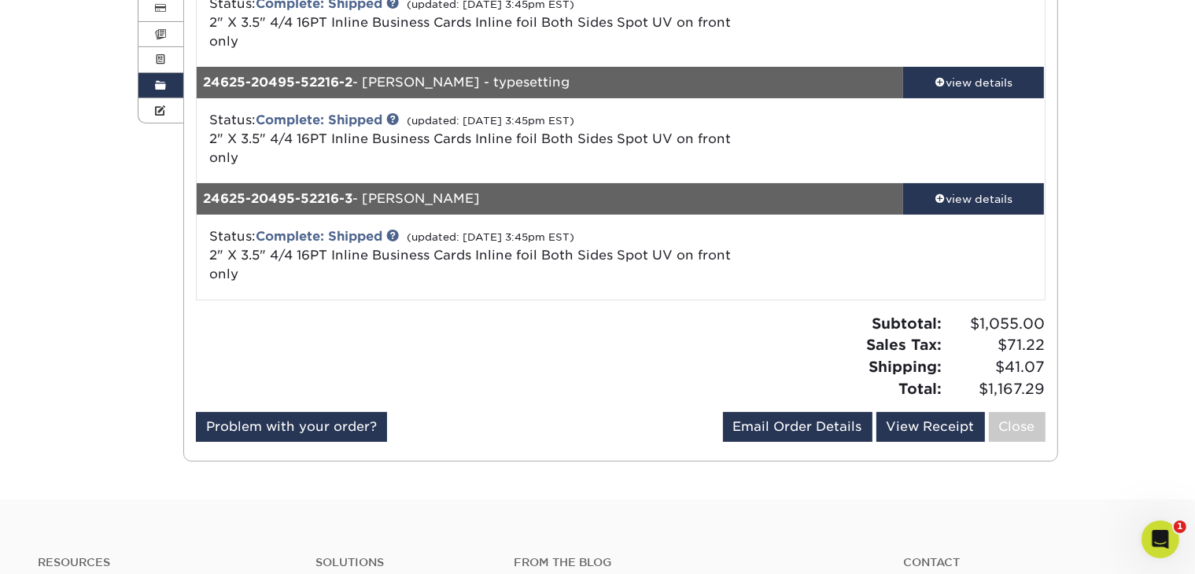
scroll to position [315, 0]
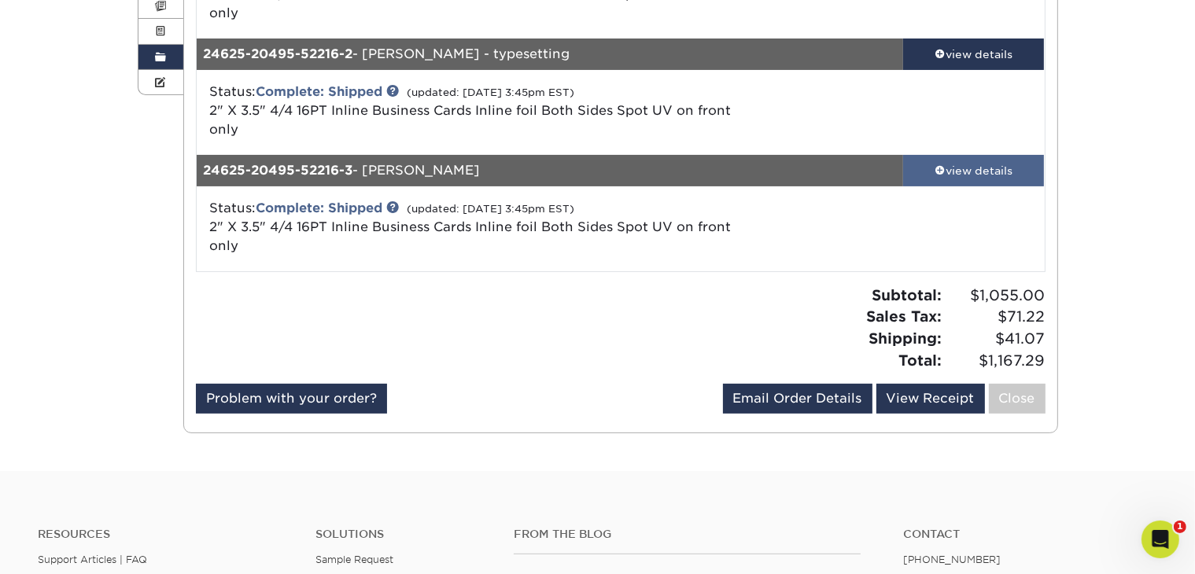
click at [939, 169] on span at bounding box center [939, 169] width 11 height 11
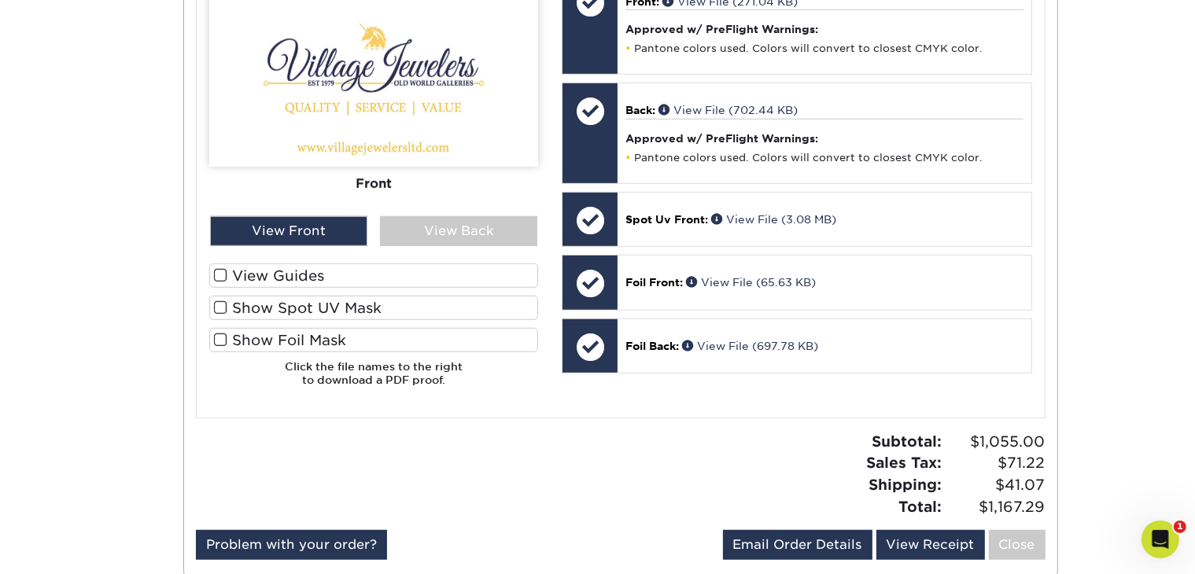
scroll to position [944, 0]
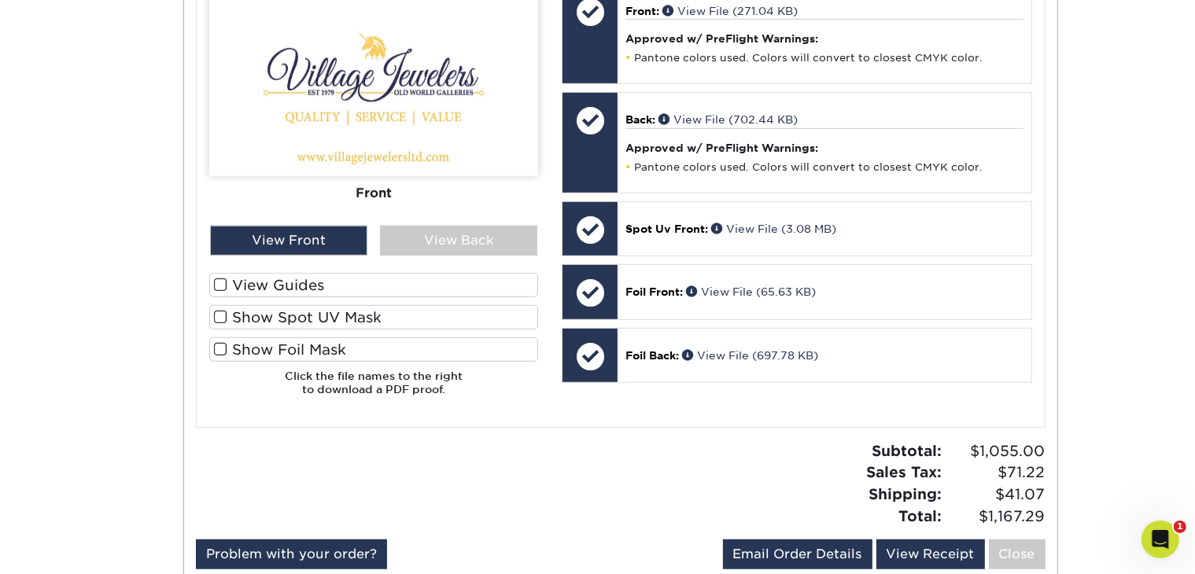
click at [333, 341] on label "Show Foil Mask" at bounding box center [373, 349] width 329 height 24
click at [0, 0] on input "Show Foil Mask" at bounding box center [0, 0] width 0 height 0
click at [220, 350] on span at bounding box center [220, 349] width 13 height 15
click at [0, 0] on input "Show Foil Mask" at bounding box center [0, 0] width 0 height 0
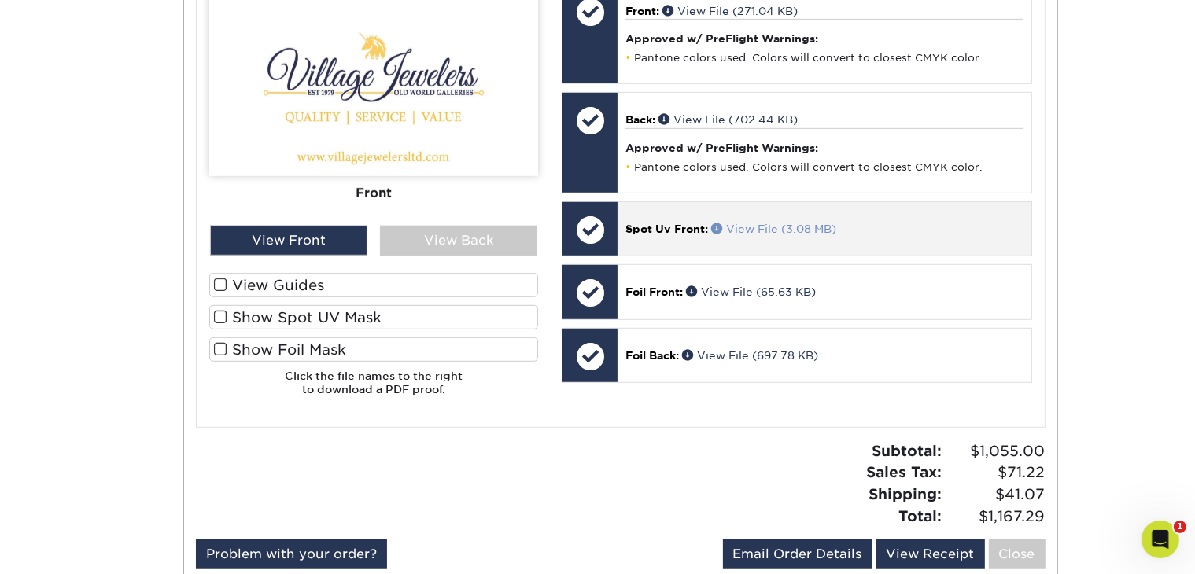
click at [746, 224] on link "View File (3.08 MB)" at bounding box center [773, 229] width 125 height 13
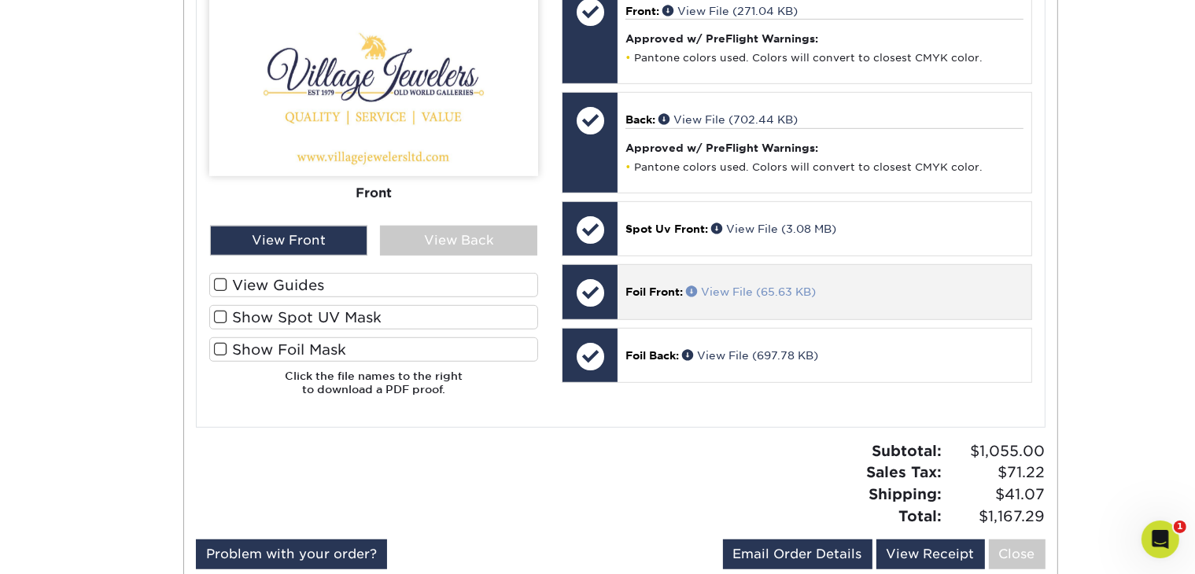
click at [720, 294] on link "View File (65.63 KB)" at bounding box center [751, 292] width 130 height 13
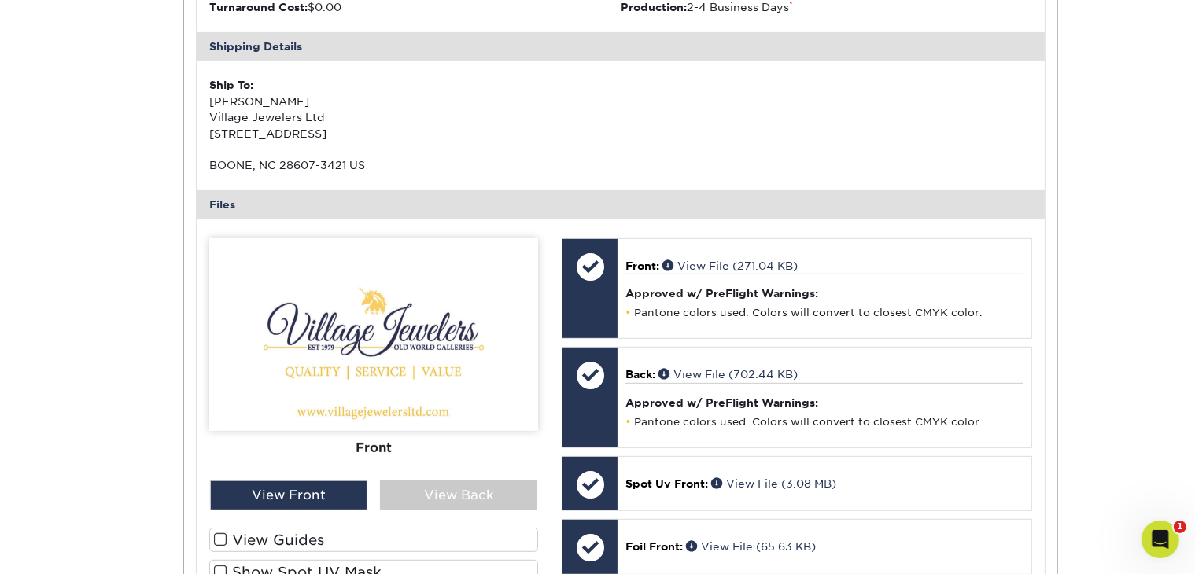
scroll to position [787, 0]
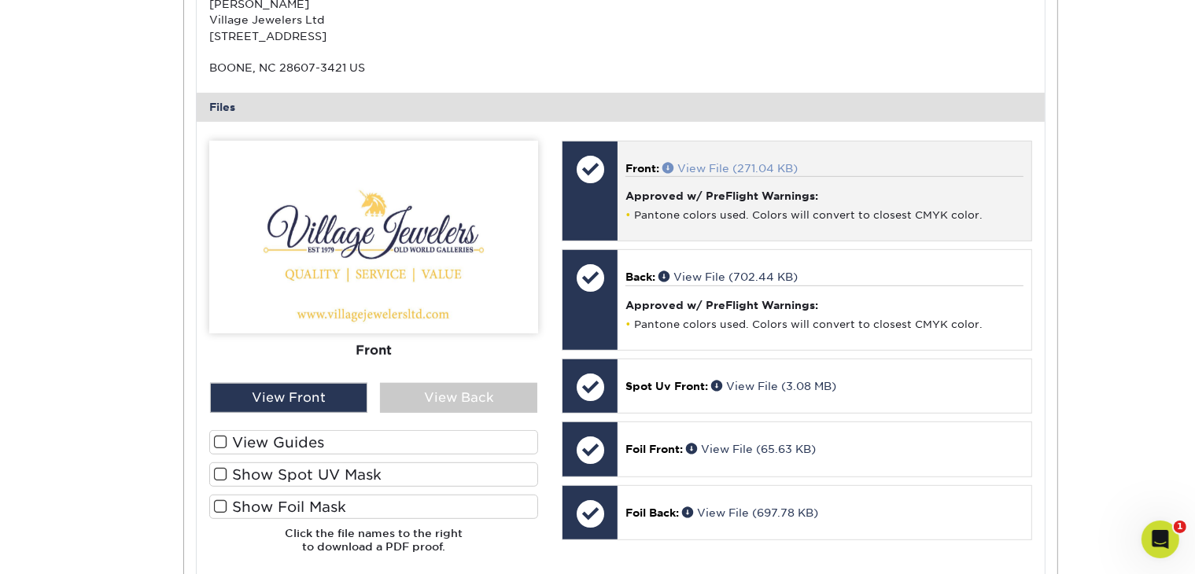
click at [742, 165] on link "View File (271.04 KB)" at bounding box center [729, 168] width 135 height 13
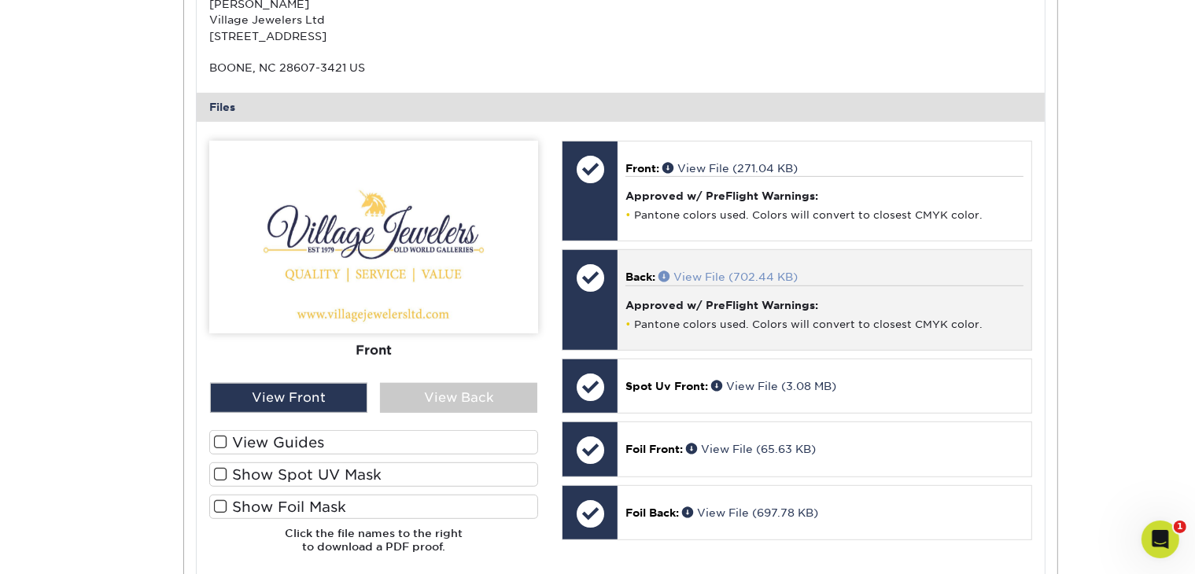
click at [773, 275] on link "View File (702.44 KB)" at bounding box center [727, 277] width 139 height 13
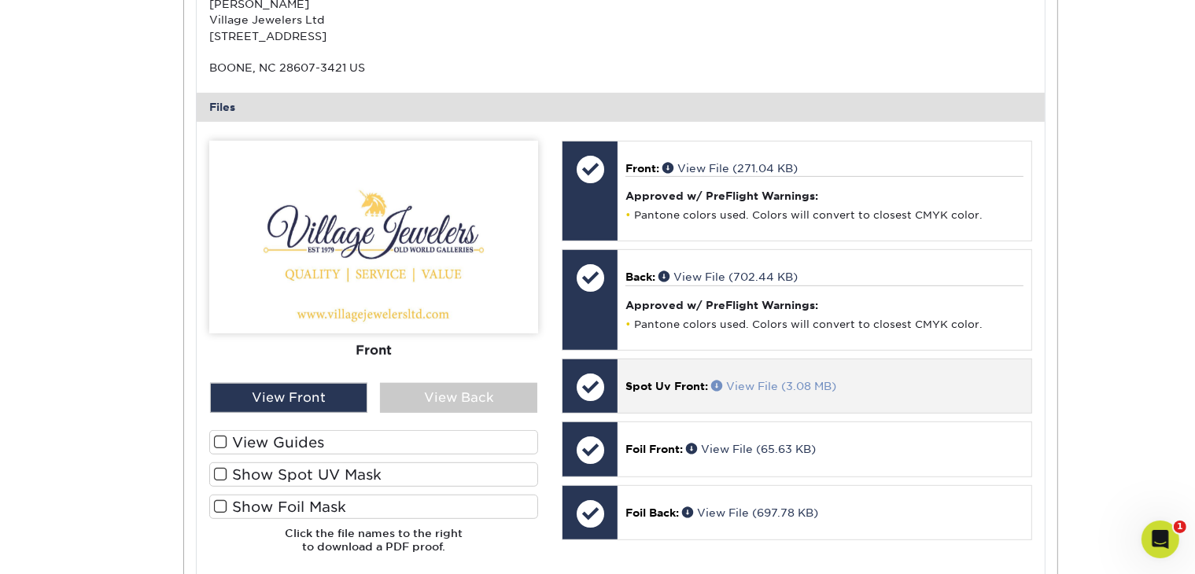
click at [769, 381] on link "View File (3.08 MB)" at bounding box center [773, 386] width 125 height 13
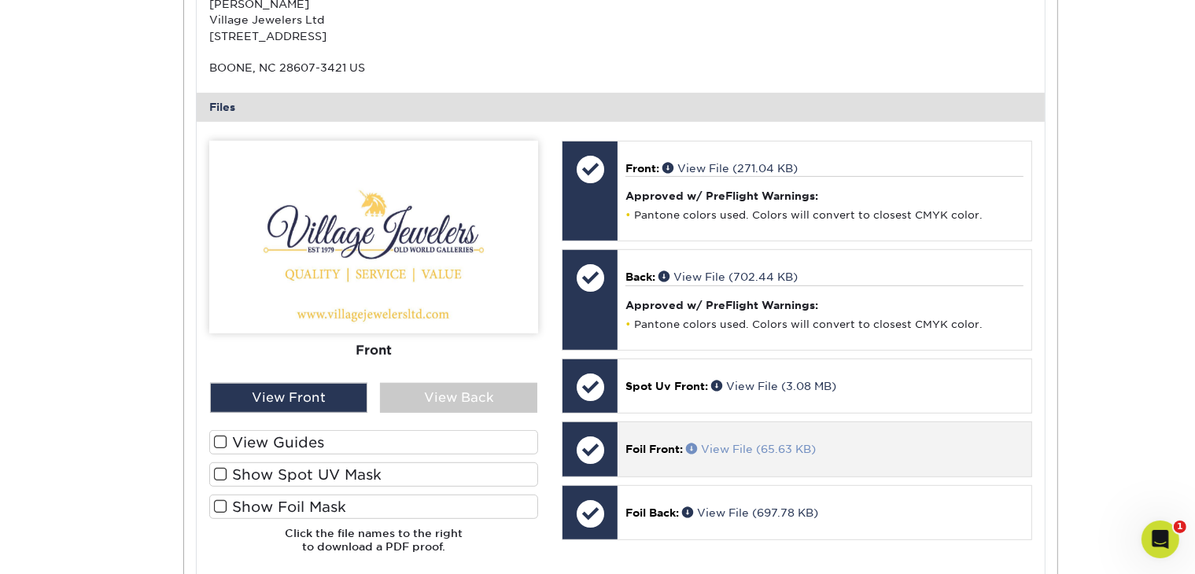
click at [763, 448] on link "View File (65.63 KB)" at bounding box center [751, 449] width 130 height 13
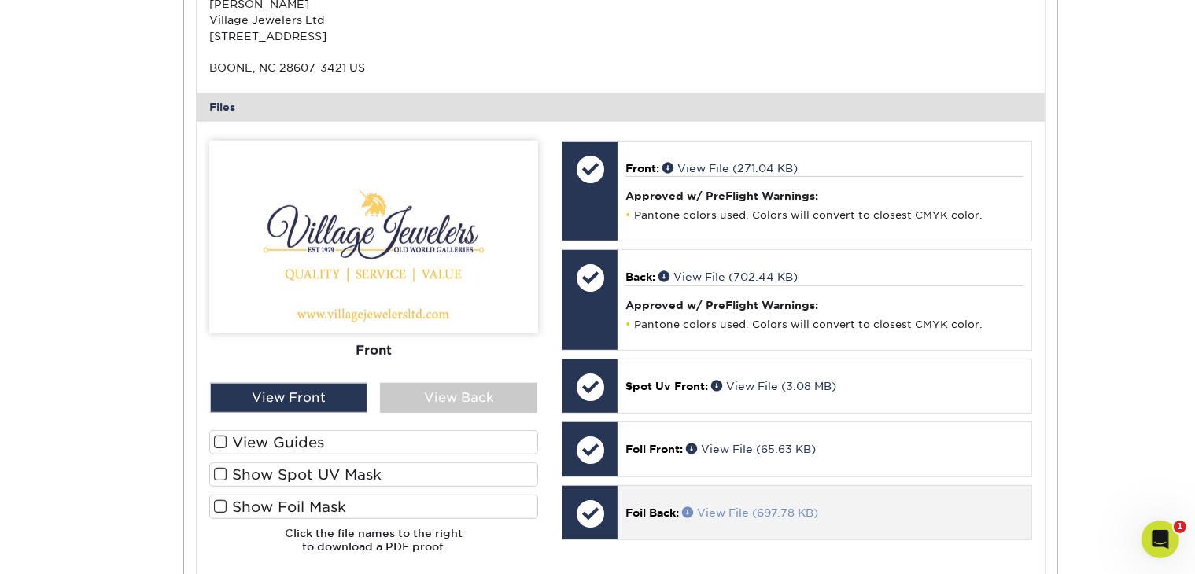
click at [728, 507] on link "View File (697.78 KB)" at bounding box center [750, 513] width 136 height 13
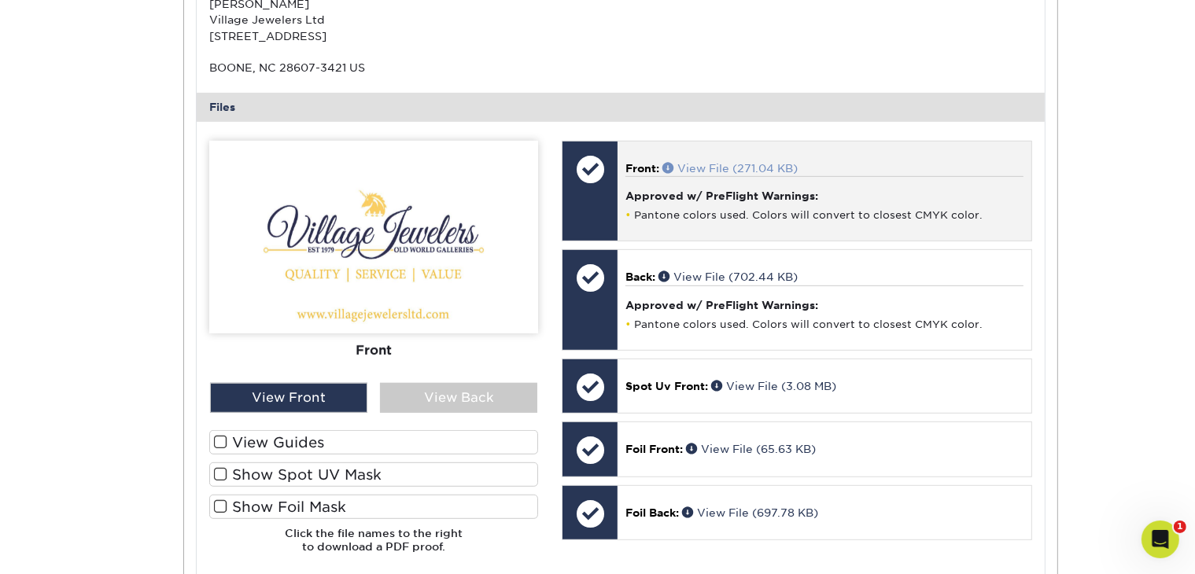
click at [752, 169] on link "View File (271.04 KB)" at bounding box center [729, 168] width 135 height 13
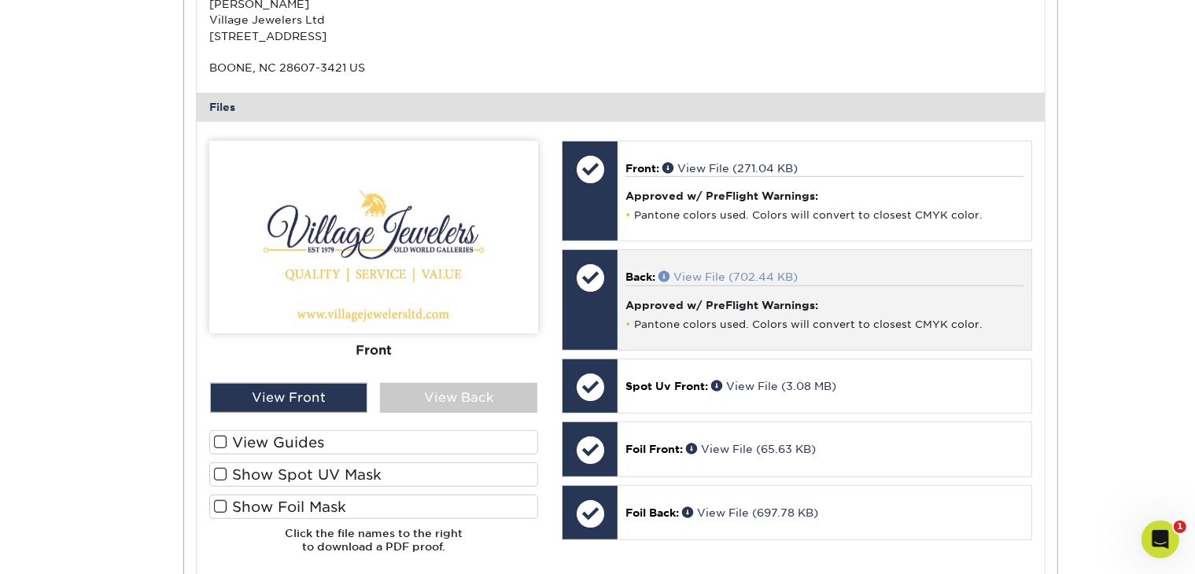
click at [715, 278] on link "View File (702.44 KB)" at bounding box center [727, 277] width 139 height 13
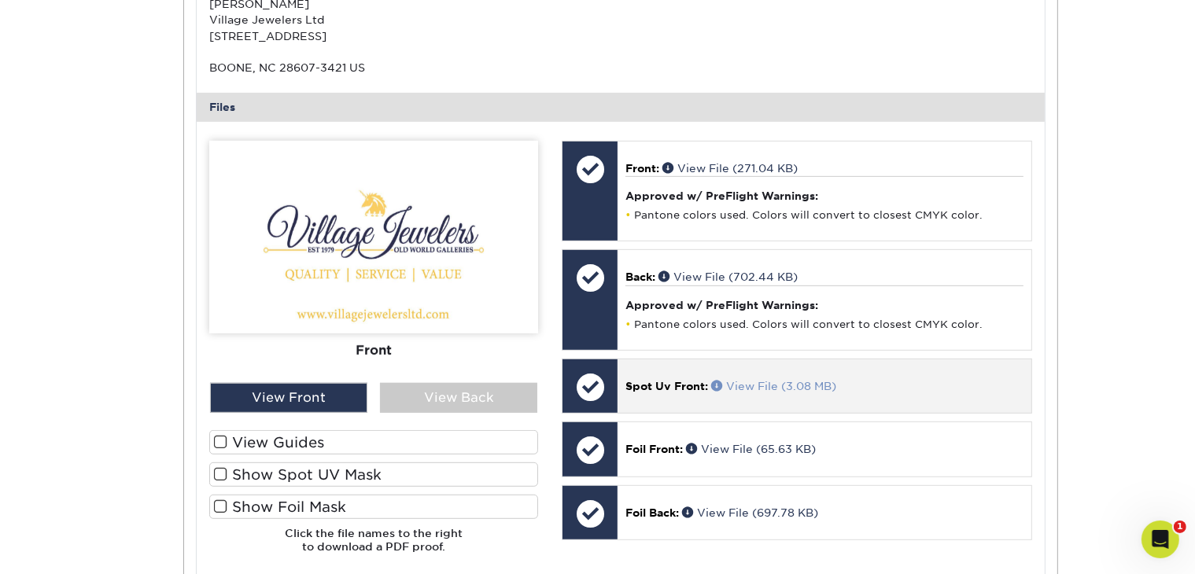
click at [787, 383] on link "View File (3.08 MB)" at bounding box center [773, 386] width 125 height 13
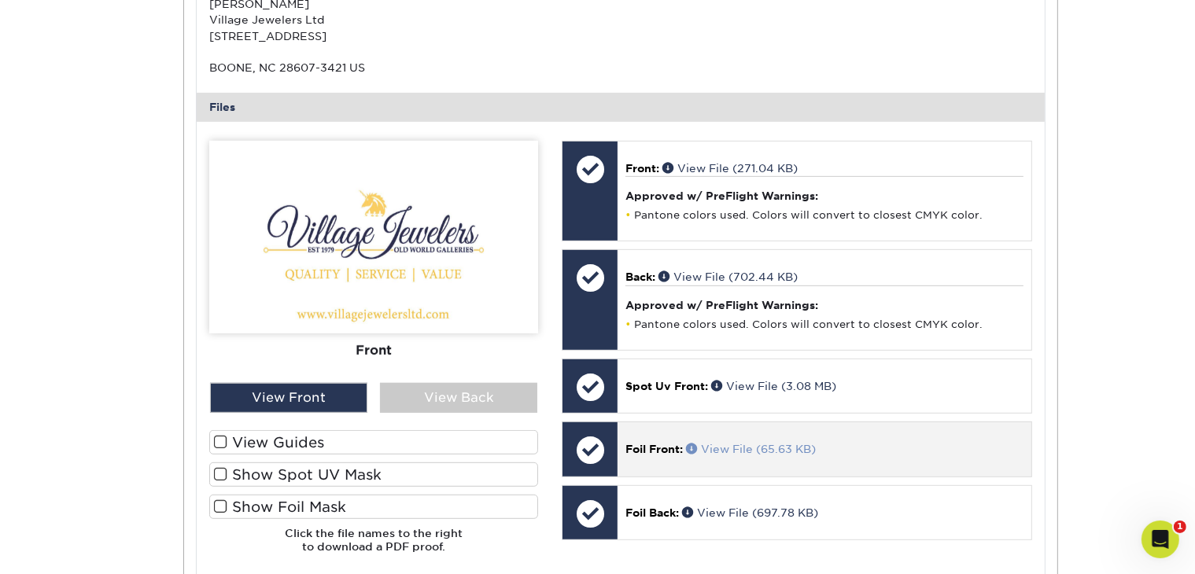
click at [791, 444] on link "View File (65.63 KB)" at bounding box center [751, 449] width 130 height 13
click at [773, 448] on link "View File (65.63 KB)" at bounding box center [751, 449] width 130 height 13
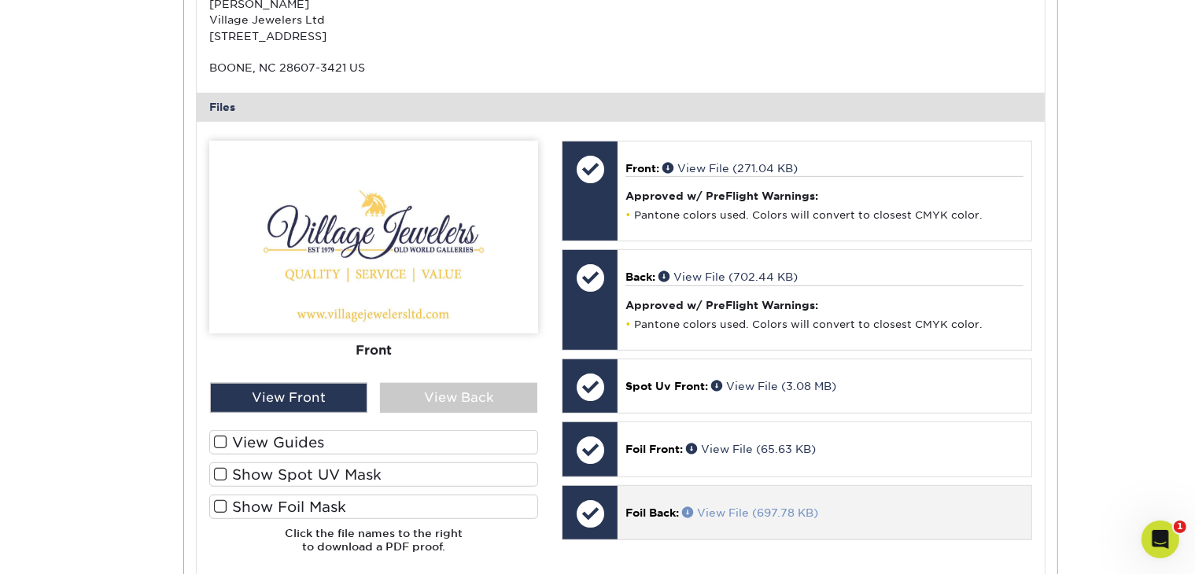
click at [746, 511] on link "View File (697.78 KB)" at bounding box center [750, 513] width 136 height 13
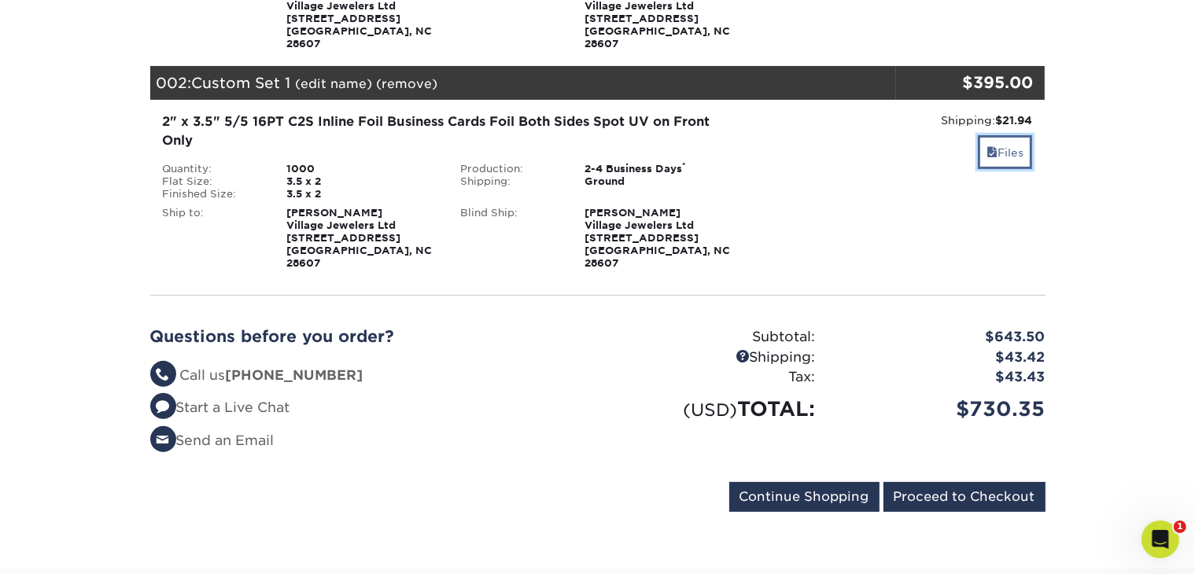
click at [991, 135] on link "Files" at bounding box center [1005, 152] width 54 height 34
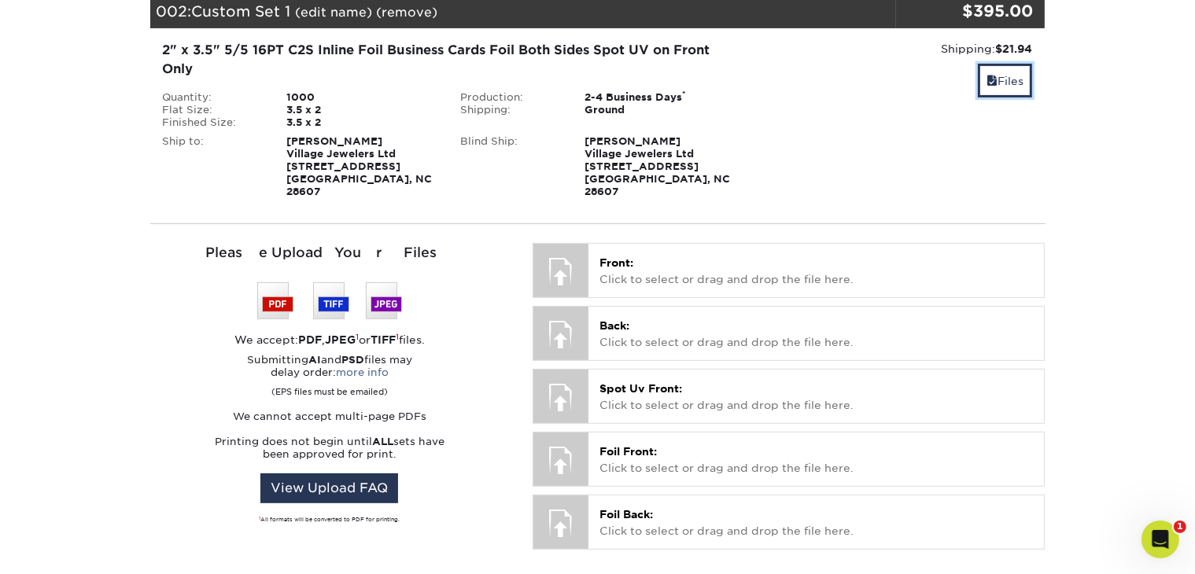
scroll to position [629, 0]
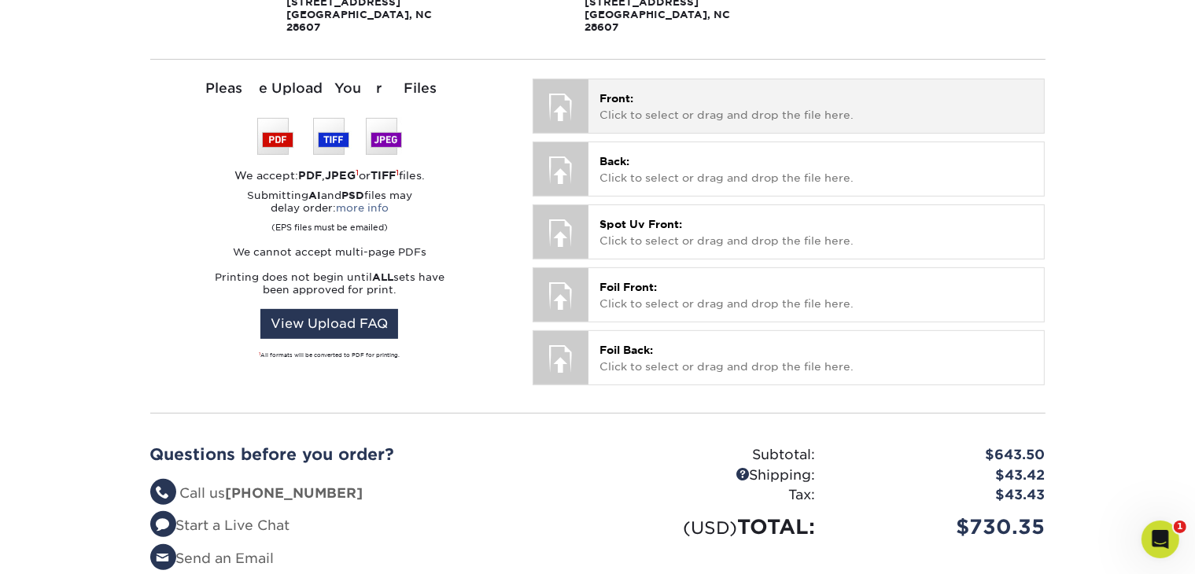
click at [617, 92] on span "Front:" at bounding box center [616, 98] width 34 height 13
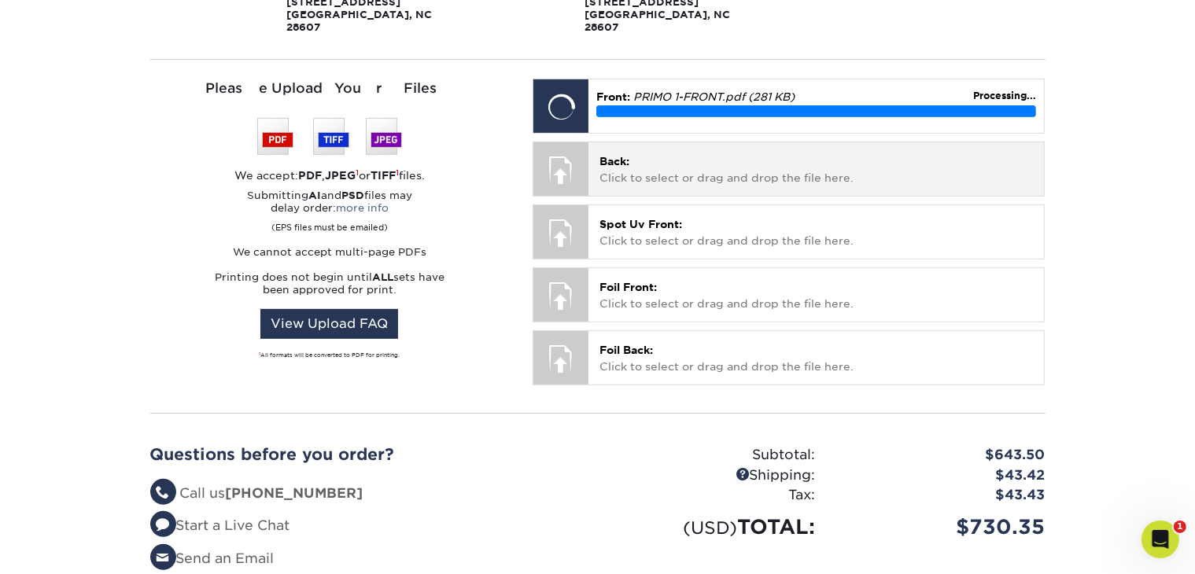
click at [658, 155] on p "Back: Click to select or drag and drop the file here." at bounding box center [815, 169] width 433 height 32
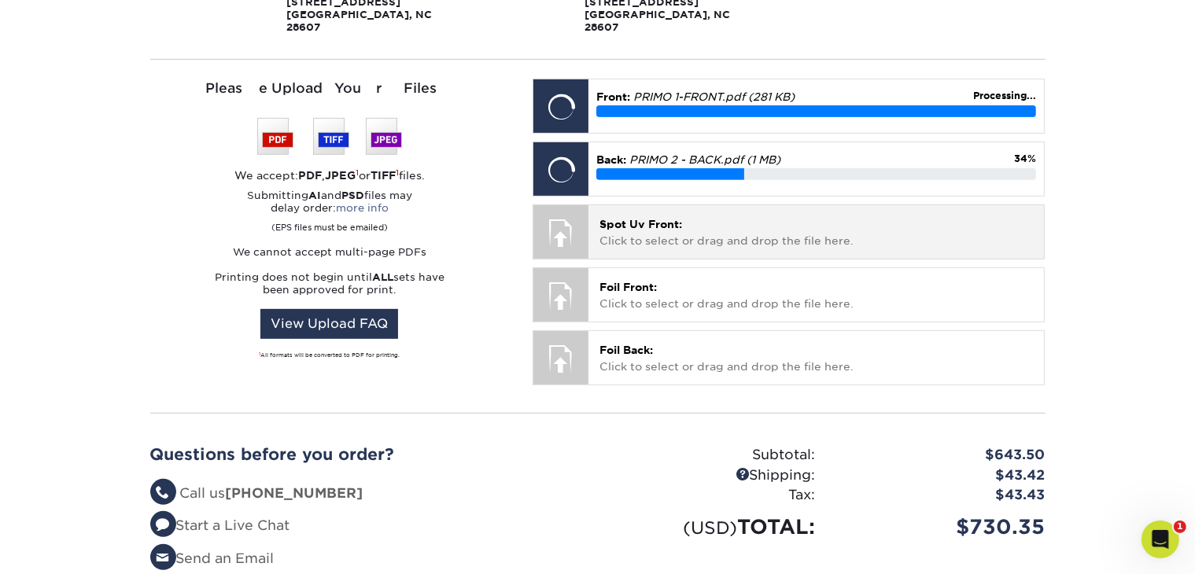
click at [659, 222] on div "Spot Uv Front: Click to select or drag and drop the file here. Choose file" at bounding box center [815, 231] width 455 height 53
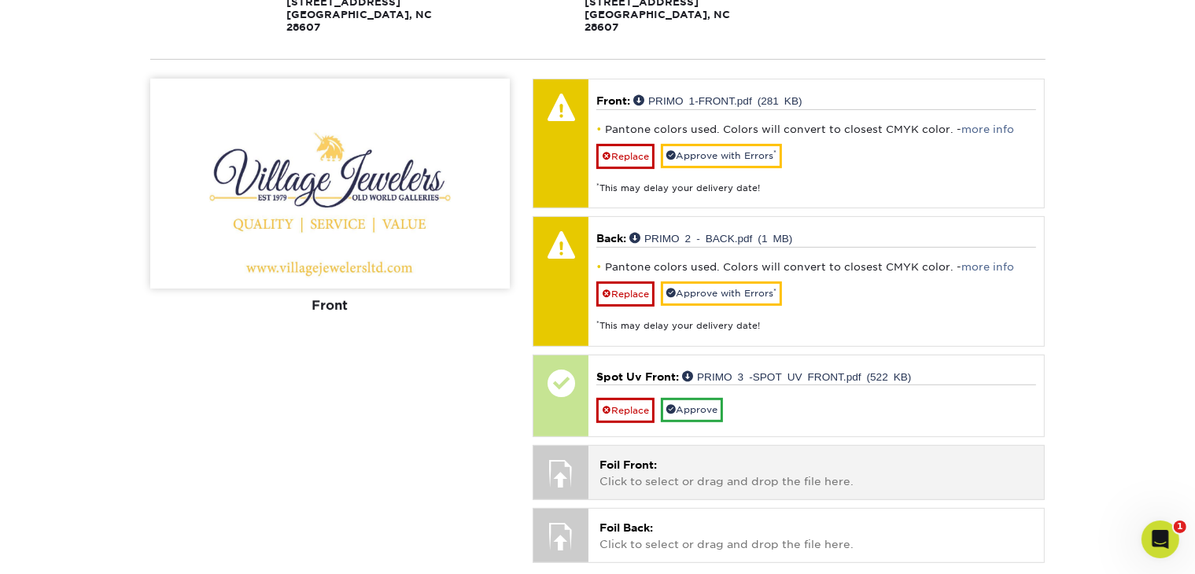
click at [684, 446] on div "Foil Front: Click to select or drag and drop the file here. Choose file" at bounding box center [815, 472] width 455 height 53
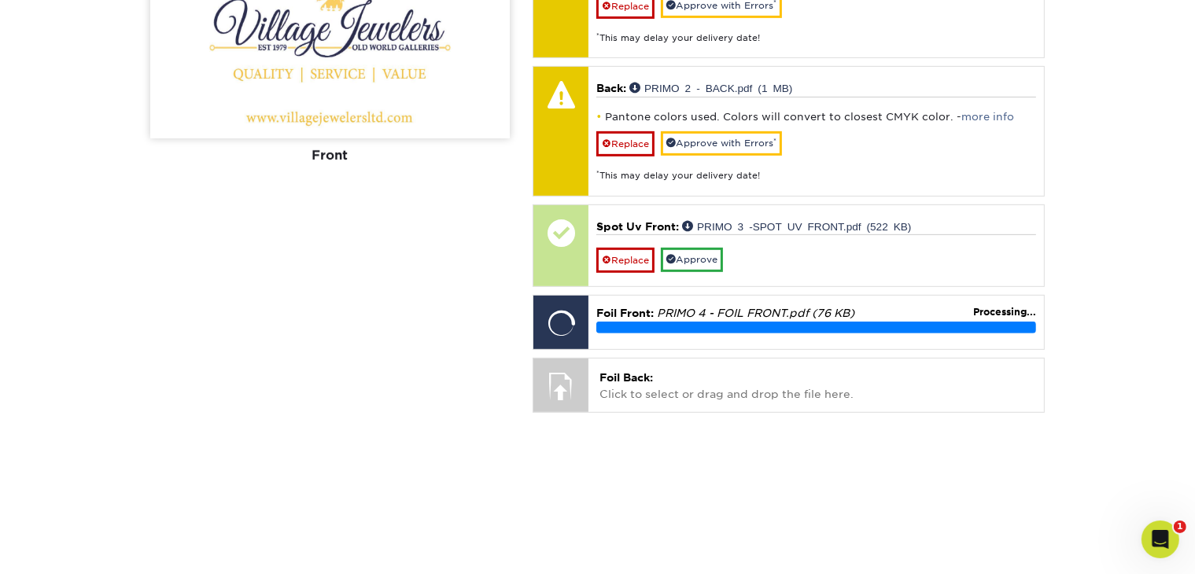
scroll to position [787, 0]
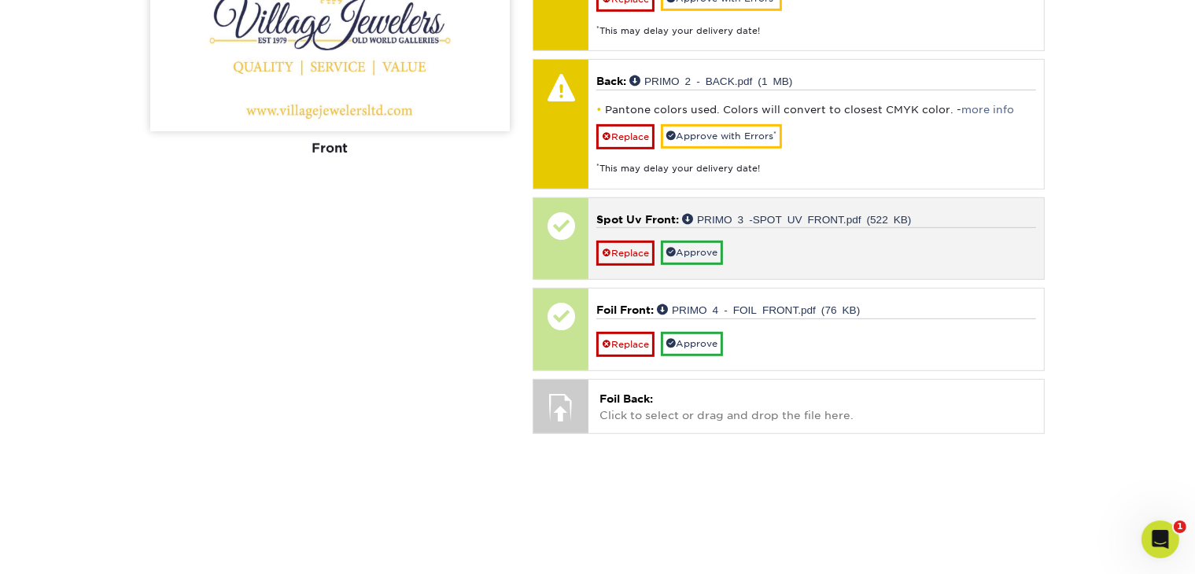
click at [551, 221] on div at bounding box center [560, 225] width 55 height 55
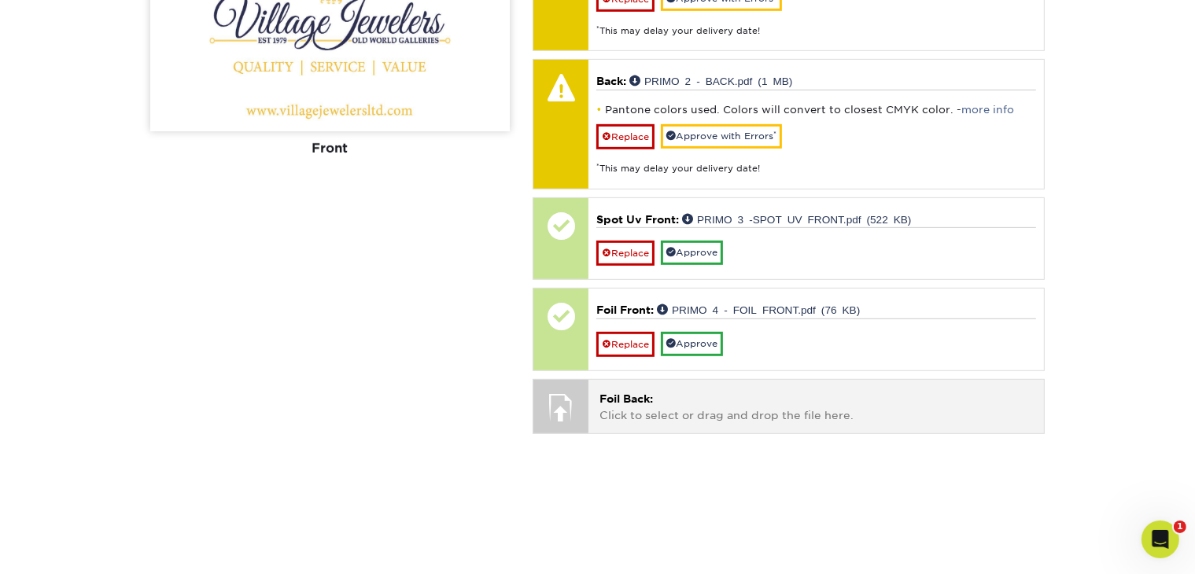
click at [667, 391] on p "Foil Back: Click to select or drag and drop the file here." at bounding box center [815, 407] width 433 height 32
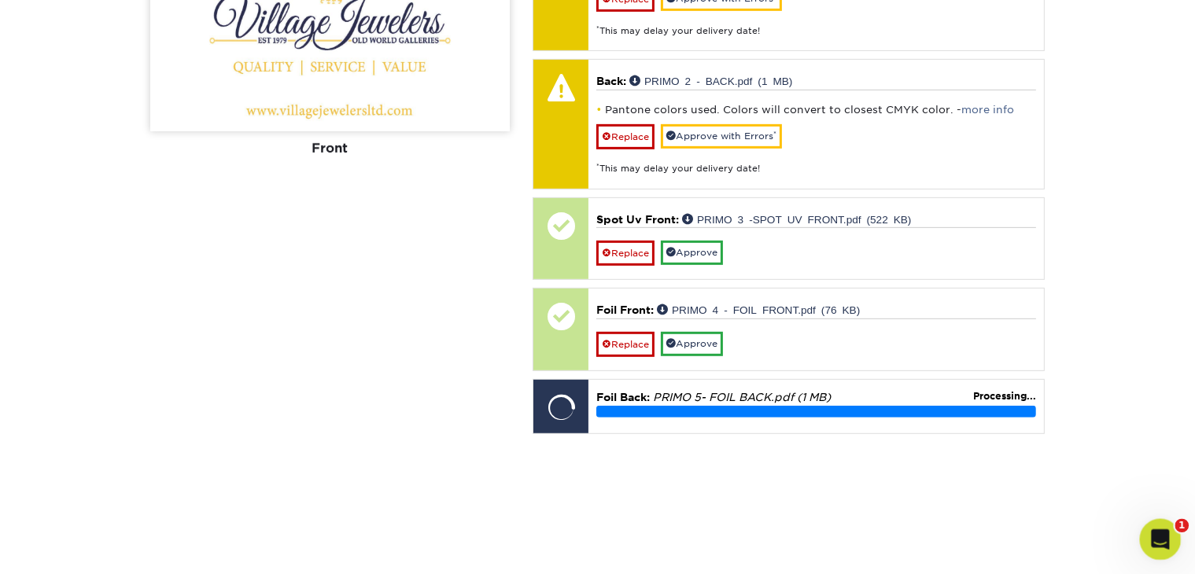
click at [1156, 544] on icon "Open Intercom Messenger" at bounding box center [1158, 538] width 26 height 26
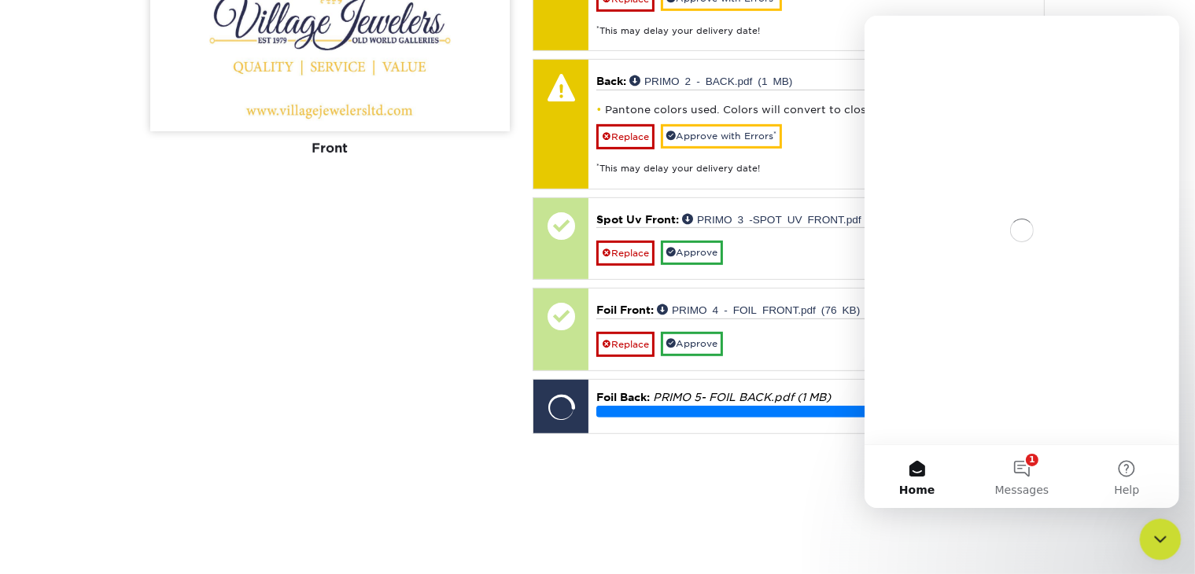
scroll to position [0, 0]
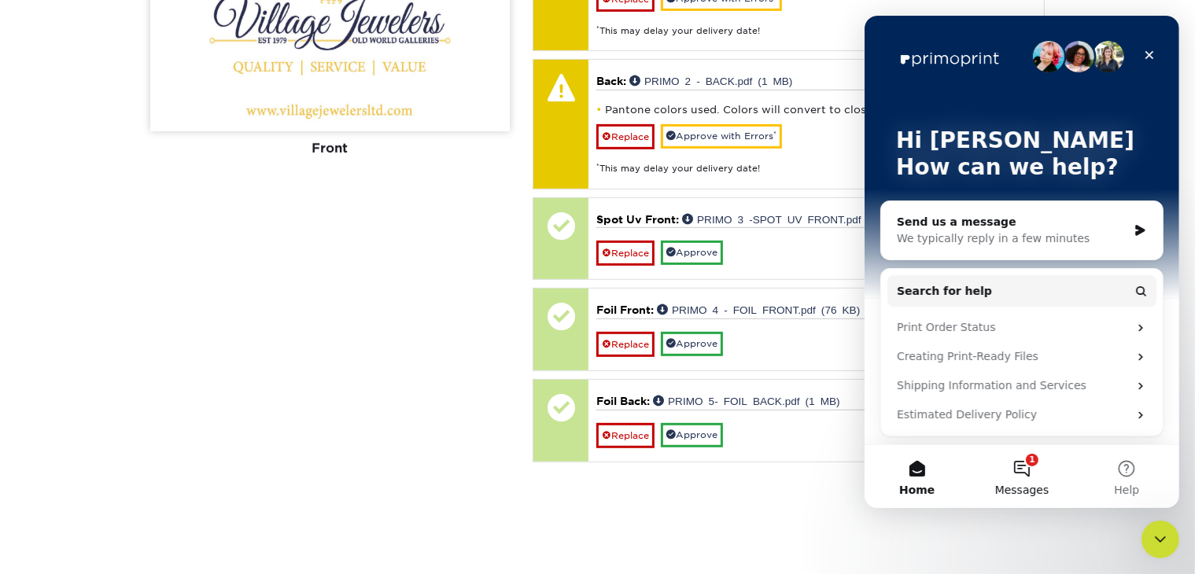
click at [1015, 488] on span "Messages" at bounding box center [1021, 489] width 54 height 11
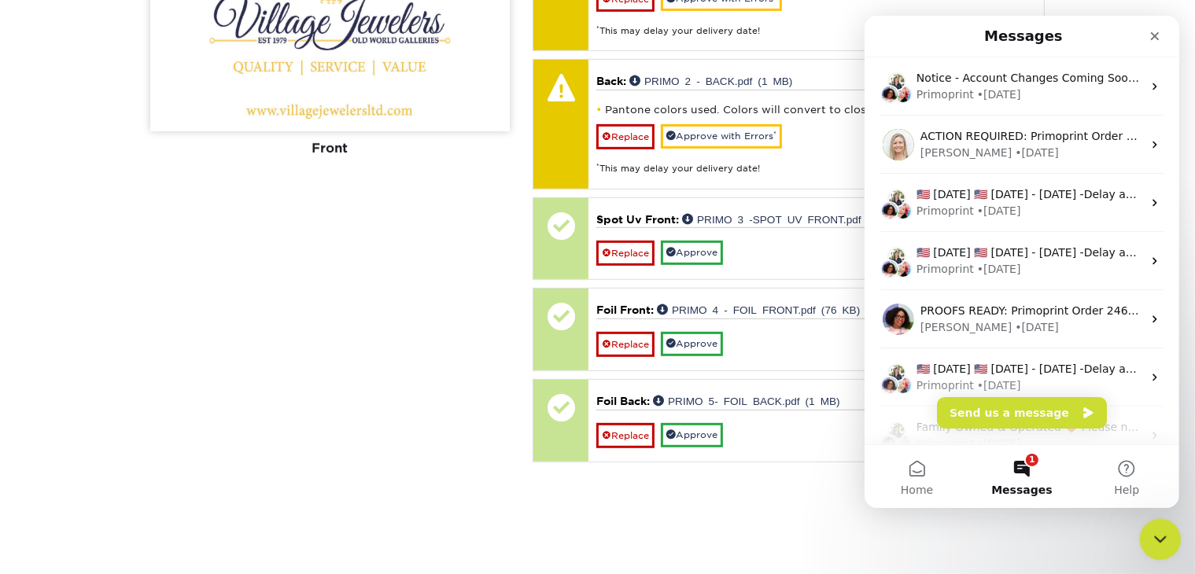
click at [1165, 529] on icon "Close Intercom Messenger" at bounding box center [1157, 537] width 19 height 19
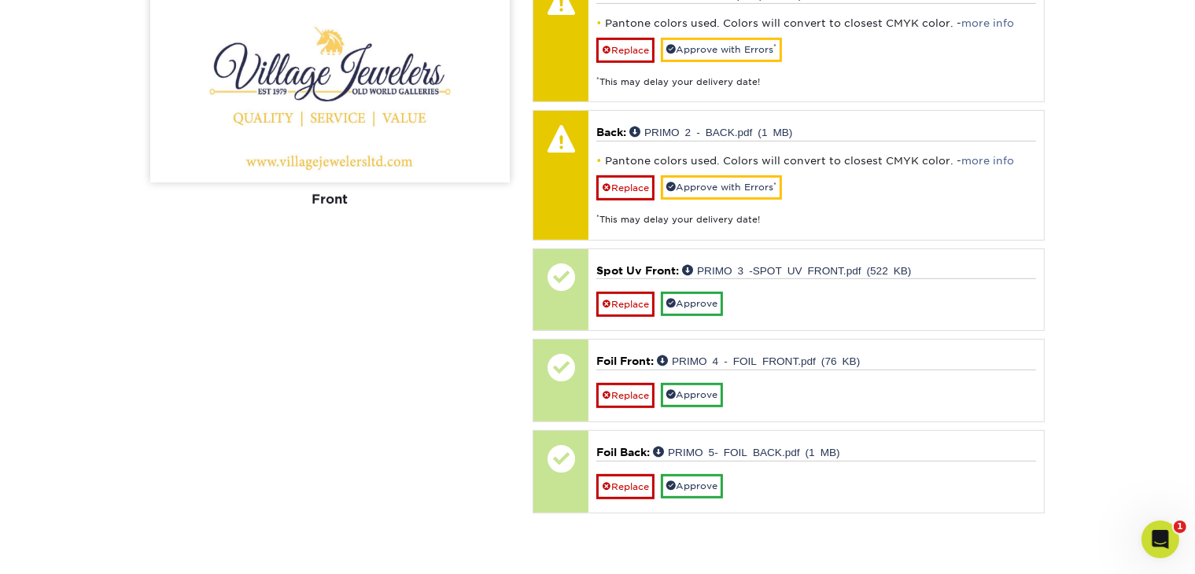
scroll to position [708, 0]
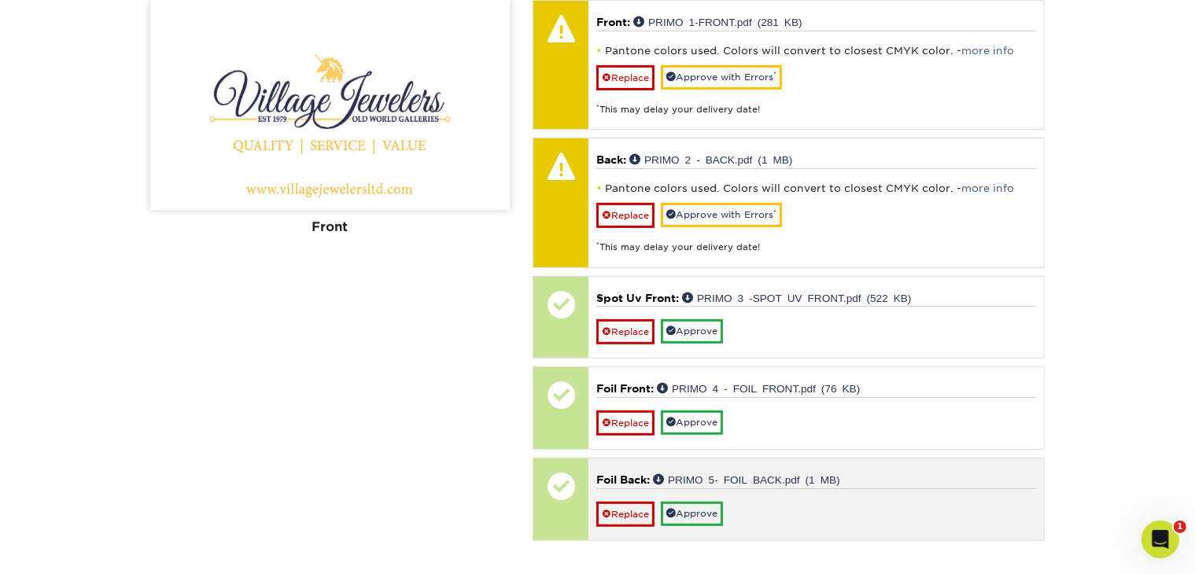
click at [639, 472] on p "Foil Back: PRIMO 5- FOIL BACK.pdf (1 MB)" at bounding box center [816, 480] width 440 height 16
click at [691, 473] on link "PRIMO 5- FOIL BACK.pdf (1 MB)" at bounding box center [746, 478] width 187 height 11
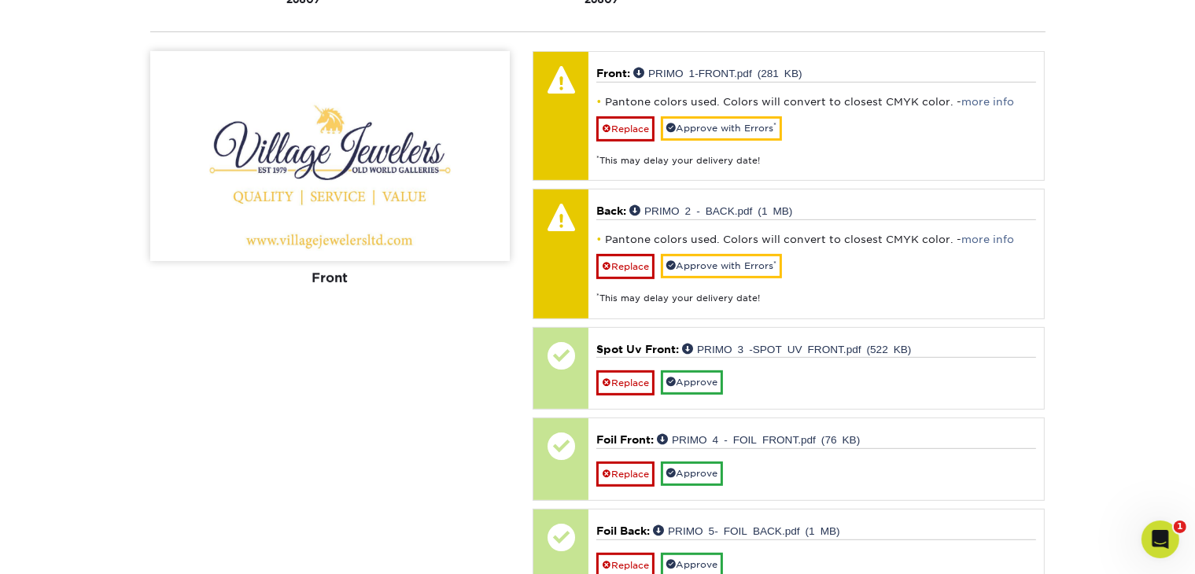
scroll to position [629, 0]
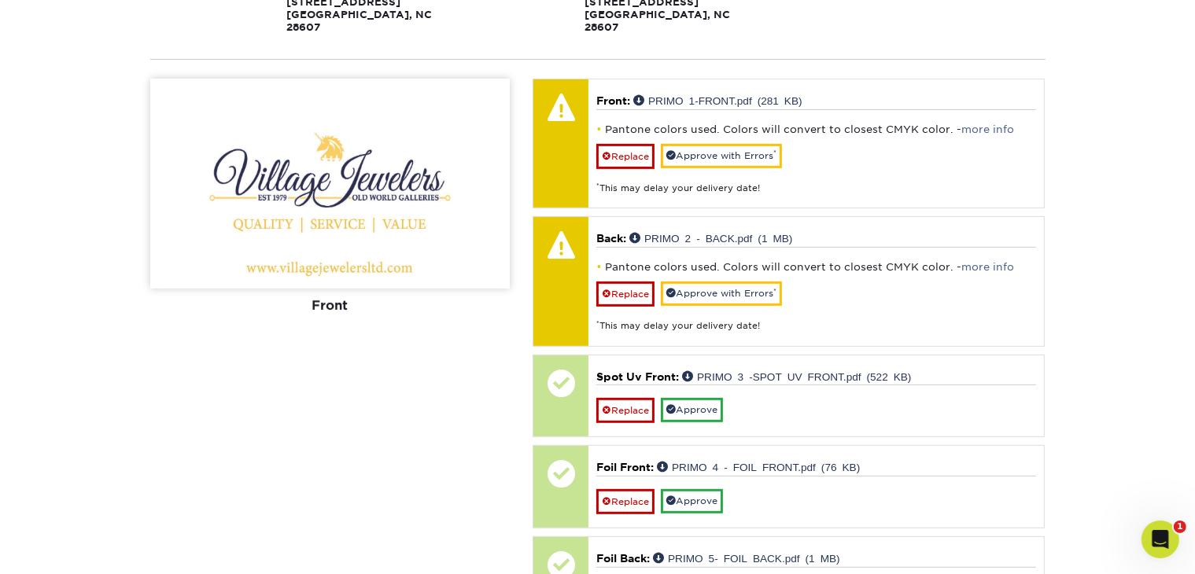
click at [324, 289] on div "Front" at bounding box center [329, 306] width 359 height 35
click at [348, 201] on img at bounding box center [329, 184] width 359 height 210
click at [338, 289] on div "Front" at bounding box center [329, 306] width 359 height 35
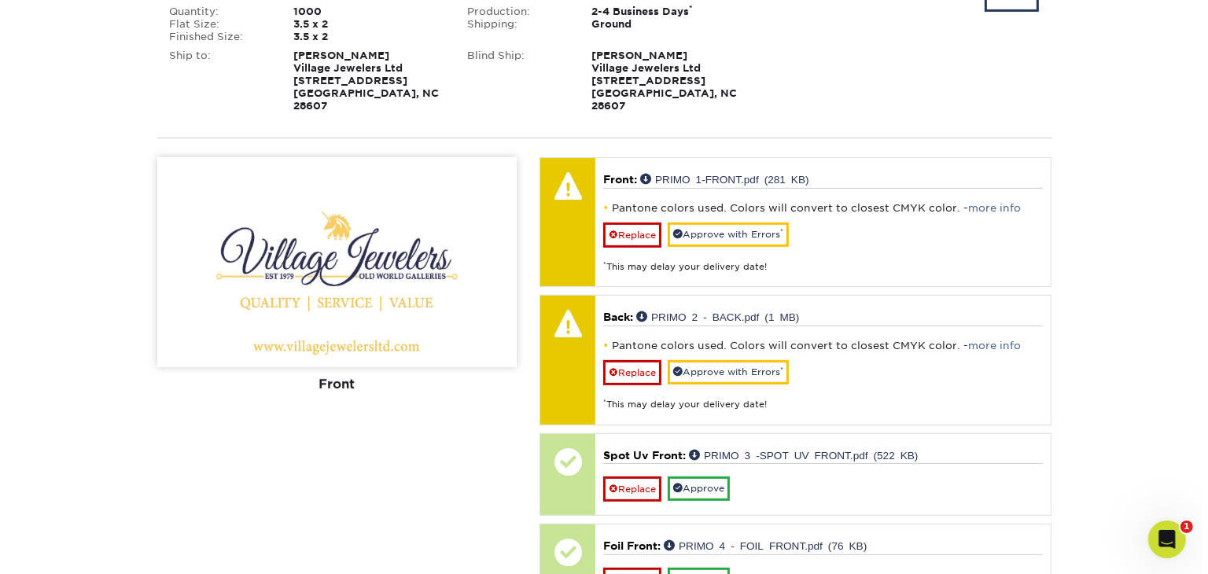
scroll to position [315, 0]
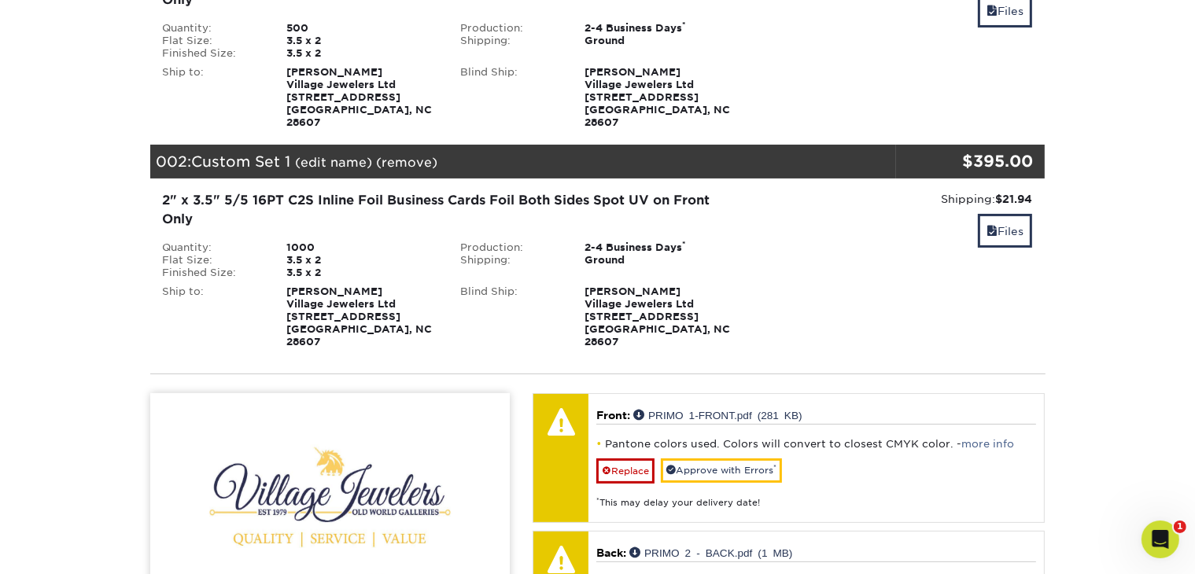
click at [343, 155] on link "(edit name)" at bounding box center [334, 162] width 77 height 15
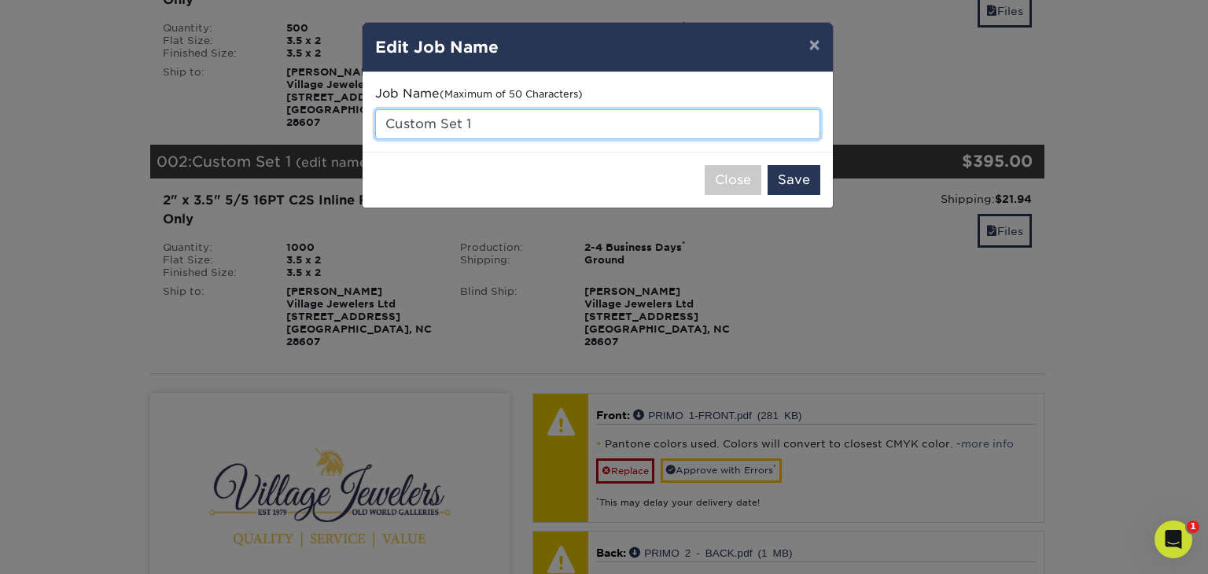
click at [482, 121] on input "Custom Set 1" at bounding box center [597, 124] width 445 height 30
type input "Custom Set 1: [PERSON_NAME]"
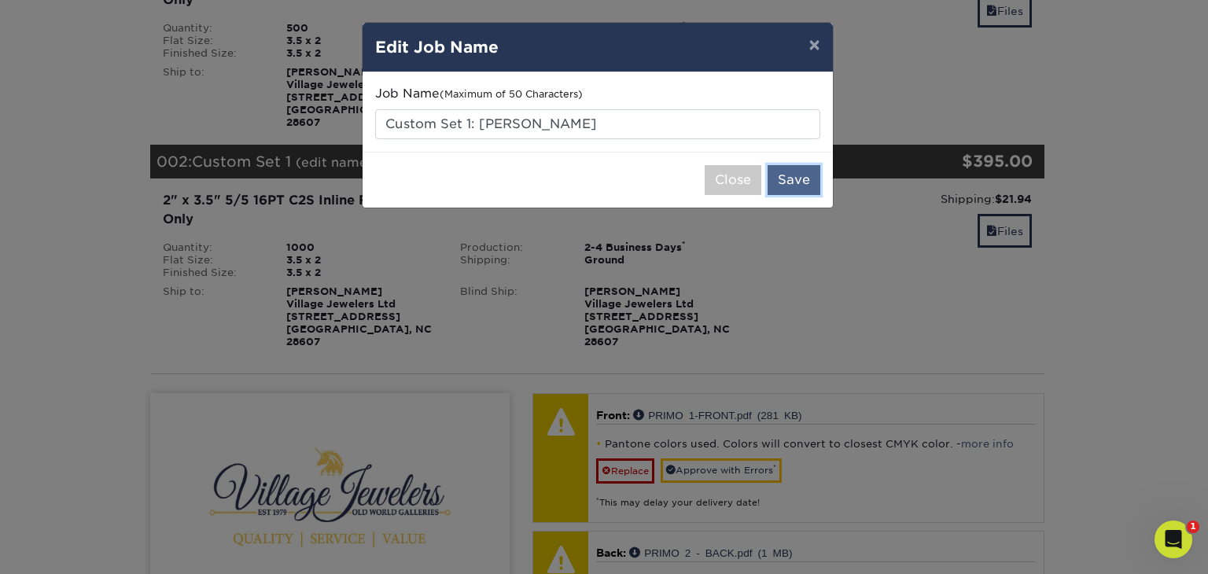
click at [794, 185] on button "Save" at bounding box center [794, 180] width 53 height 30
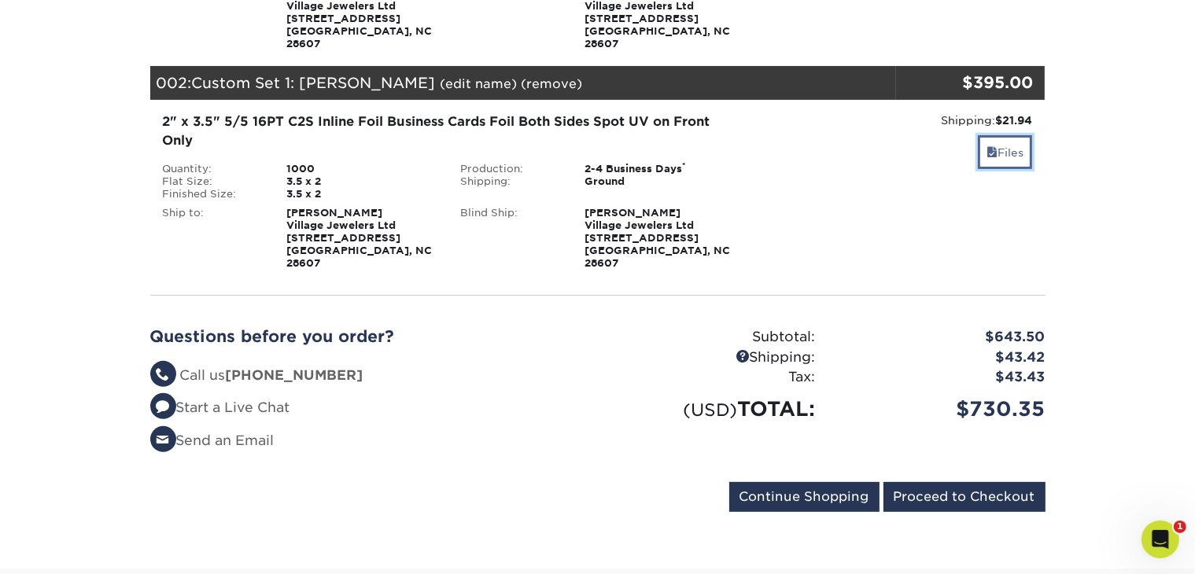
click at [995, 135] on link "Files" at bounding box center [1005, 152] width 54 height 34
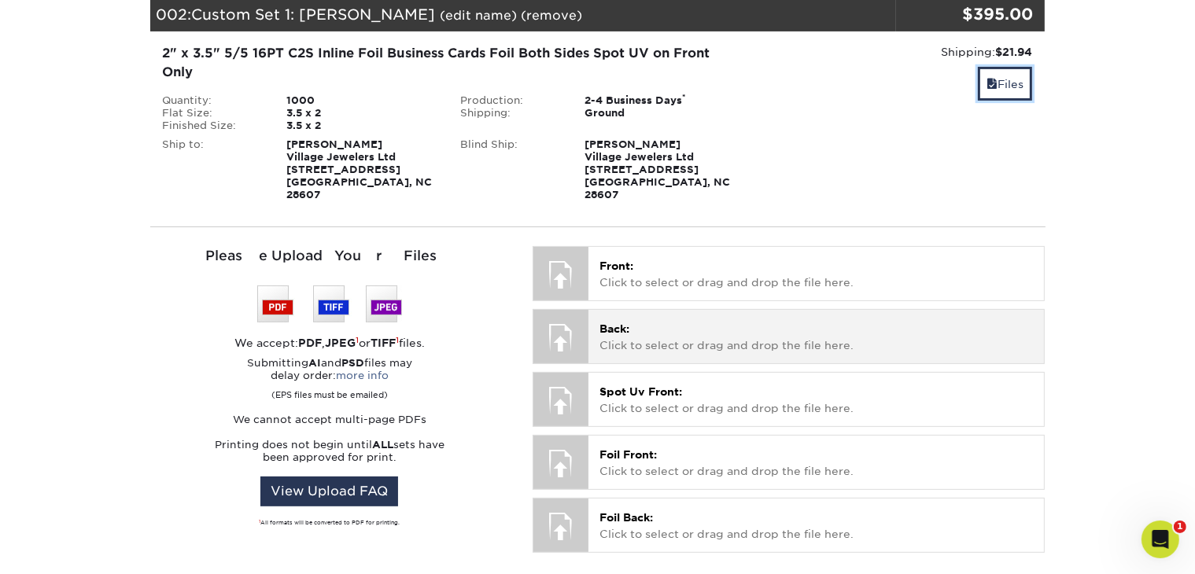
scroll to position [472, 0]
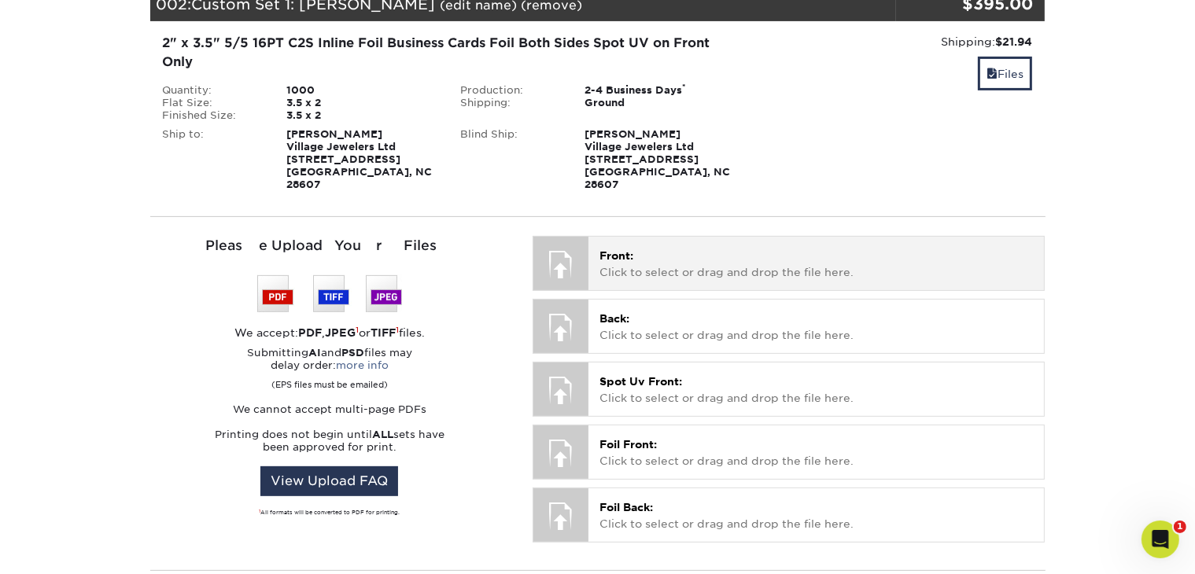
click at [617, 249] on span "Front:" at bounding box center [616, 255] width 34 height 13
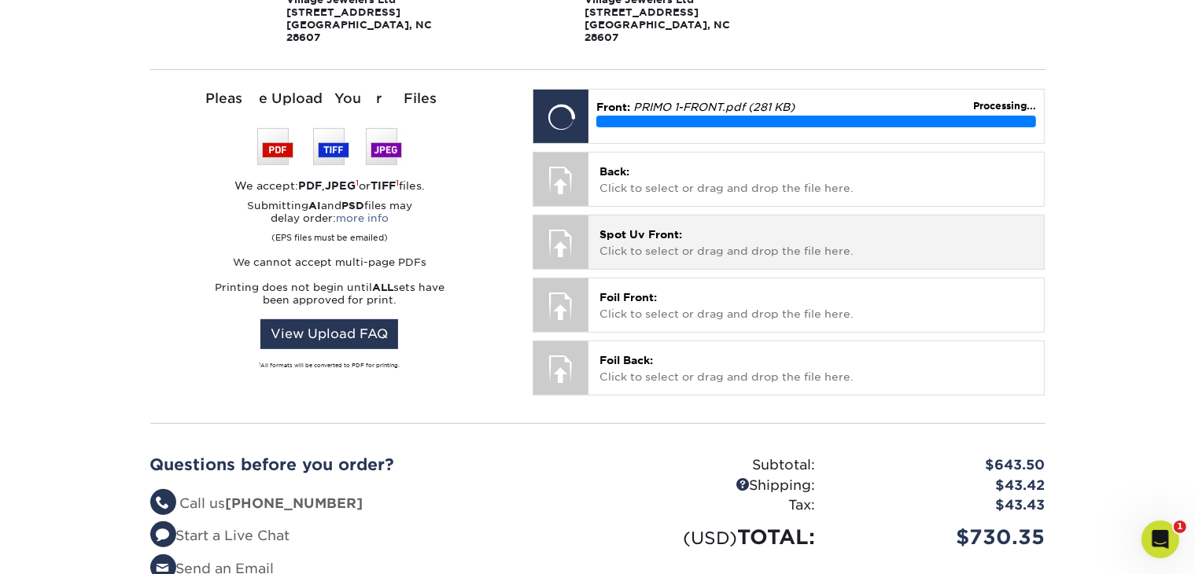
scroll to position [629, 0]
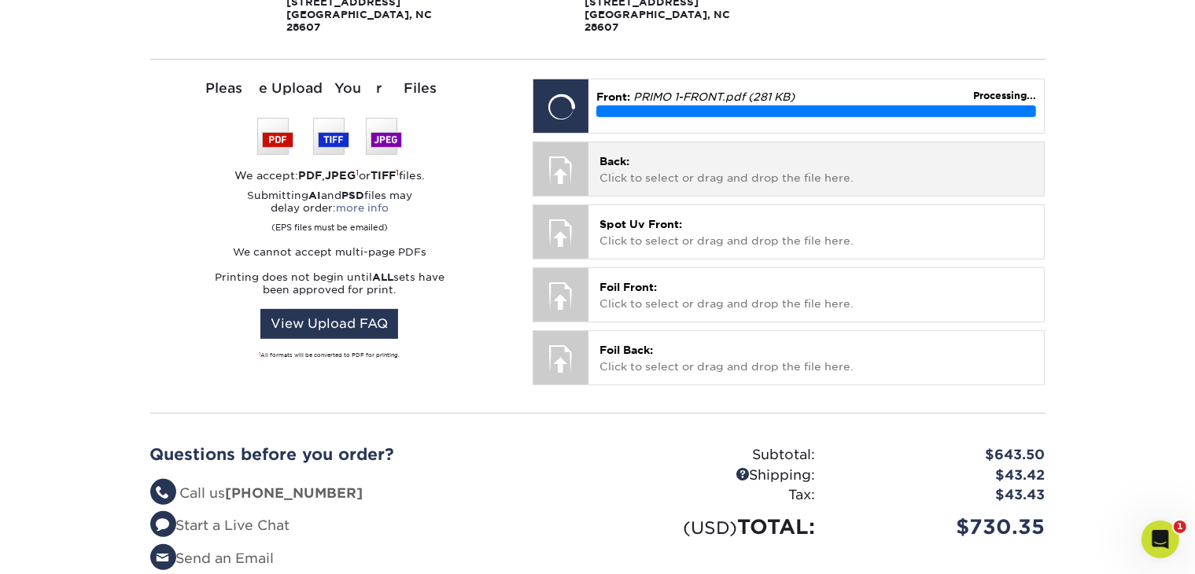
click at [671, 153] on p "Back: Click to select or drag and drop the file here." at bounding box center [815, 169] width 433 height 32
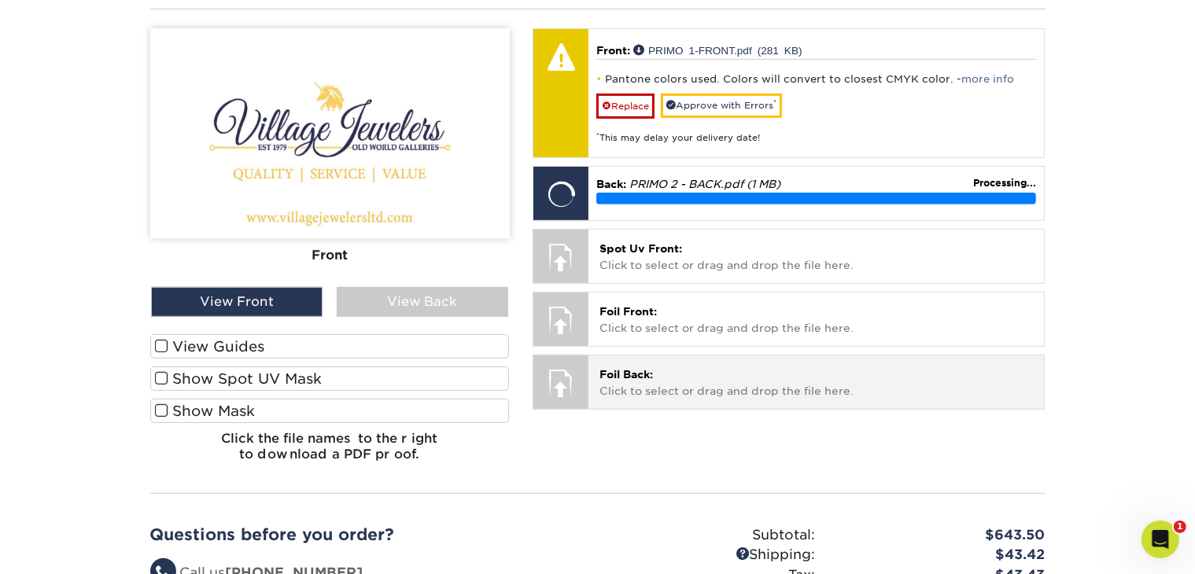
scroll to position [708, 0]
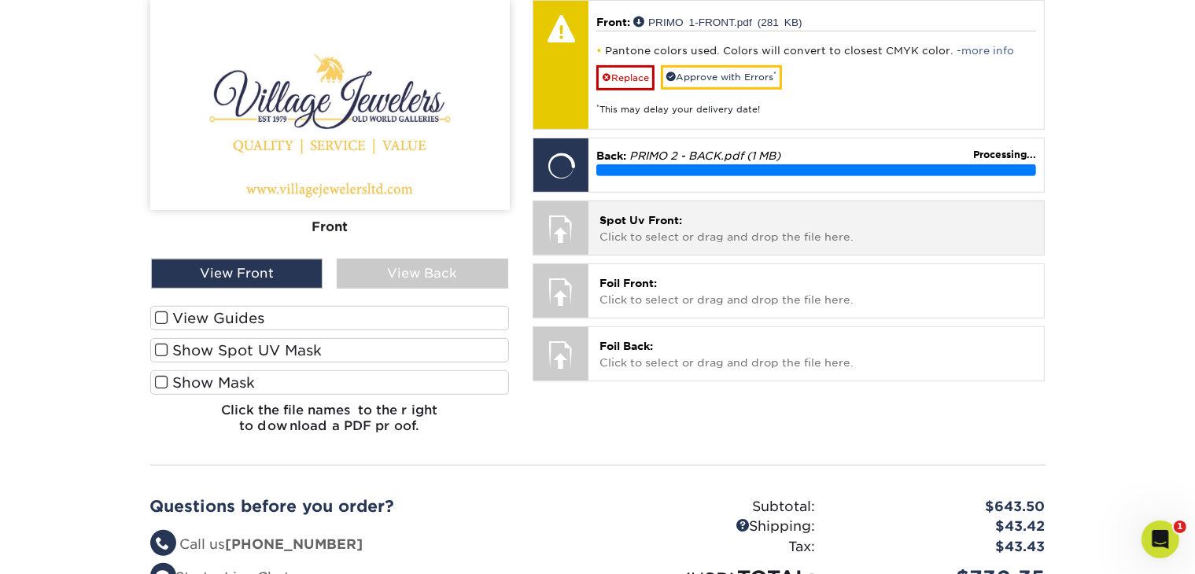
click at [693, 212] on p "Spot Uv Front: Click to select or drag and drop the file here." at bounding box center [815, 228] width 433 height 32
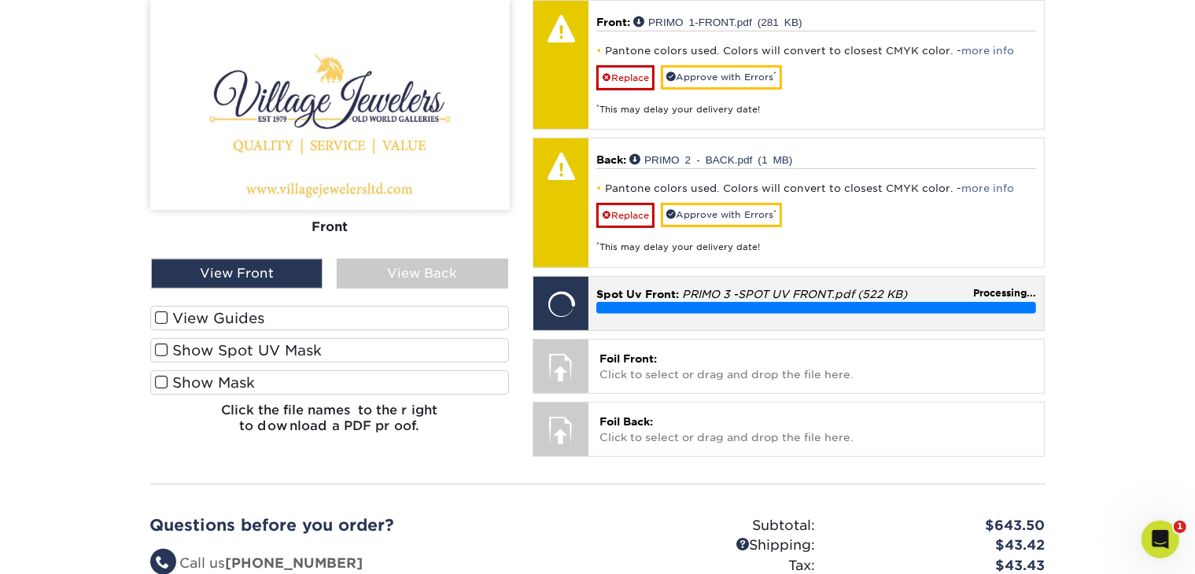
click at [673, 288] on span "Spot Uv Front:" at bounding box center [637, 294] width 83 height 13
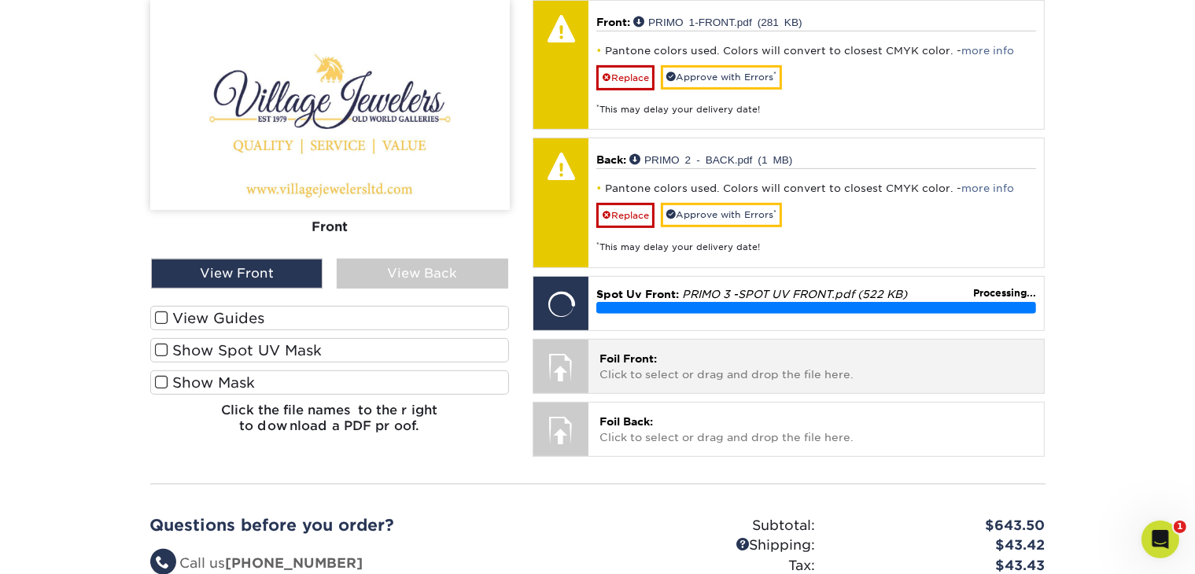
click at [661, 351] on p "Foil Front: Click to select or drag and drop the file here." at bounding box center [815, 367] width 433 height 32
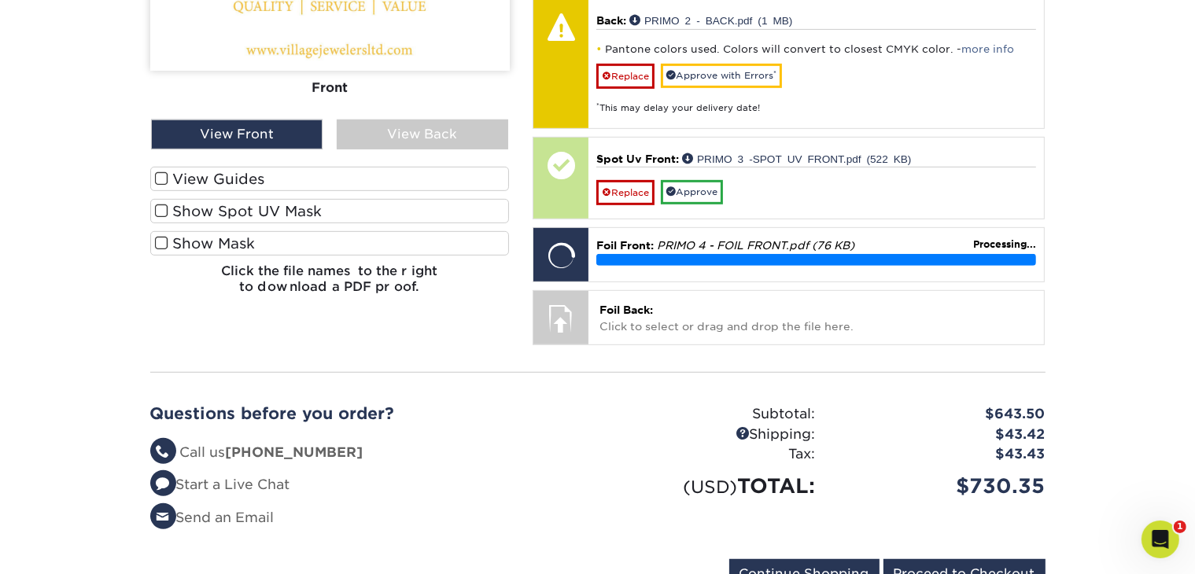
scroll to position [865, 0]
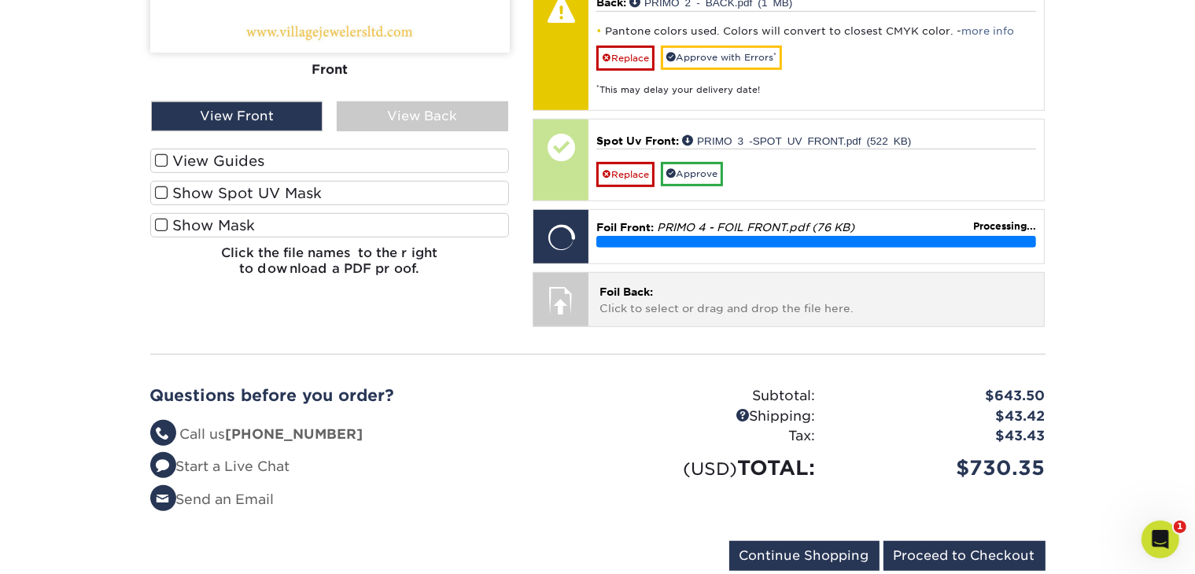
click at [669, 284] on p "Foil Back: Click to select or drag and drop the file here." at bounding box center [815, 300] width 433 height 32
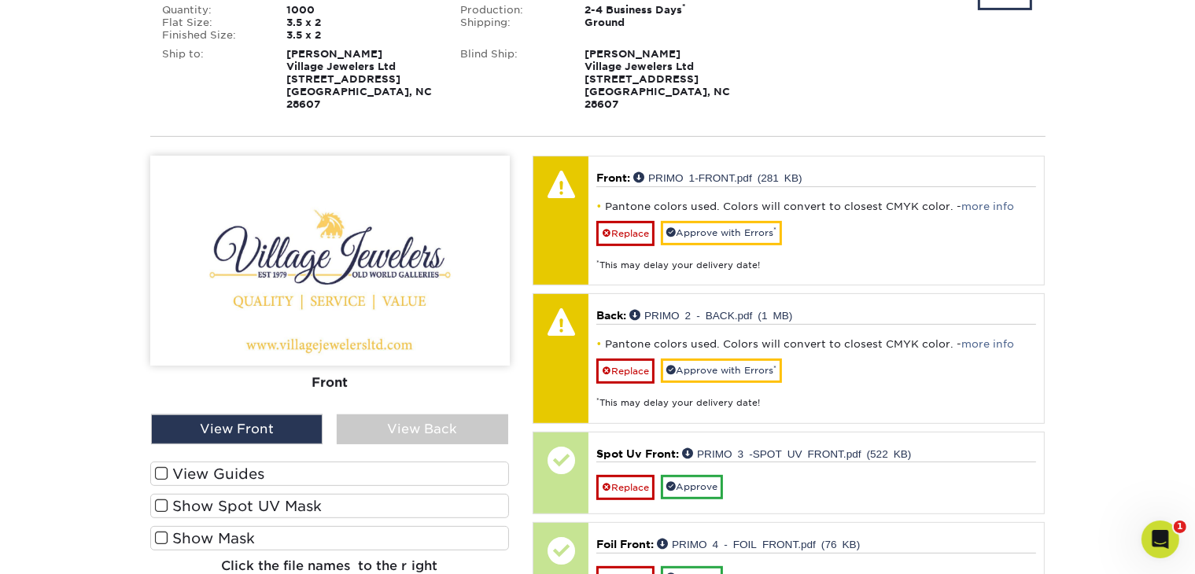
scroll to position [551, 0]
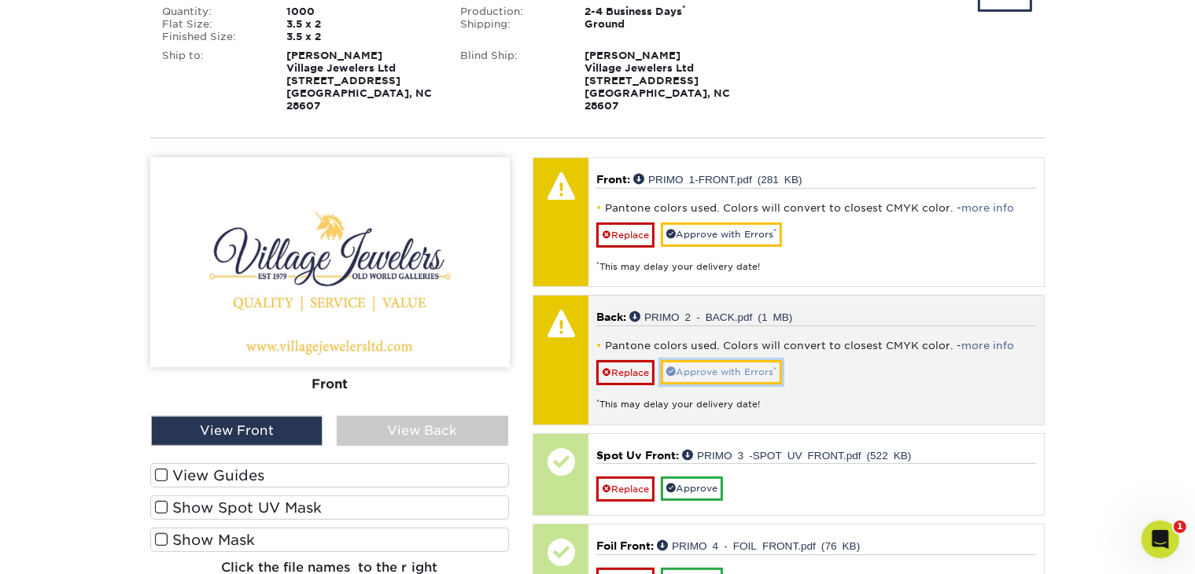
click at [701, 360] on link "Approve with Errors *" at bounding box center [721, 372] width 121 height 24
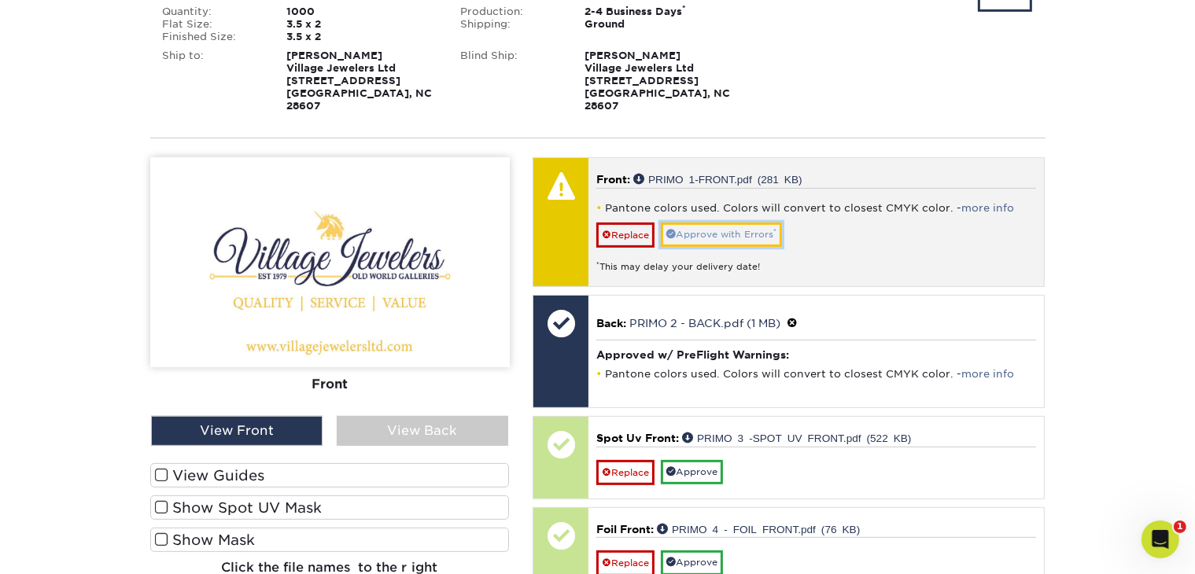
click at [737, 223] on link "Approve with Errors *" at bounding box center [721, 235] width 121 height 24
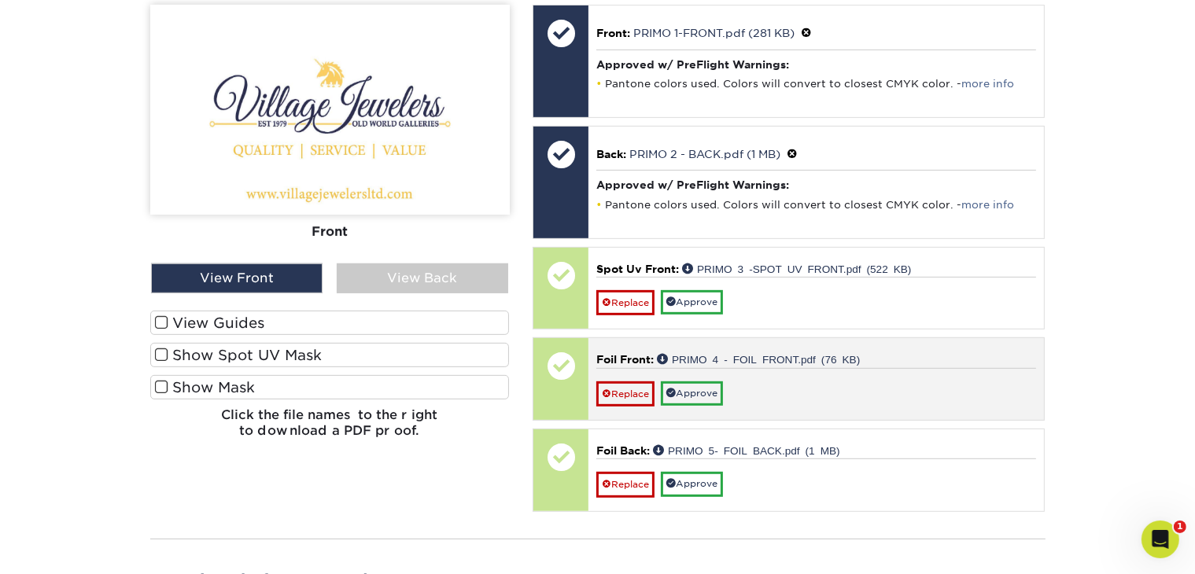
scroll to position [708, 0]
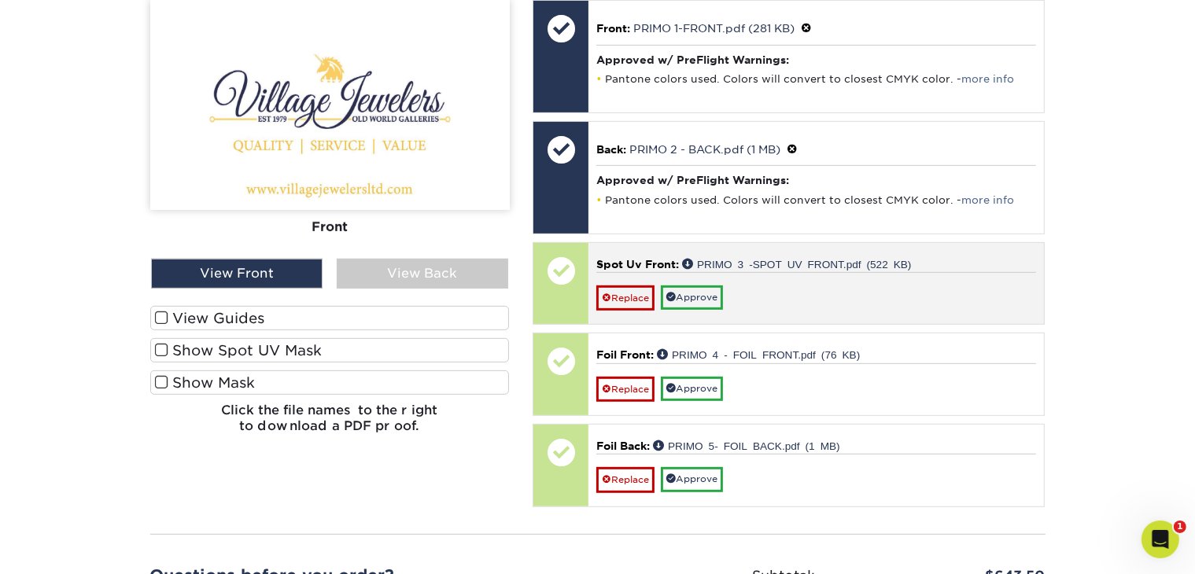
click at [557, 262] on div at bounding box center [560, 270] width 55 height 55
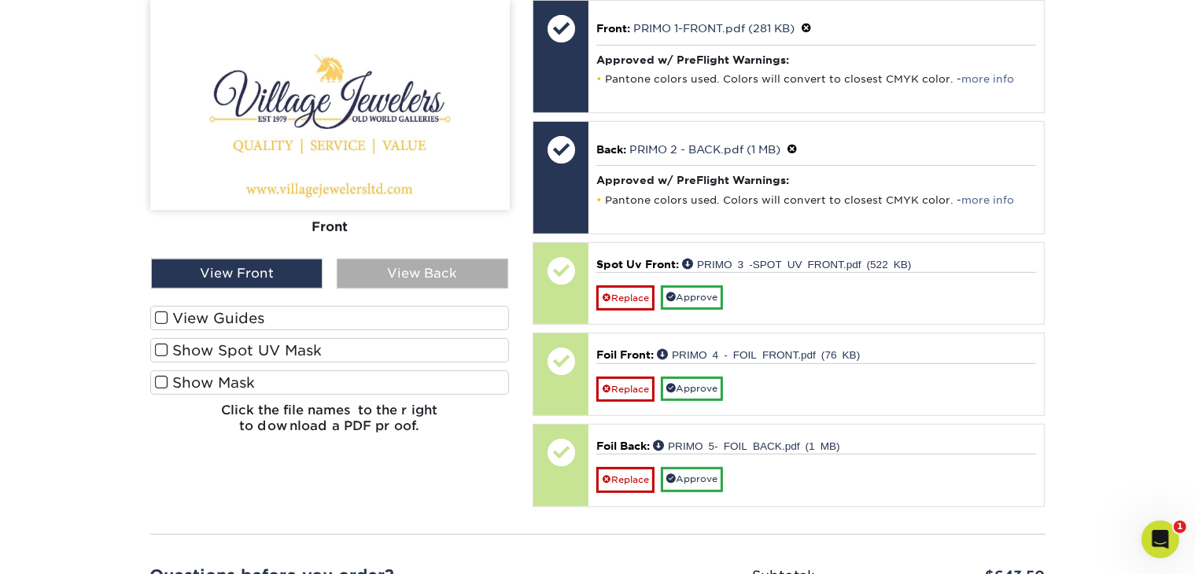
click at [473, 259] on div "View Back" at bounding box center [422, 274] width 171 height 30
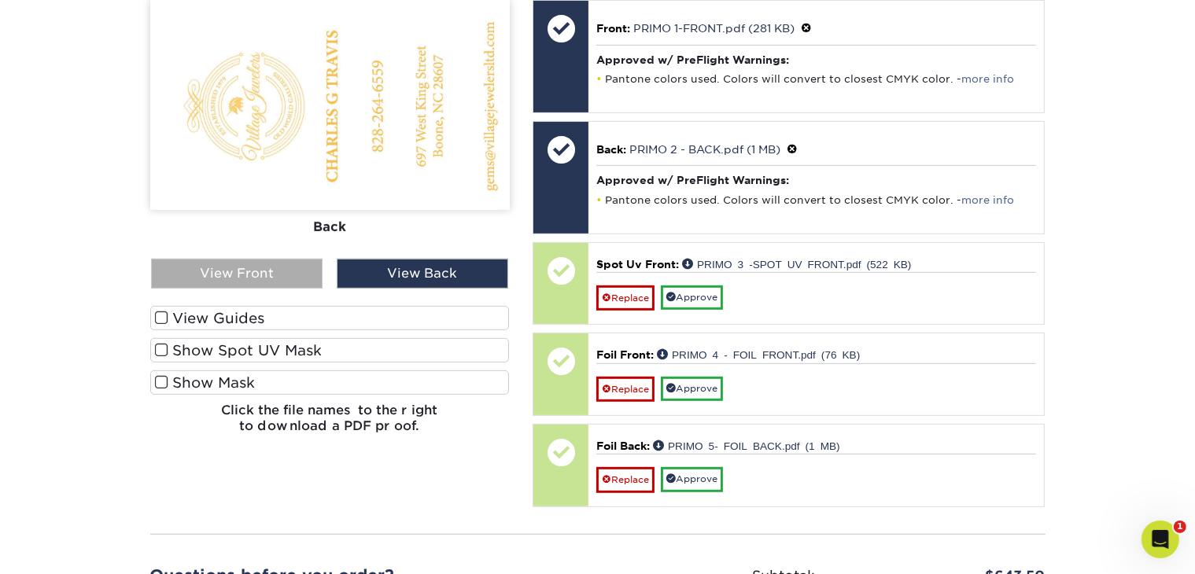
click at [294, 259] on div "View Front" at bounding box center [236, 274] width 171 height 30
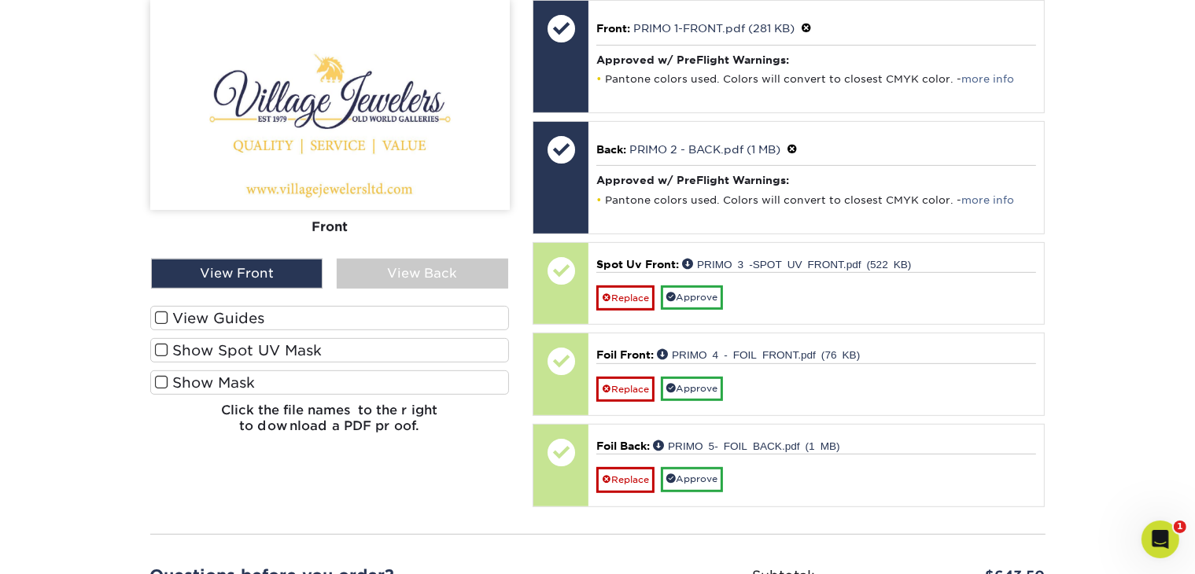
click at [252, 306] on label "View Guides" at bounding box center [329, 318] width 359 height 24
click at [0, 0] on input "View Guides" at bounding box center [0, 0] width 0 height 0
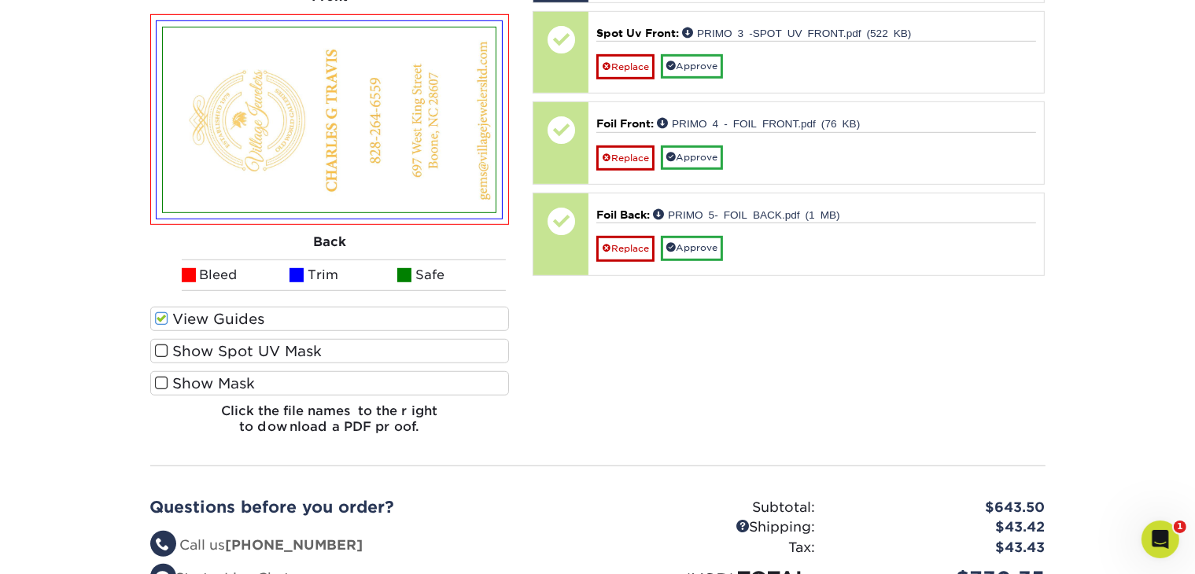
click at [252, 307] on label "View Guides" at bounding box center [329, 319] width 359 height 24
click at [0, 0] on input "View Guides" at bounding box center [0, 0] width 0 height 0
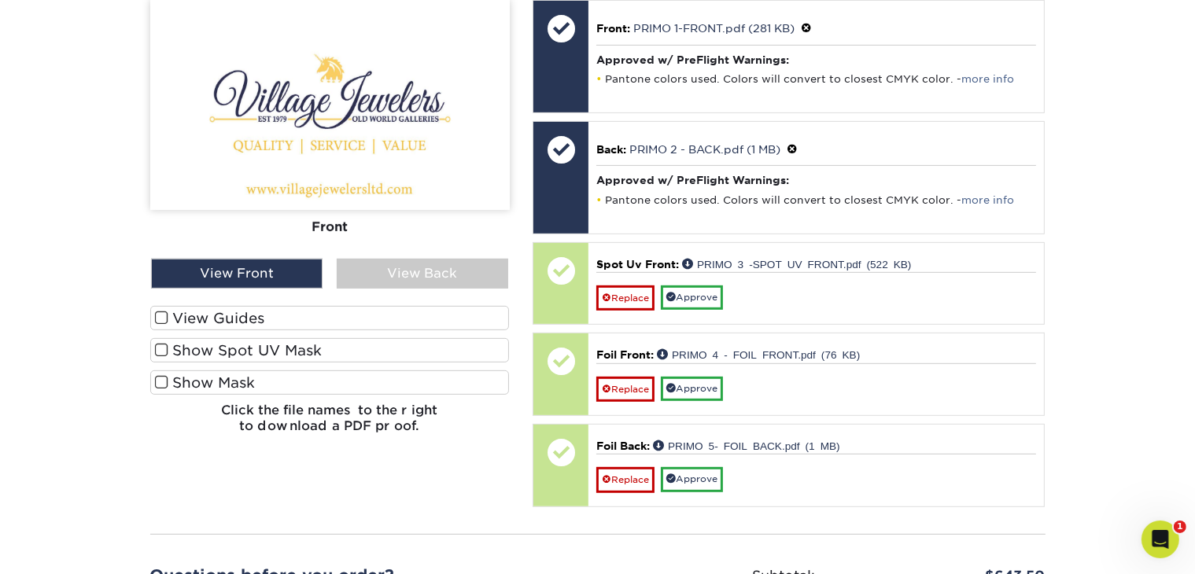
click at [239, 338] on label "Show Spot UV Mask" at bounding box center [329, 350] width 359 height 24
click at [0, 0] on input "Show Spot UV Mask" at bounding box center [0, 0] width 0 height 0
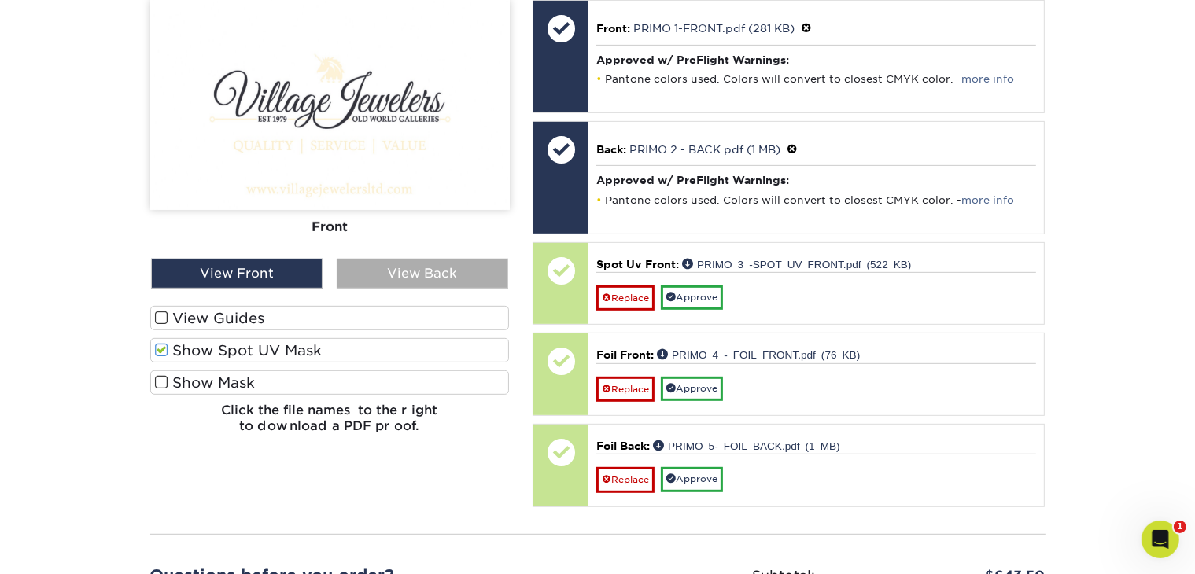
click at [414, 259] on div "View Back" at bounding box center [422, 274] width 171 height 30
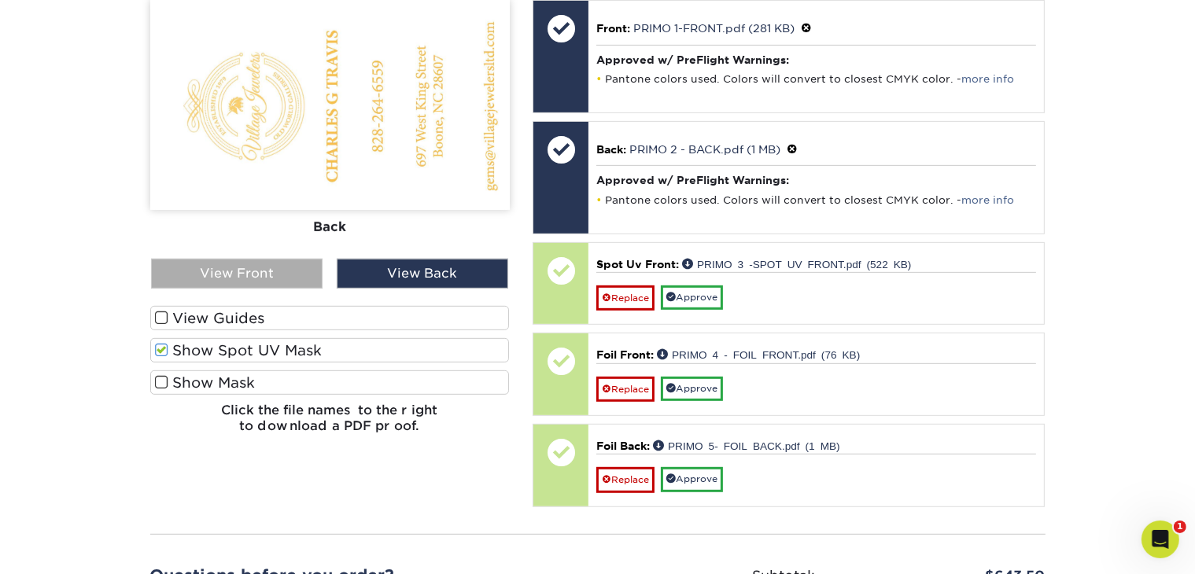
click at [274, 259] on div "View Front" at bounding box center [236, 274] width 171 height 30
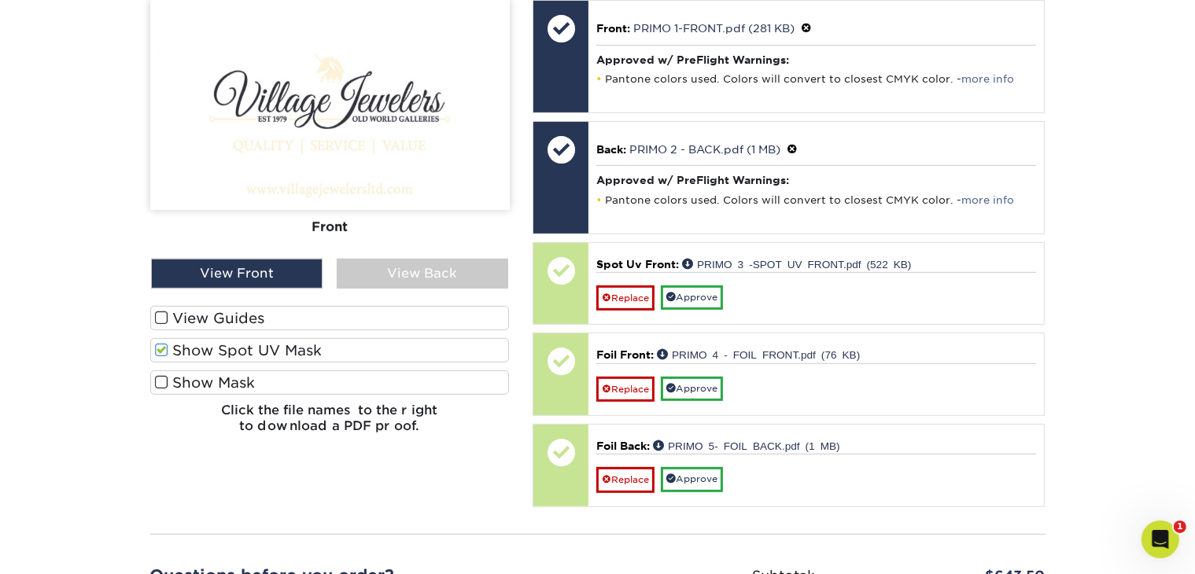
click at [286, 338] on label "Show Spot UV Mask" at bounding box center [329, 350] width 359 height 24
click at [0, 0] on input "Show Spot UV Mask" at bounding box center [0, 0] width 0 height 0
click at [271, 370] on label "Show Mask" at bounding box center [329, 382] width 359 height 24
click at [0, 0] on input "Show Mask" at bounding box center [0, 0] width 0 height 0
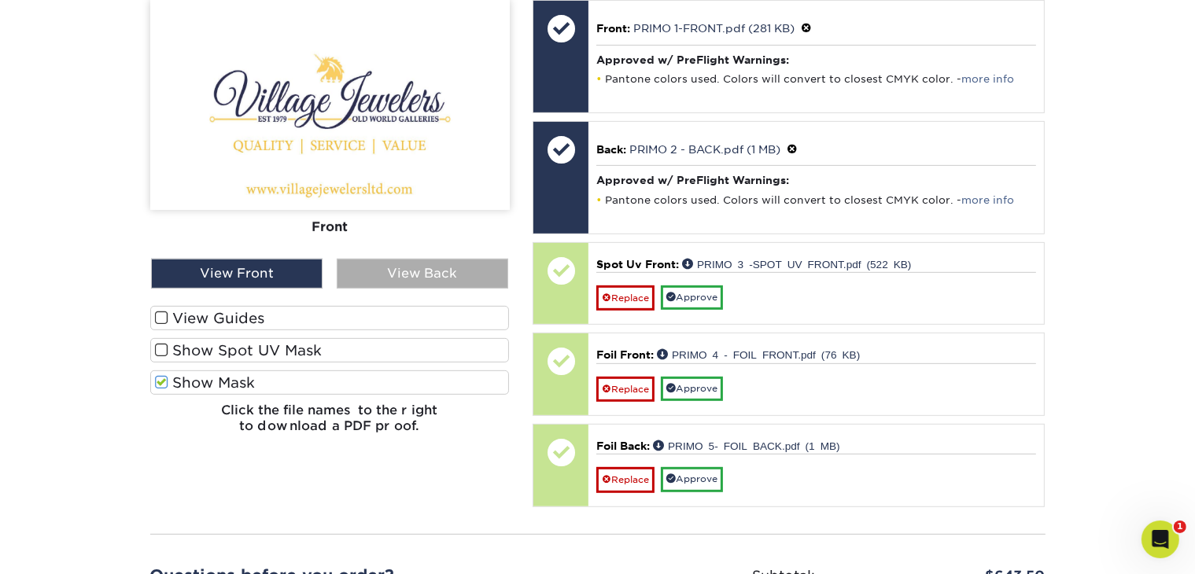
click at [375, 259] on div "View Back" at bounding box center [422, 274] width 171 height 30
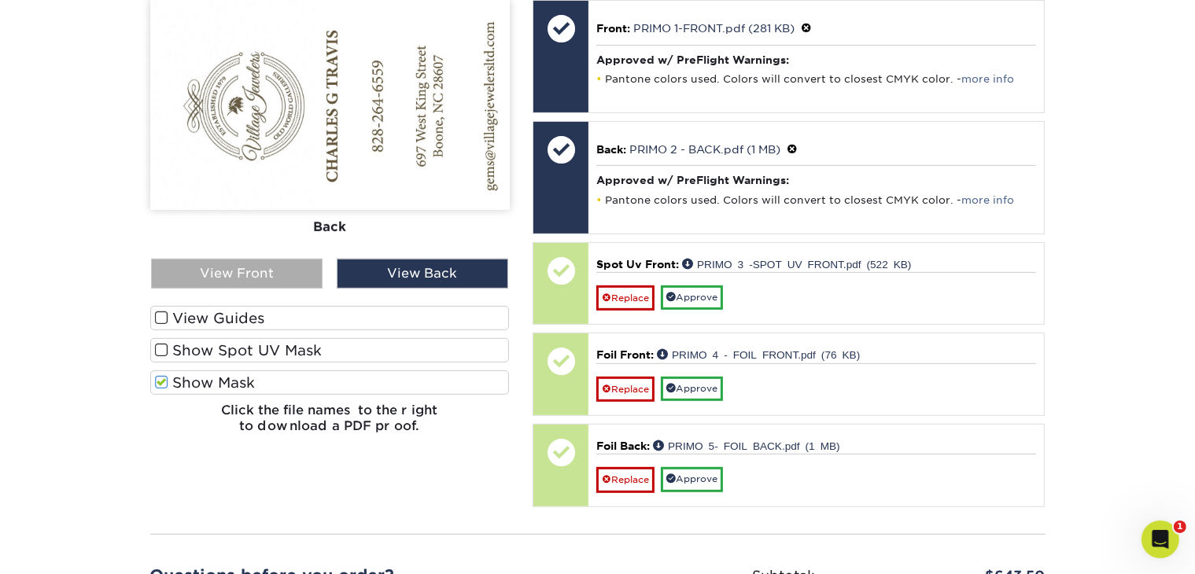
click at [303, 259] on div "View Front" at bounding box center [236, 274] width 171 height 30
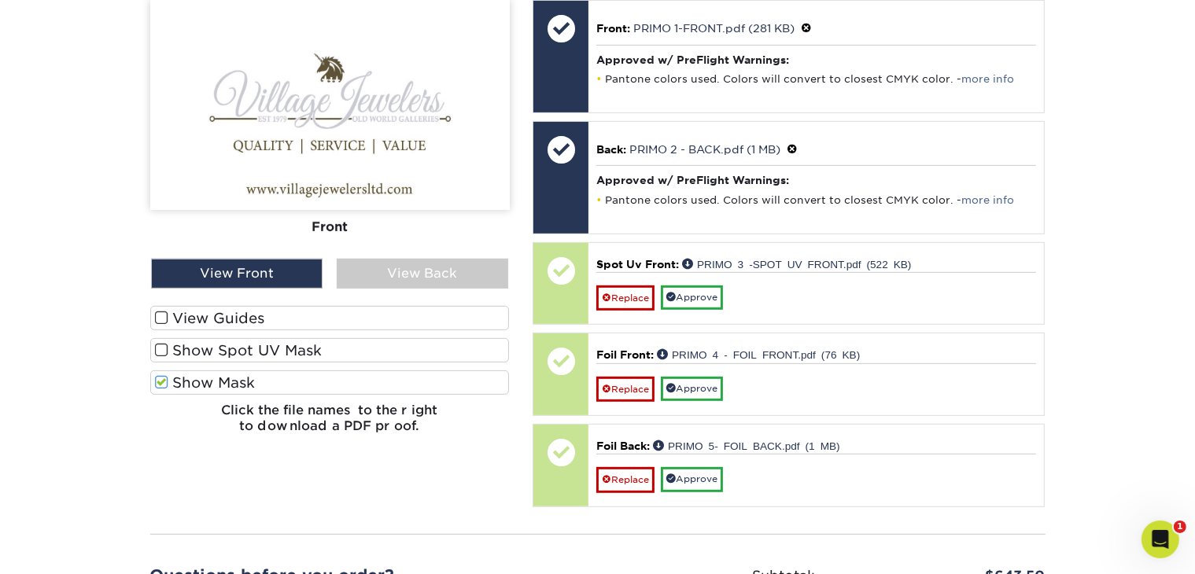
click at [275, 370] on label "Show Mask" at bounding box center [329, 382] width 359 height 24
click at [0, 0] on input "Show Mask" at bounding box center [0, 0] width 0 height 0
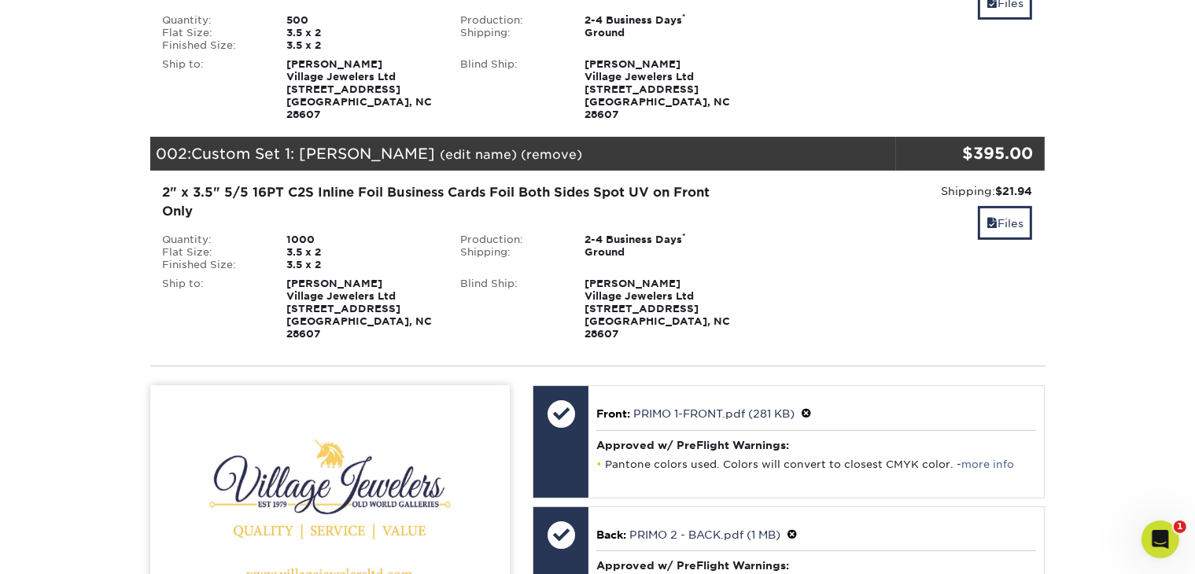
scroll to position [315, 0]
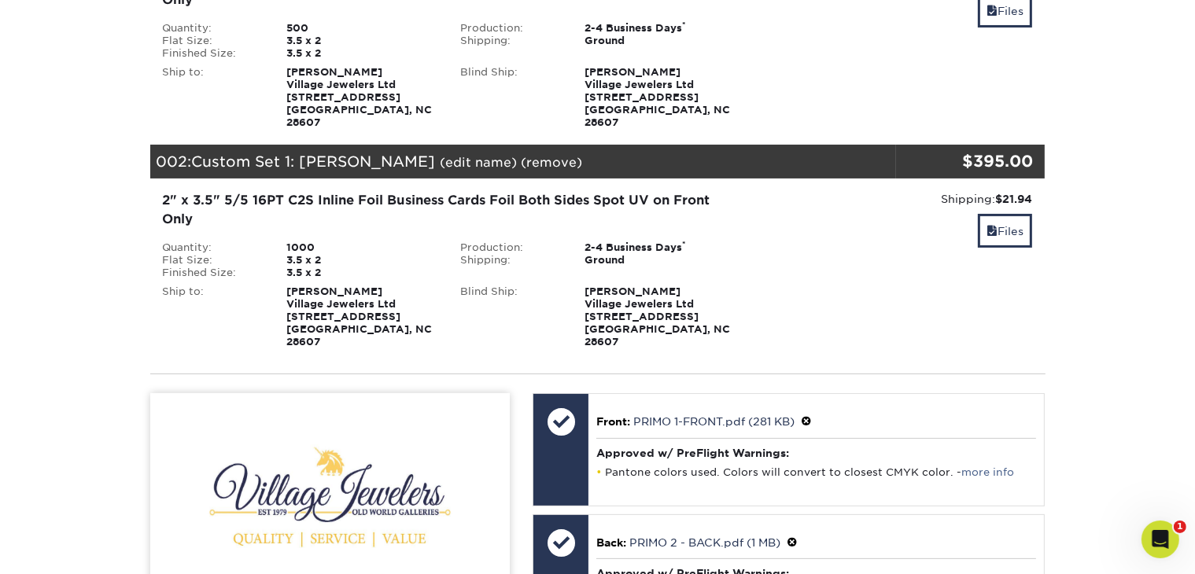
click at [1008, 149] on div "$395.00" at bounding box center [965, 161] width 138 height 24
click at [990, 225] on span at bounding box center [991, 231] width 11 height 13
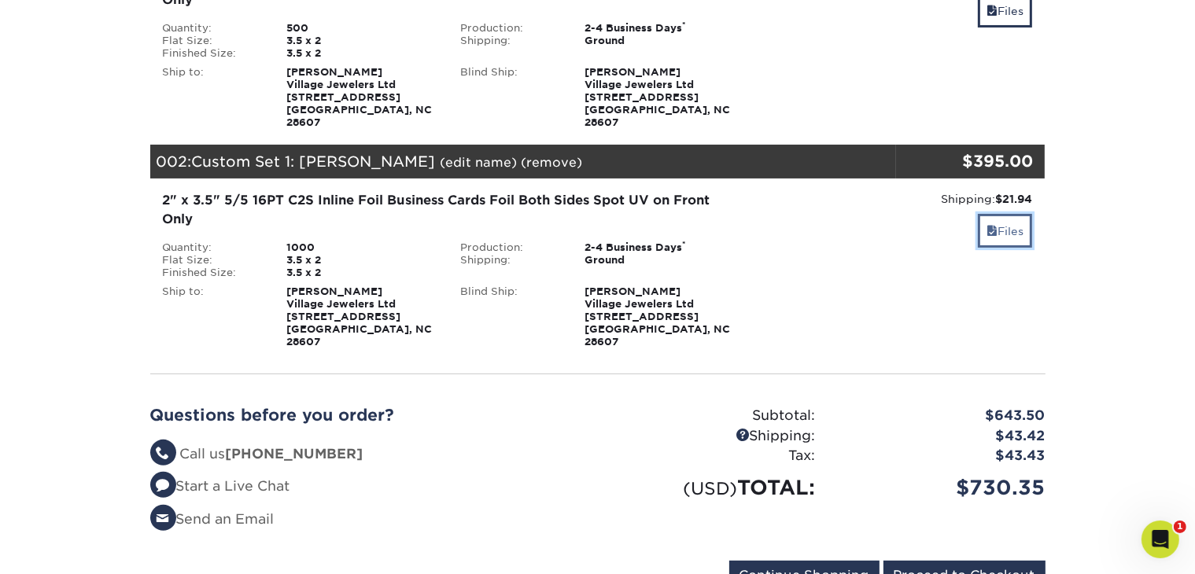
click at [990, 225] on span at bounding box center [991, 231] width 11 height 13
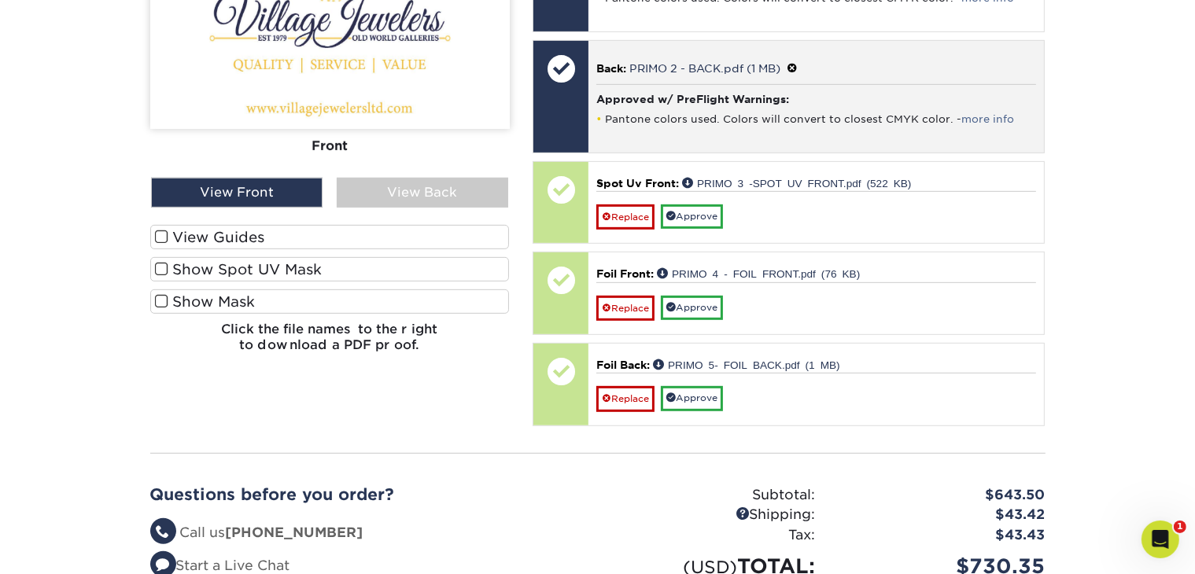
scroll to position [708, 0]
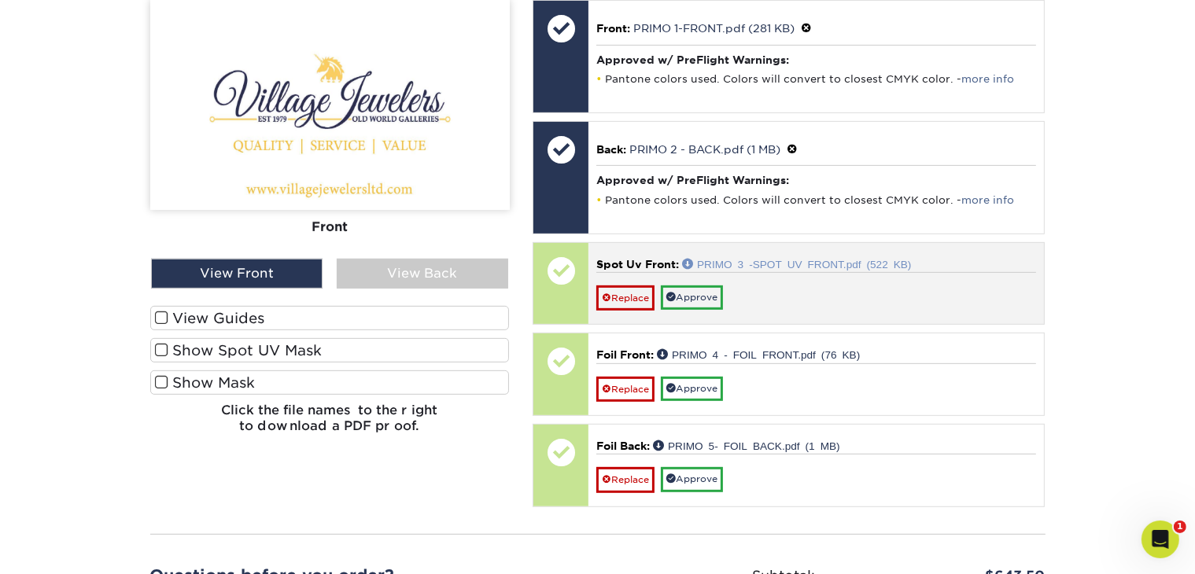
click at [720, 258] on link "PRIMO 3 -SPOT UV FRONT.pdf (522 KB)" at bounding box center [796, 263] width 229 height 11
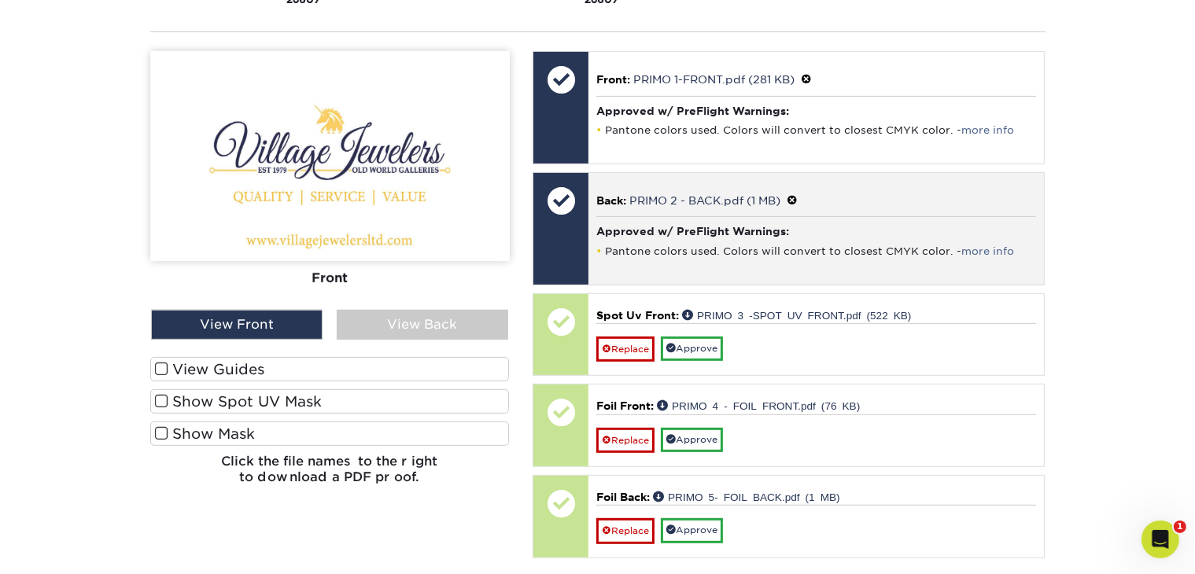
scroll to position [629, 0]
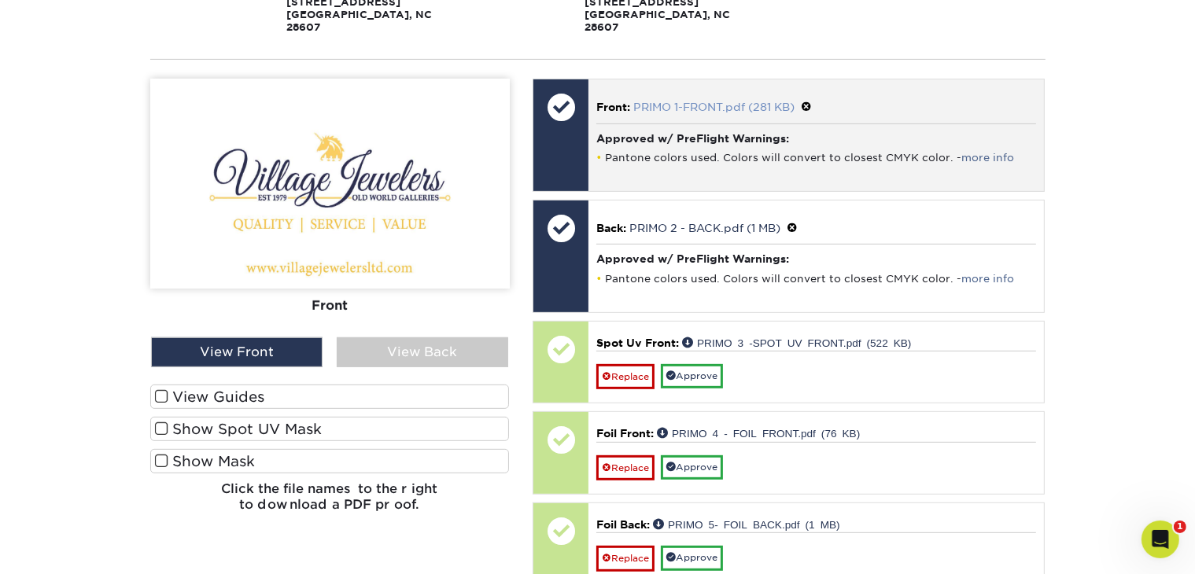
click at [757, 101] on link "PRIMO 1-FRONT.pdf (281 KB)" at bounding box center [713, 107] width 161 height 13
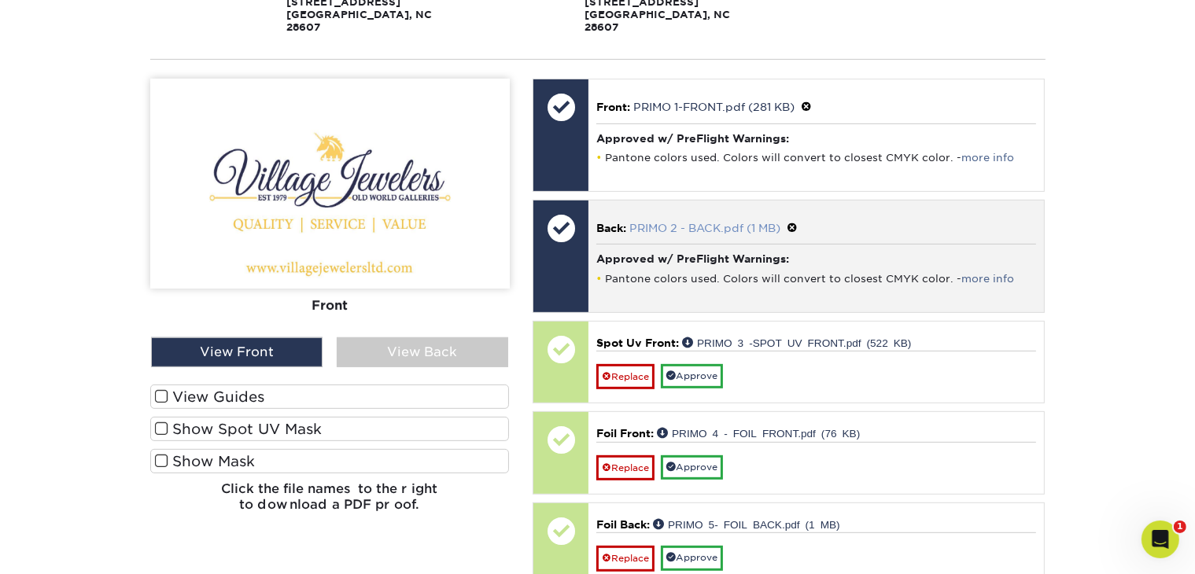
click at [743, 222] on link "PRIMO 2 - BACK.pdf (1 MB)" at bounding box center [704, 228] width 151 height 13
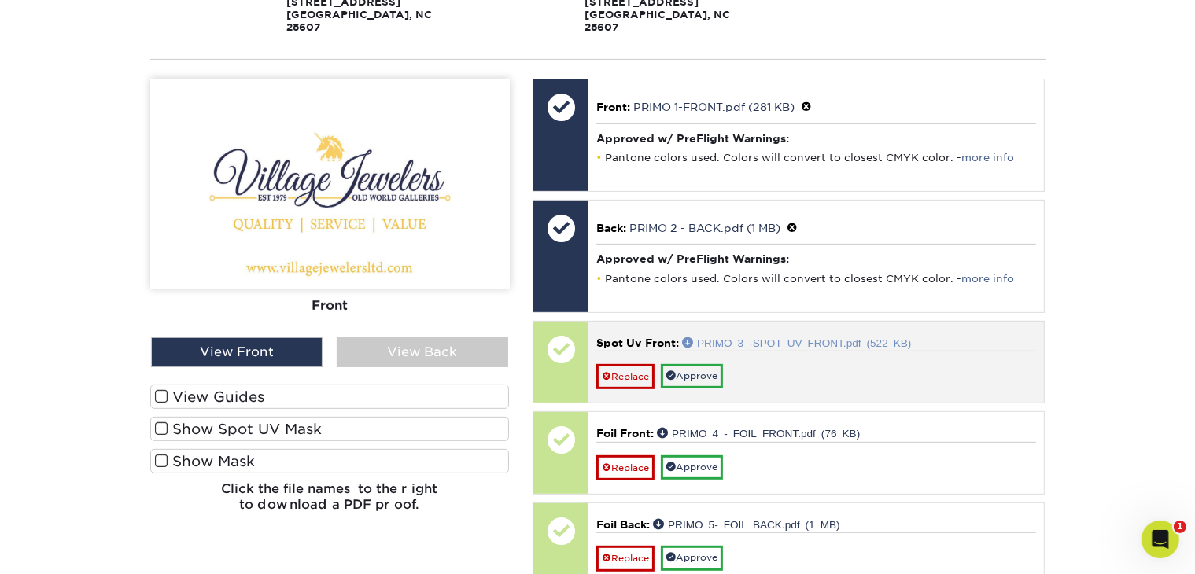
click at [773, 337] on link "PRIMO 3 -SPOT UV FRONT.pdf (522 KB)" at bounding box center [796, 342] width 229 height 11
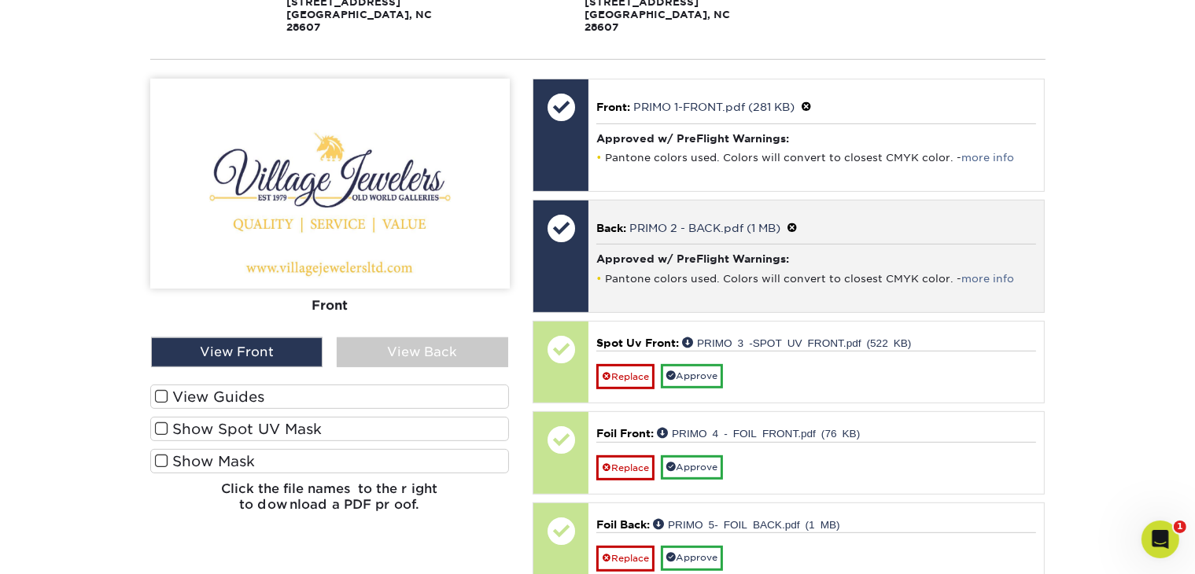
scroll to position [708, 0]
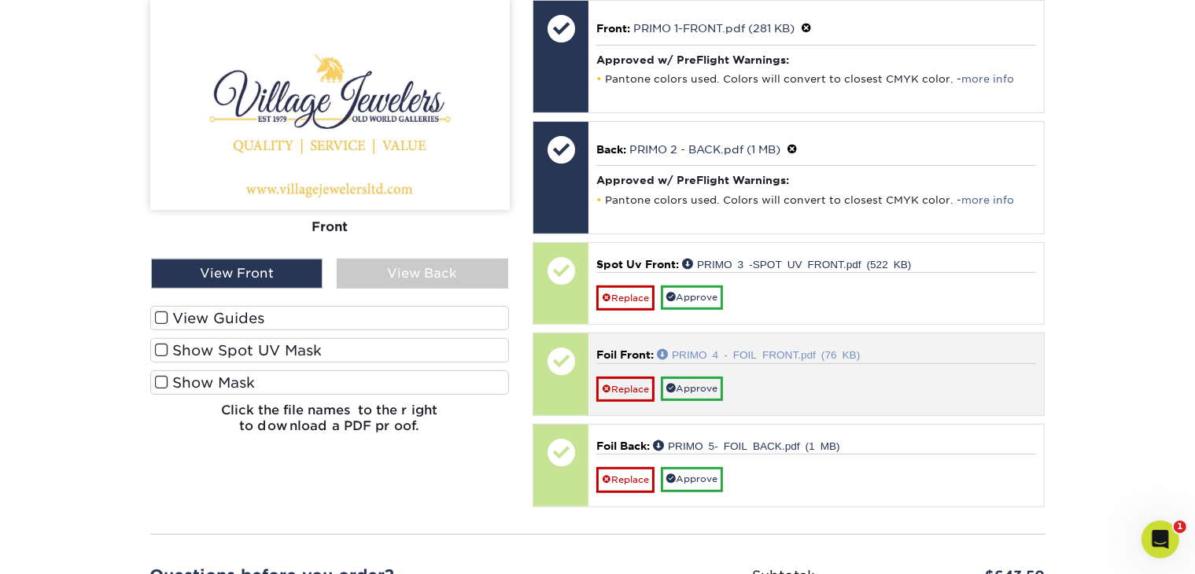
click at [771, 348] on link "PRIMO 4 - FOIL FRONT.pdf (76 KB)" at bounding box center [758, 353] width 203 height 11
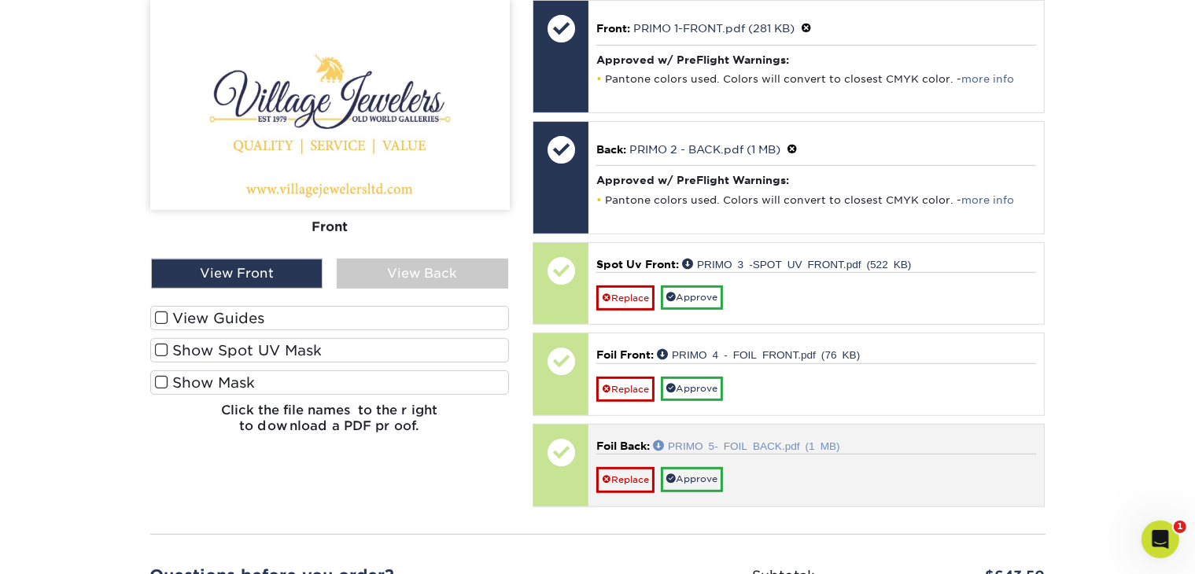
click at [720, 440] on link "PRIMO 5- FOIL BACK.pdf (1 MB)" at bounding box center [746, 445] width 187 height 11
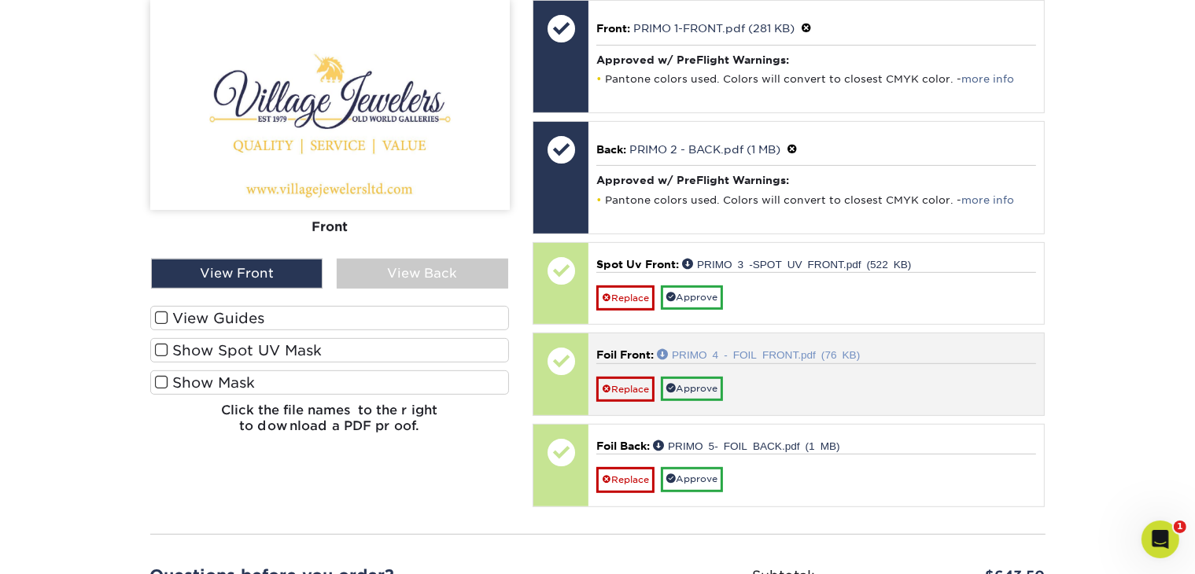
click at [794, 348] on link "PRIMO 4 - FOIL FRONT.pdf (76 KB)" at bounding box center [758, 353] width 203 height 11
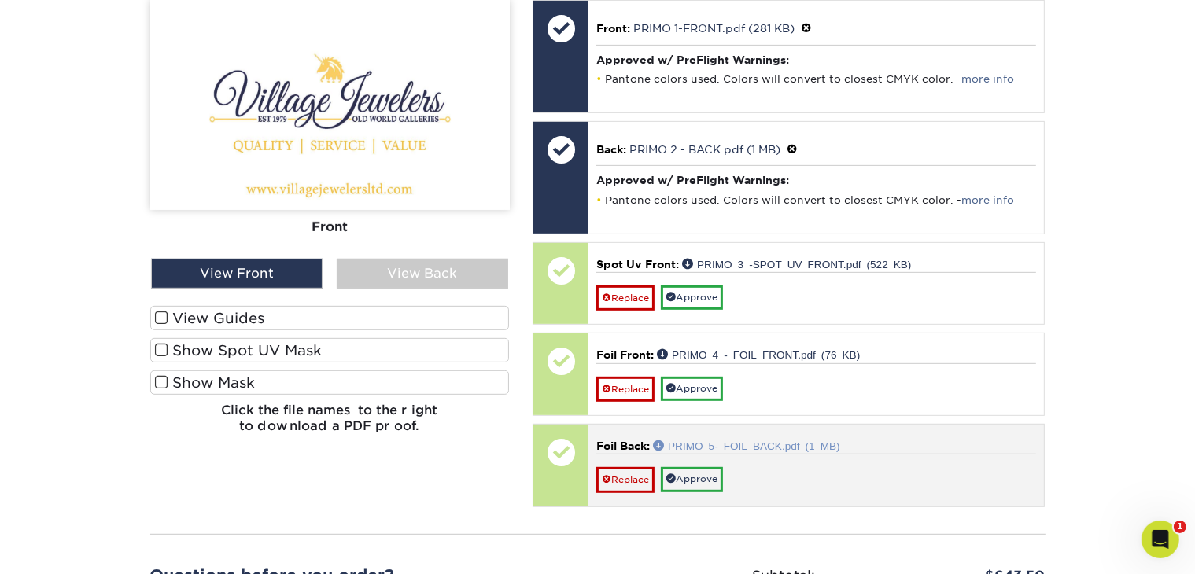
click at [786, 440] on link "PRIMO 5- FOIL BACK.pdf (1 MB)" at bounding box center [746, 445] width 187 height 11
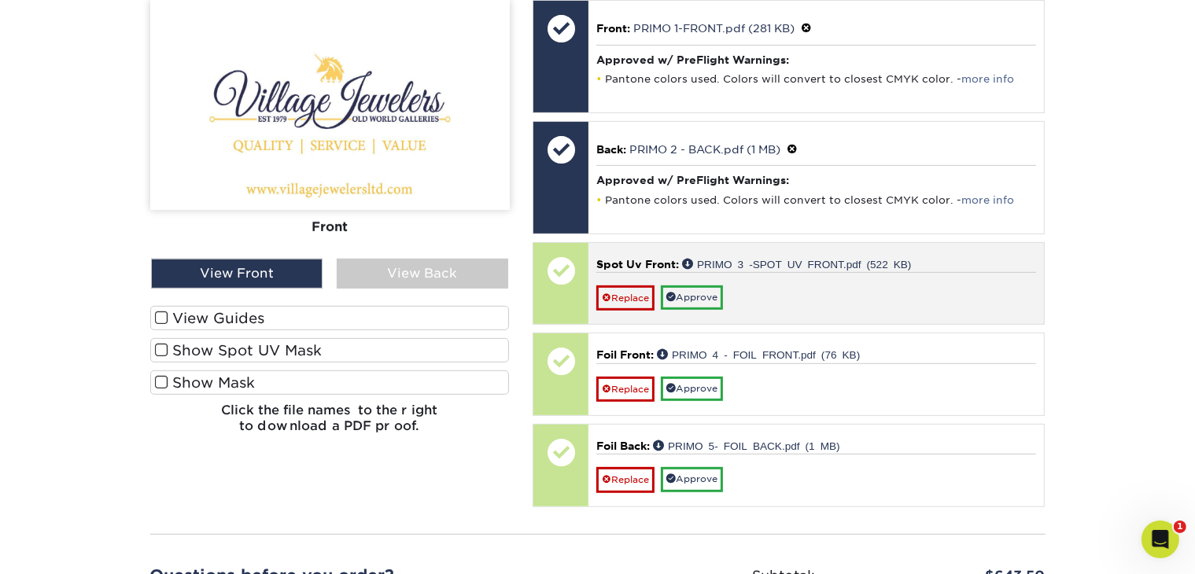
click at [647, 258] on span "Spot Uv Front:" at bounding box center [637, 264] width 83 height 13
click at [698, 286] on link "Approve" at bounding box center [692, 298] width 62 height 24
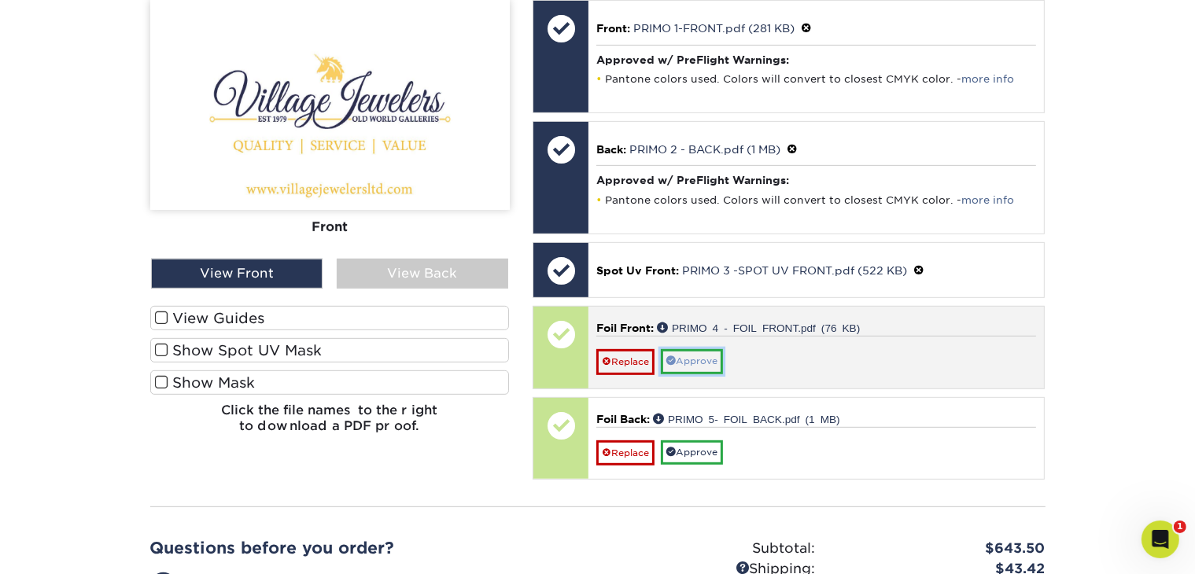
click at [706, 349] on link "Approve" at bounding box center [692, 361] width 62 height 24
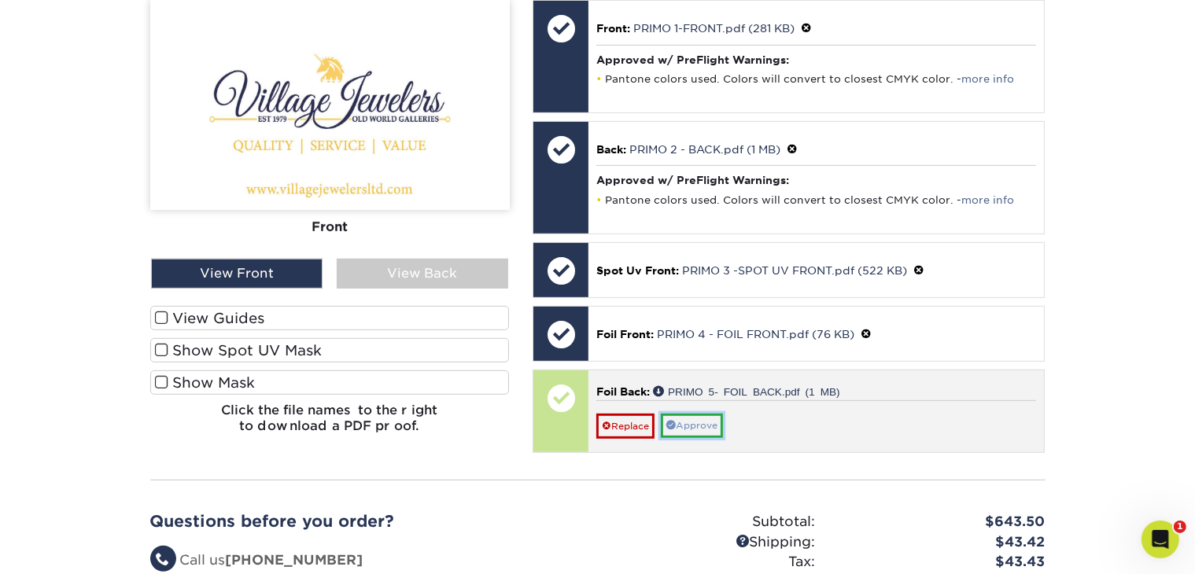
click at [698, 414] on link "Approve" at bounding box center [692, 426] width 62 height 24
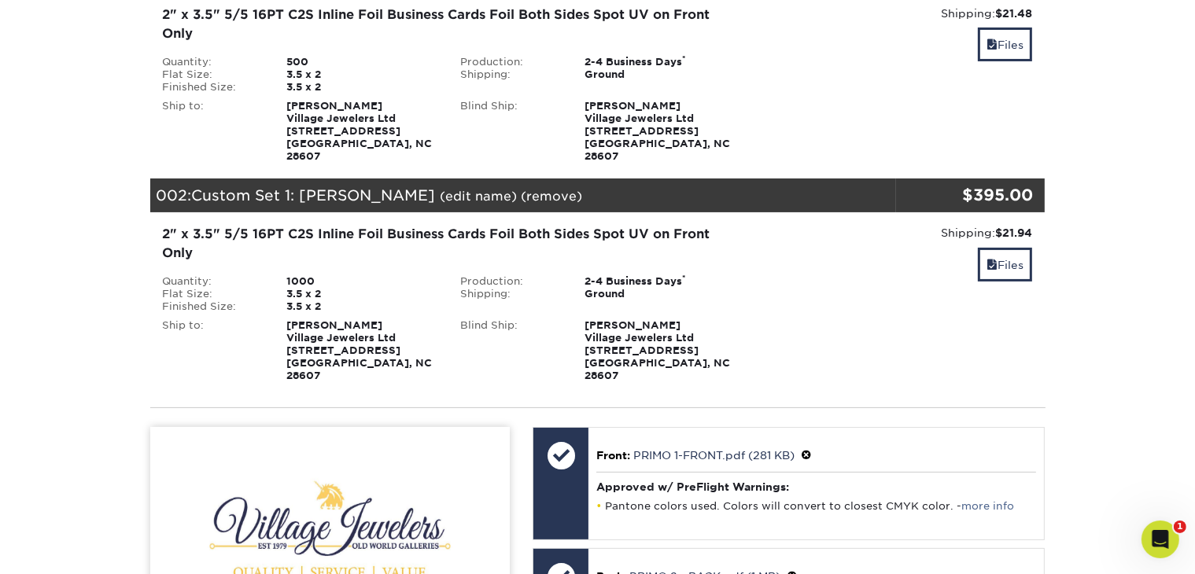
scroll to position [236, 0]
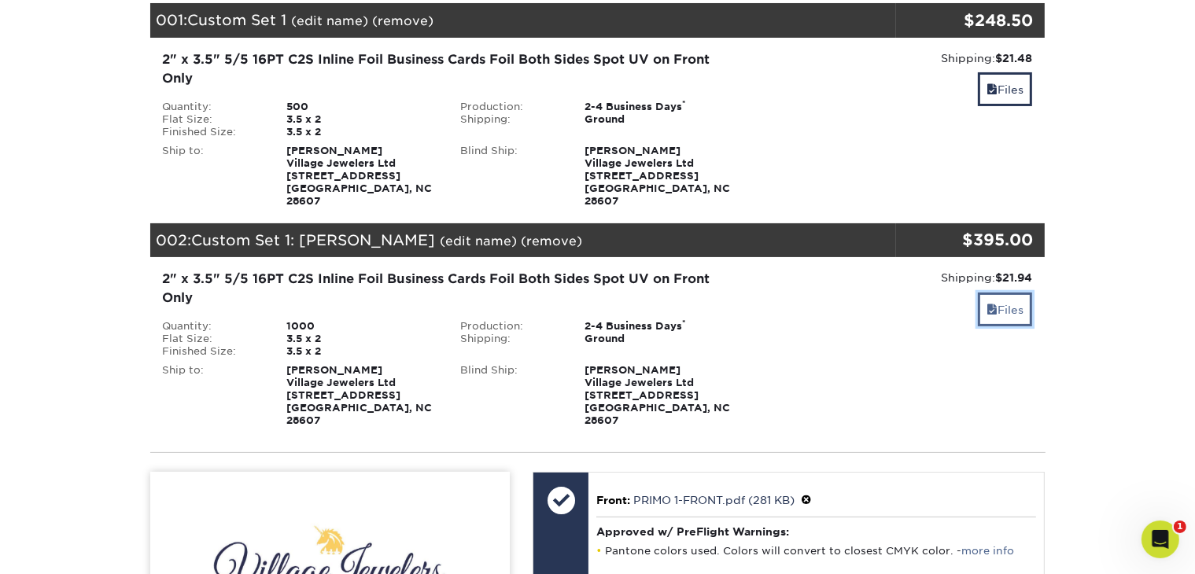
click at [1003, 293] on link "Files" at bounding box center [1005, 310] width 54 height 34
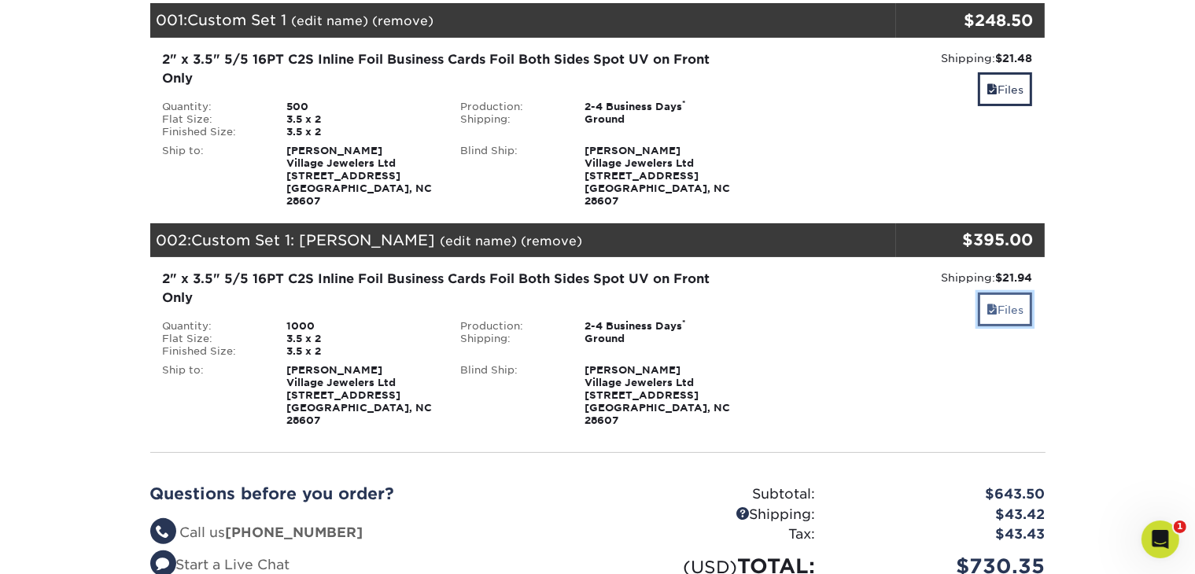
click at [1003, 293] on link "Files" at bounding box center [1005, 310] width 54 height 34
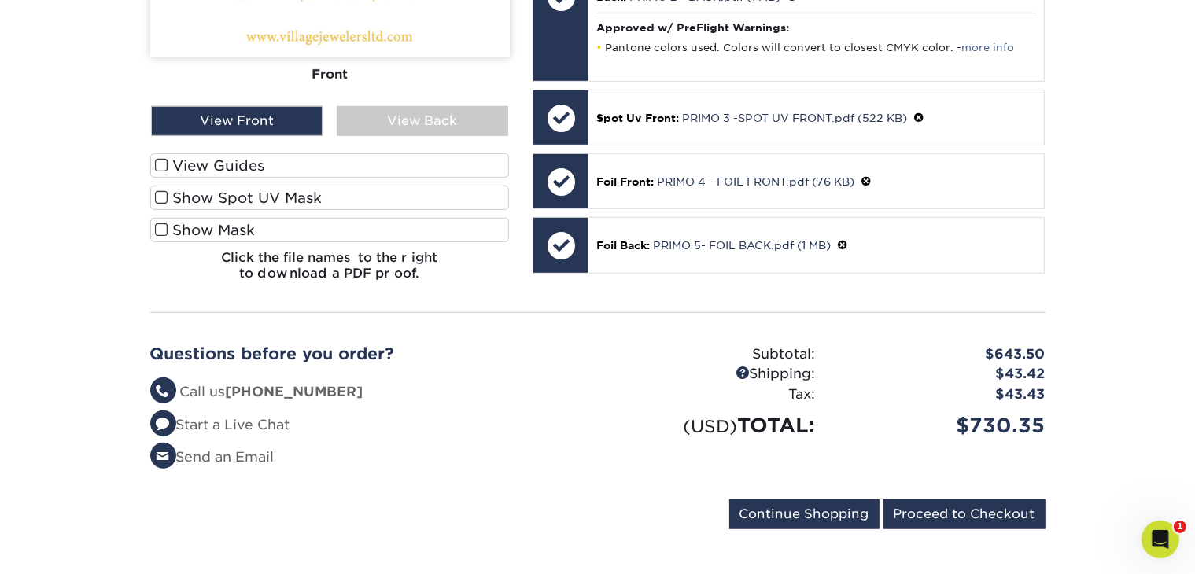
scroll to position [944, 0]
